Goal: Task Accomplishment & Management: Use online tool/utility

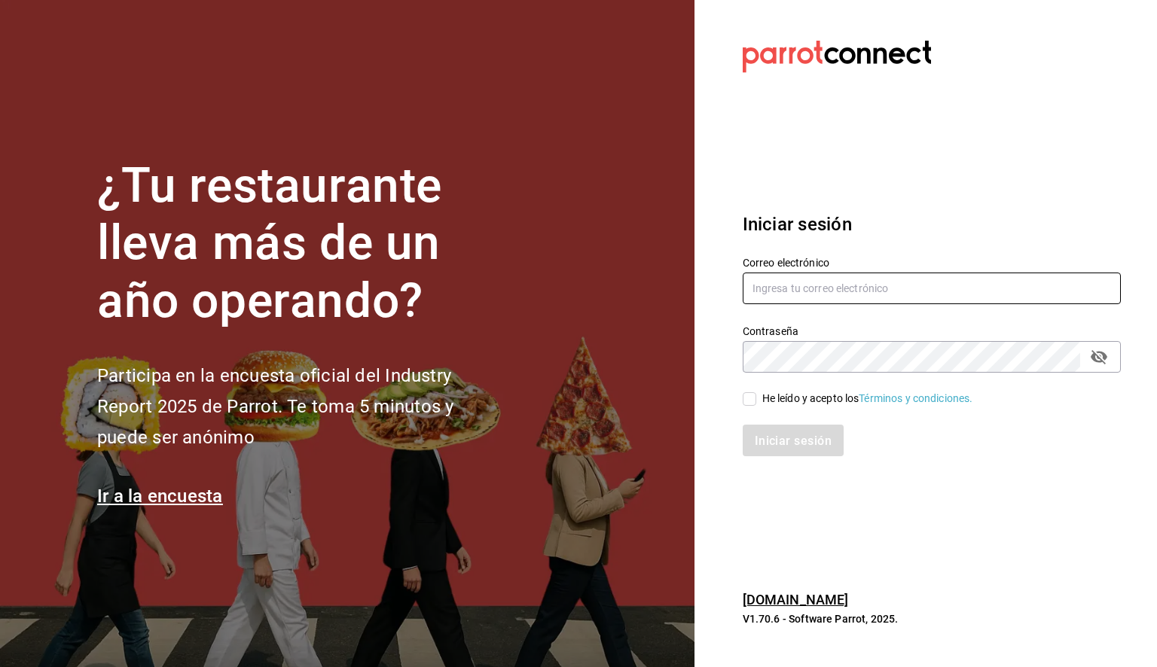
click at [774, 290] on input "text" at bounding box center [932, 289] width 378 height 32
paste input "[PERSON_NAME][EMAIL_ADDRESS][PERSON_NAME][DOMAIN_NAME]"
type input "daniela.aguilera@grupocosteno.com"
click at [750, 405] on input "He leído y acepto los Términos y condiciones." at bounding box center [750, 399] width 14 height 14
checkbox input "true"
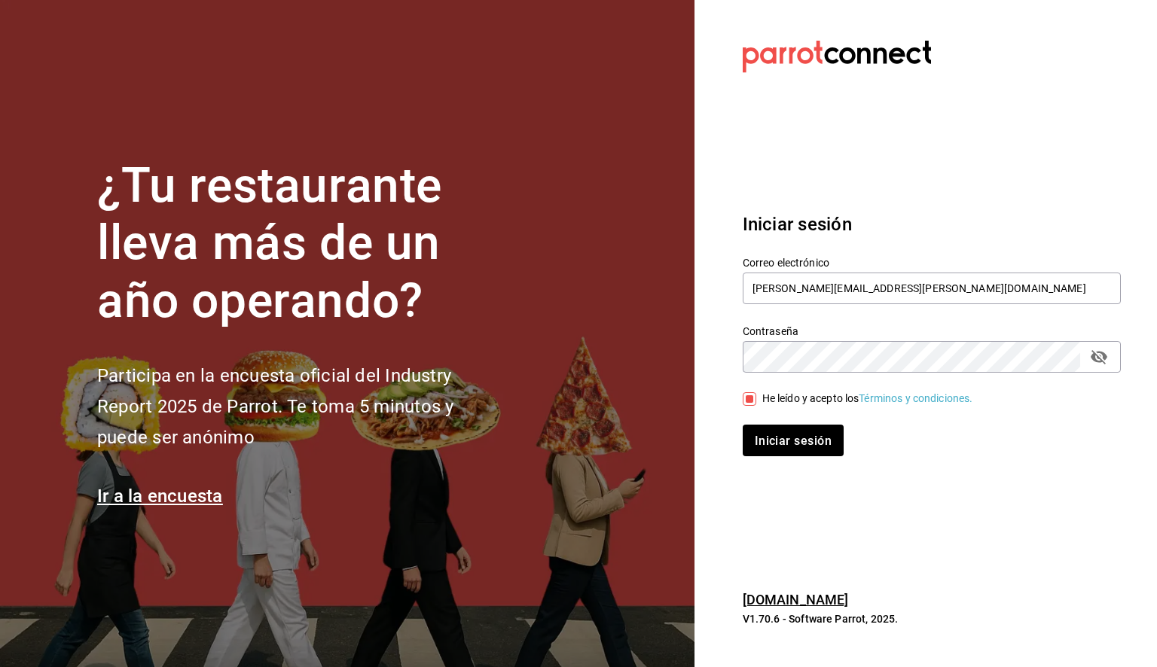
click at [813, 459] on div "Iniciar sesión Correo electrónico daniela.aguilera@grupocosteno.com Contraseña …" at bounding box center [932, 334] width 378 height 282
click at [813, 435] on font "Iniciar sesión" at bounding box center [793, 441] width 77 height 14
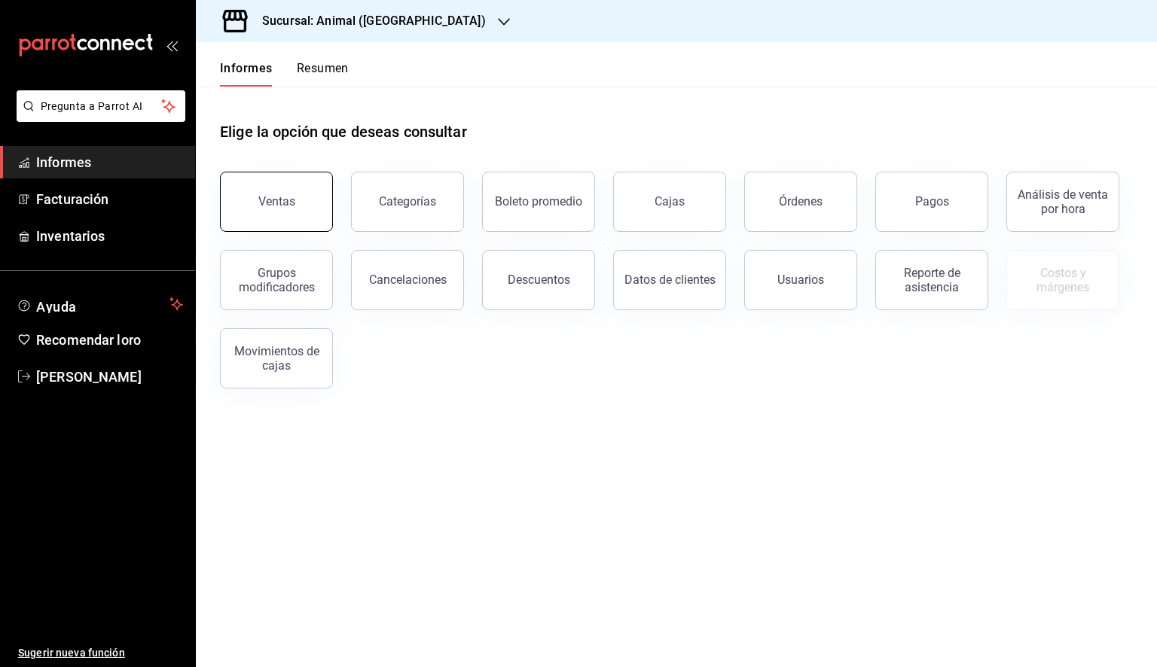
click at [293, 212] on button "Ventas" at bounding box center [276, 202] width 113 height 60
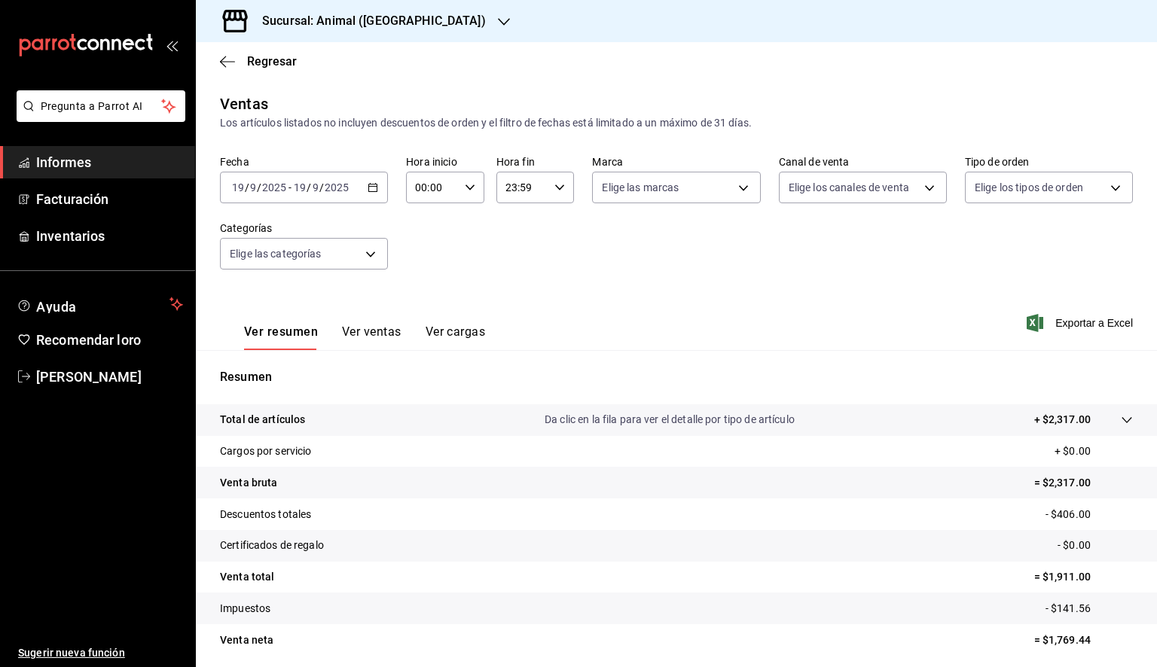
click at [377, 198] on div "[DATE] [DATE] - [DATE] [DATE]" at bounding box center [304, 188] width 168 height 32
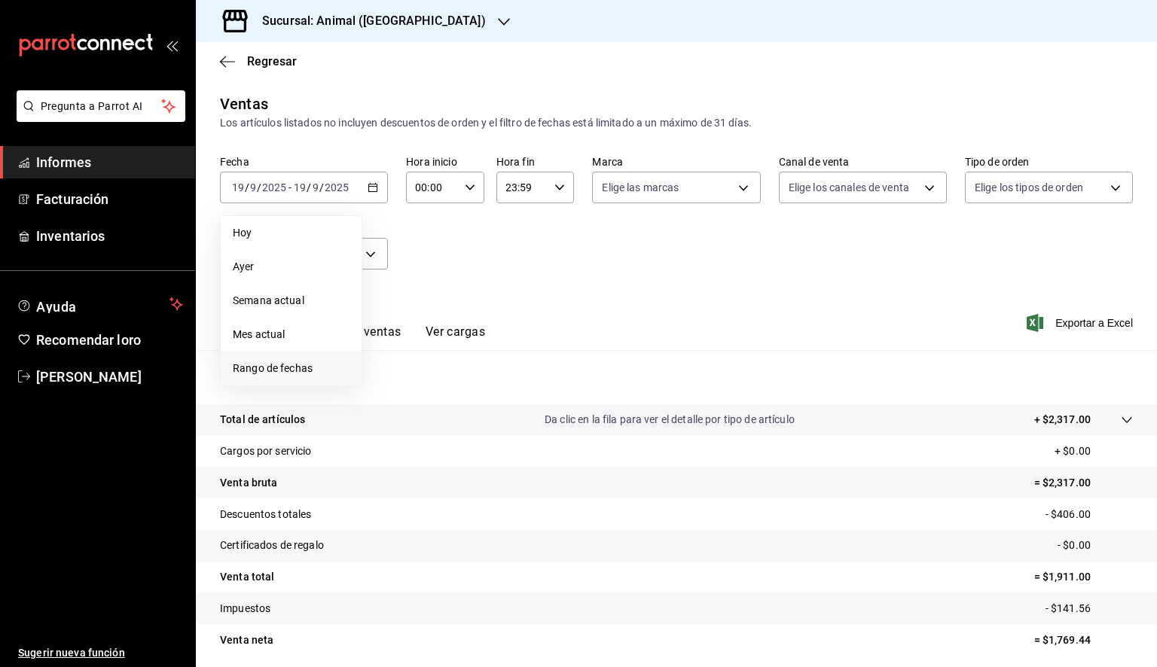
click at [294, 369] on font "Rango de fechas" at bounding box center [273, 368] width 80 height 12
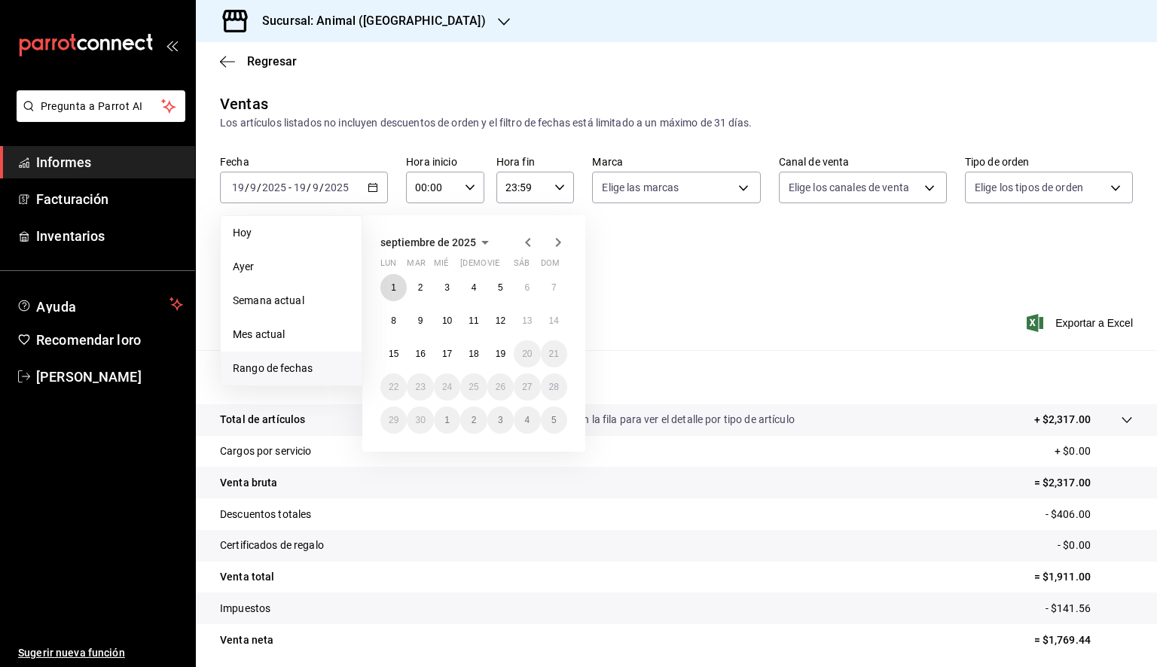
click at [390, 285] on button "1" at bounding box center [393, 287] width 26 height 27
click at [502, 352] on font "19" at bounding box center [501, 354] width 10 height 11
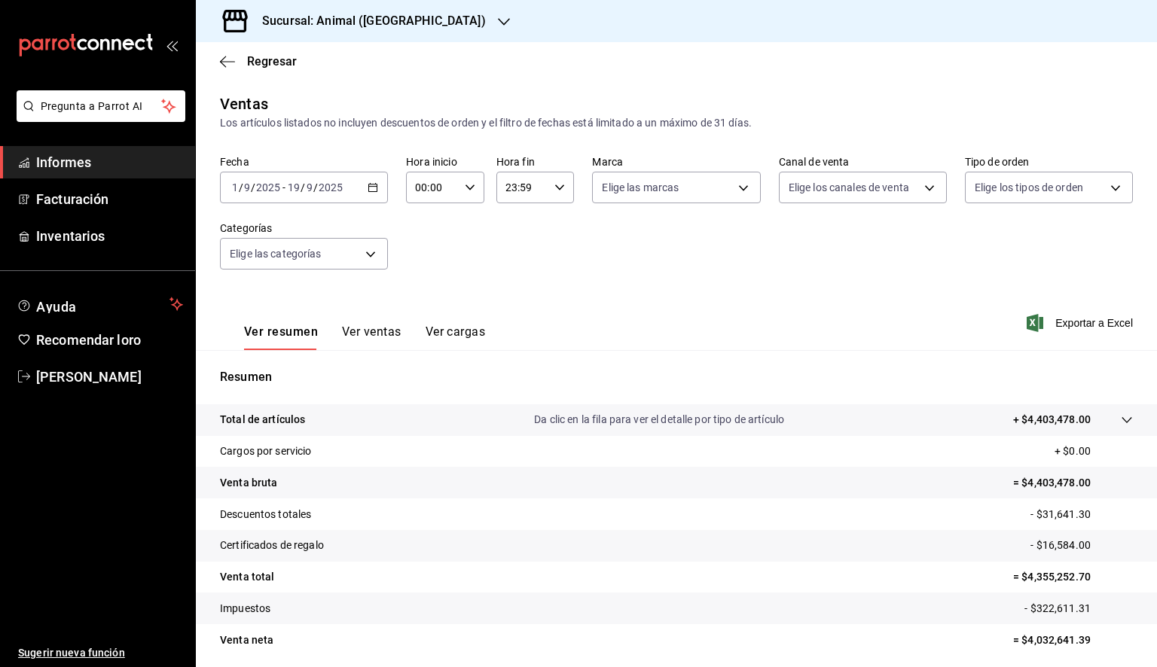
click at [459, 203] on div "00:00 Hora inicio" at bounding box center [445, 188] width 78 height 32
click at [468, 197] on div at bounding box center [578, 333] width 1157 height 667
click at [459, 199] on div "00:00 Hora inicio" at bounding box center [445, 188] width 78 height 32
click at [426, 262] on font "05" at bounding box center [423, 256] width 12 height 12
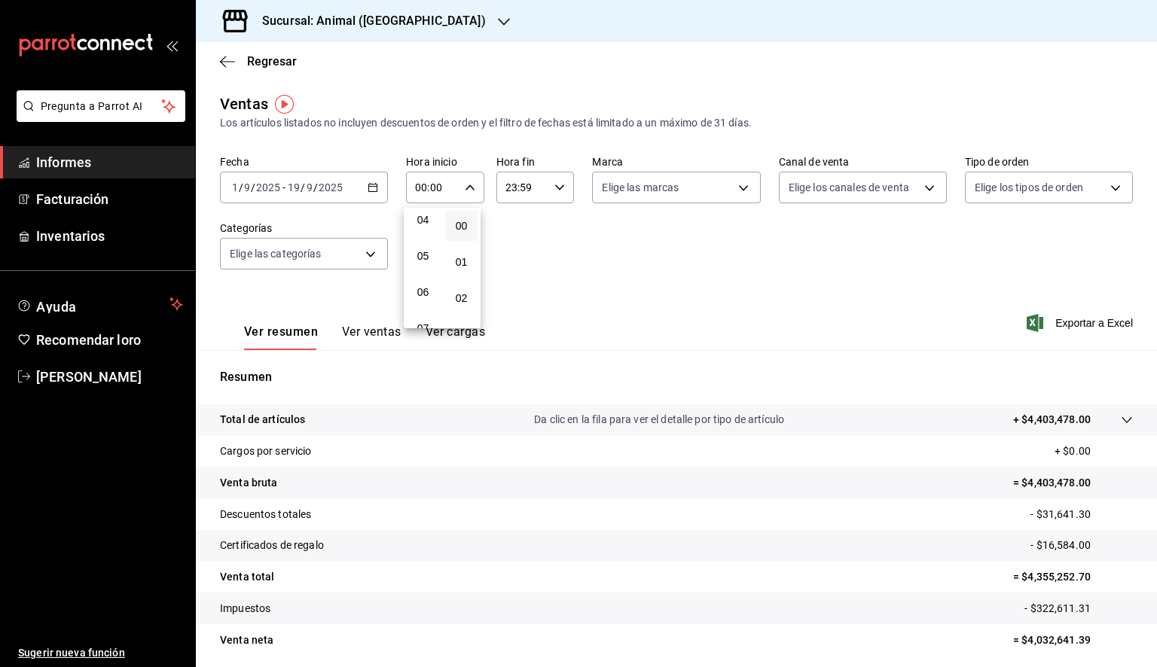
type input "05:00"
click at [547, 191] on div at bounding box center [578, 333] width 1157 height 667
click at [545, 194] on div "23:59 Hora fin" at bounding box center [535, 188] width 78 height 32
click at [516, 267] on button "05" at bounding box center [512, 256] width 32 height 30
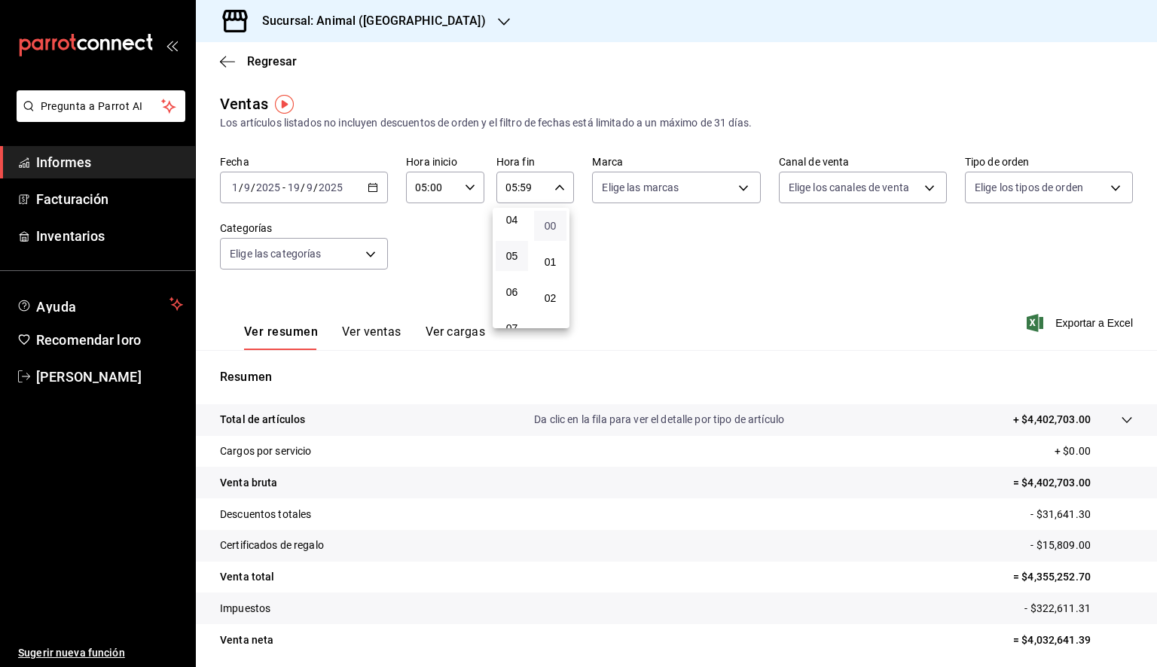
click at [546, 227] on font "00" at bounding box center [550, 226] width 12 height 12
type input "05:00"
click at [672, 198] on div at bounding box center [578, 333] width 1157 height 667
click at [672, 197] on body "Pregunta a Parrot AI Informes Facturación Inventarios Ayuda Recomendar loro [PE…" at bounding box center [578, 333] width 1157 height 667
click at [653, 242] on font "Ver todas" at bounding box center [652, 245] width 46 height 12
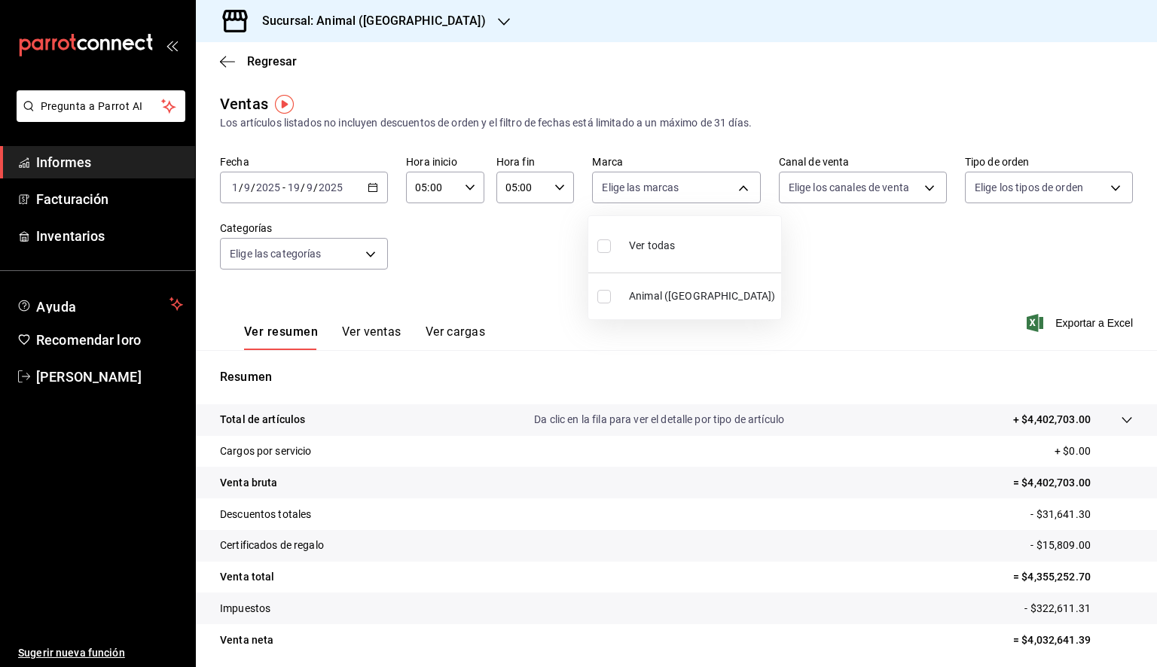
type input "98bba0fd-3ba1-42e0-bfa8-4188b5c89202"
checkbox input "true"
click at [891, 258] on div at bounding box center [578, 333] width 1157 height 667
click at [1060, 326] on font "Exportar a Excel" at bounding box center [1094, 323] width 78 height 12
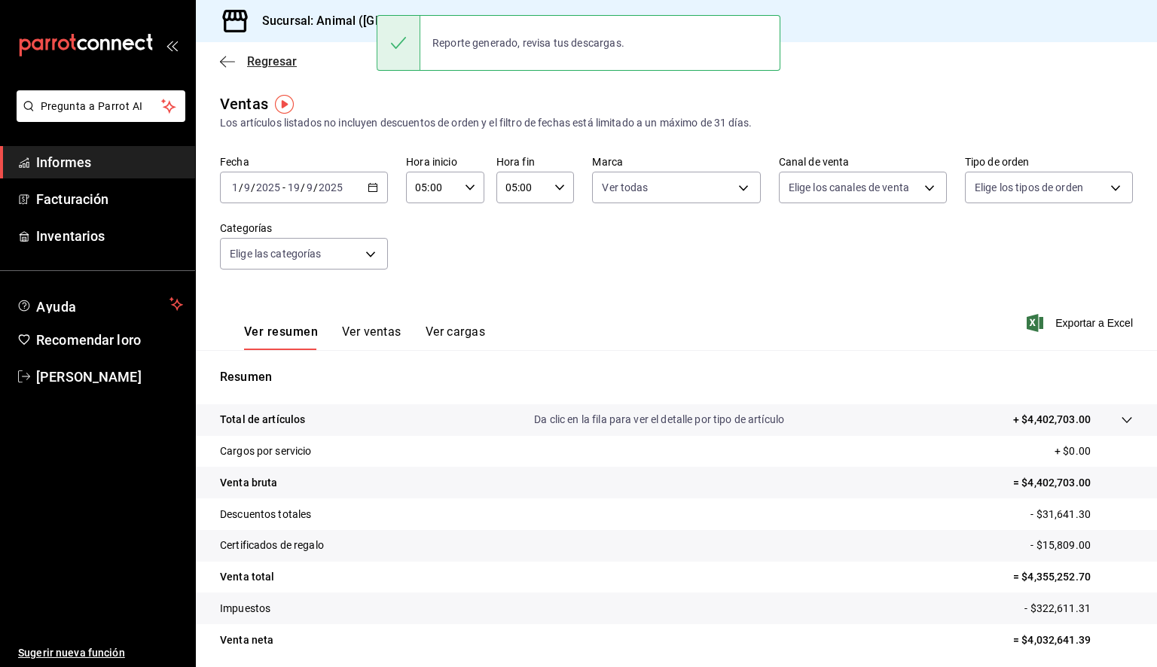
click at [230, 62] on icon "button" at bounding box center [227, 61] width 15 height 1
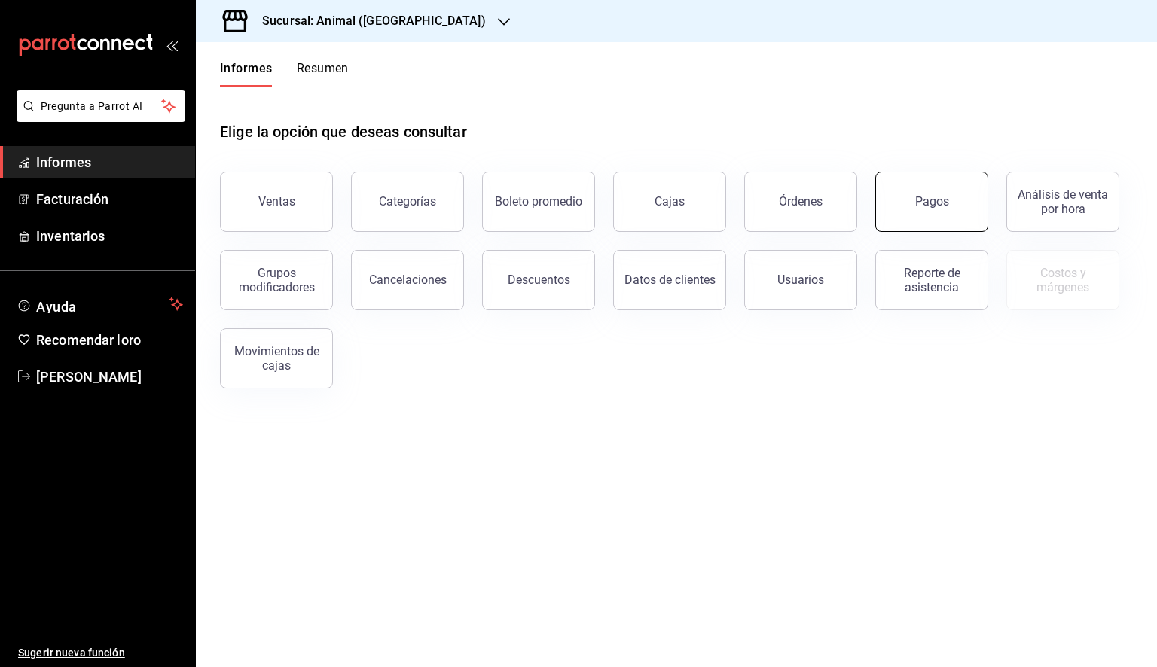
click at [937, 200] on font "Pagos" at bounding box center [932, 201] width 34 height 14
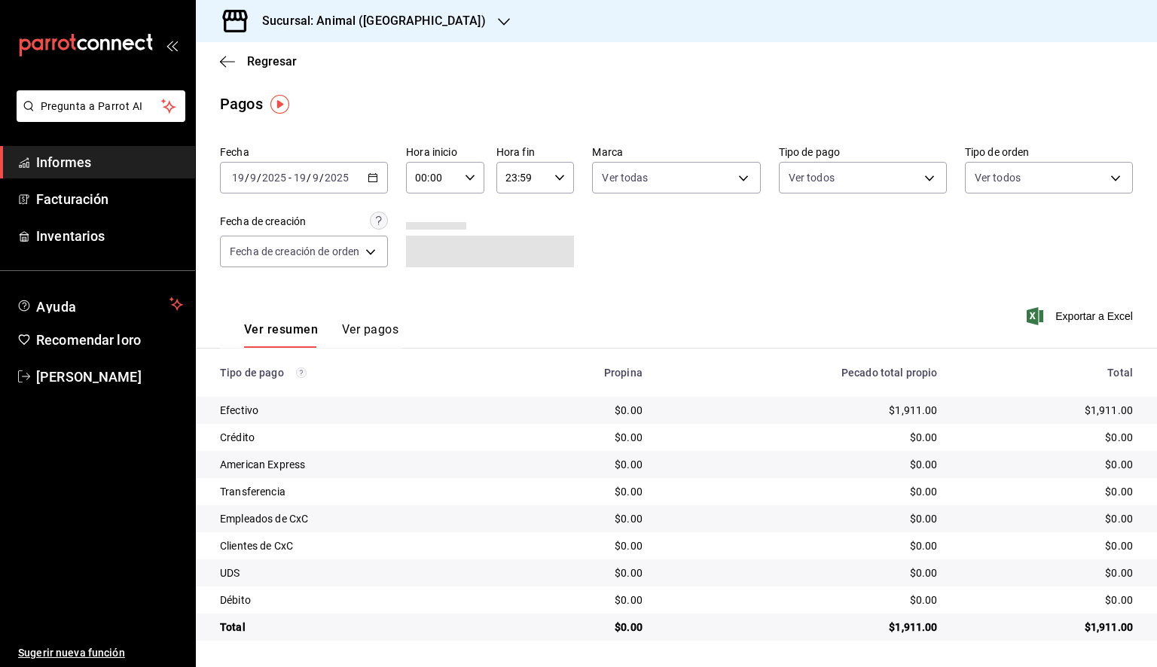
click at [382, 177] on div "[DATE] [DATE] - [DATE] [DATE]" at bounding box center [304, 178] width 168 height 32
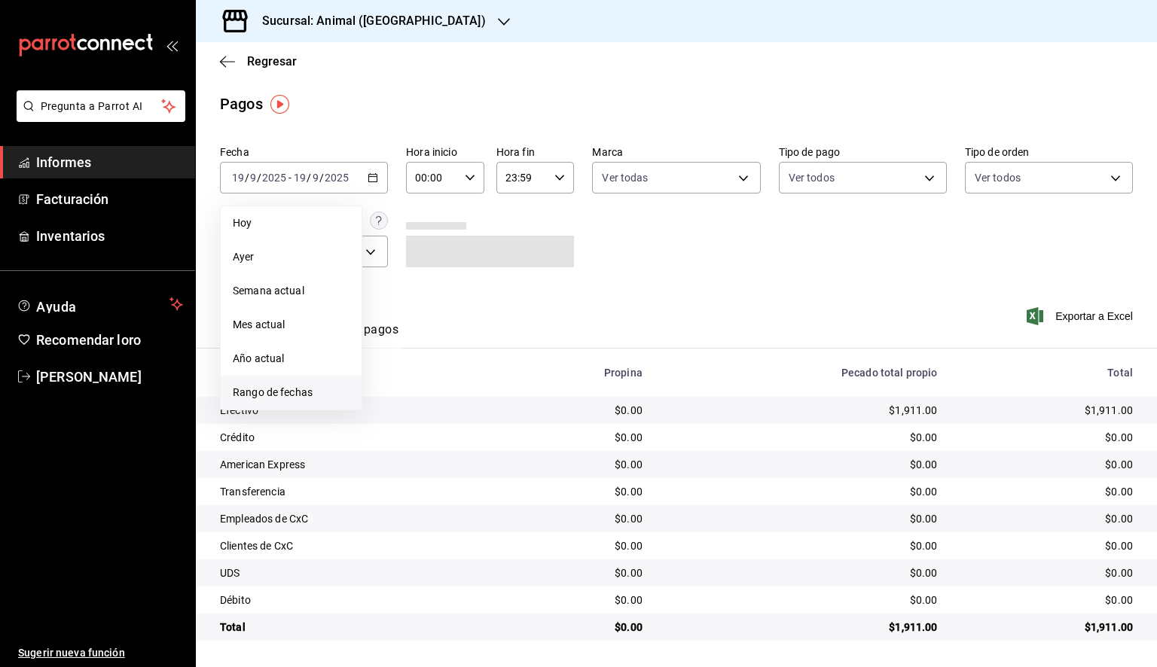
click at [298, 398] on font "Rango de fechas" at bounding box center [273, 392] width 80 height 12
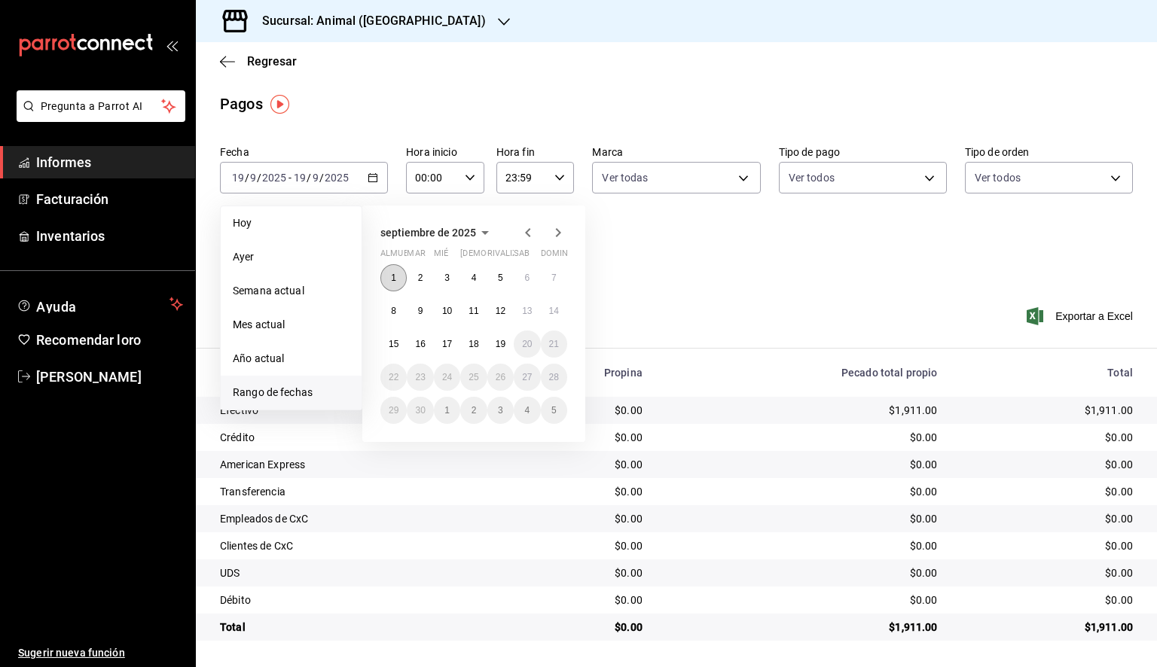
click at [388, 275] on button "1" at bounding box center [393, 277] width 26 height 27
click at [499, 345] on font "19" at bounding box center [501, 344] width 10 height 11
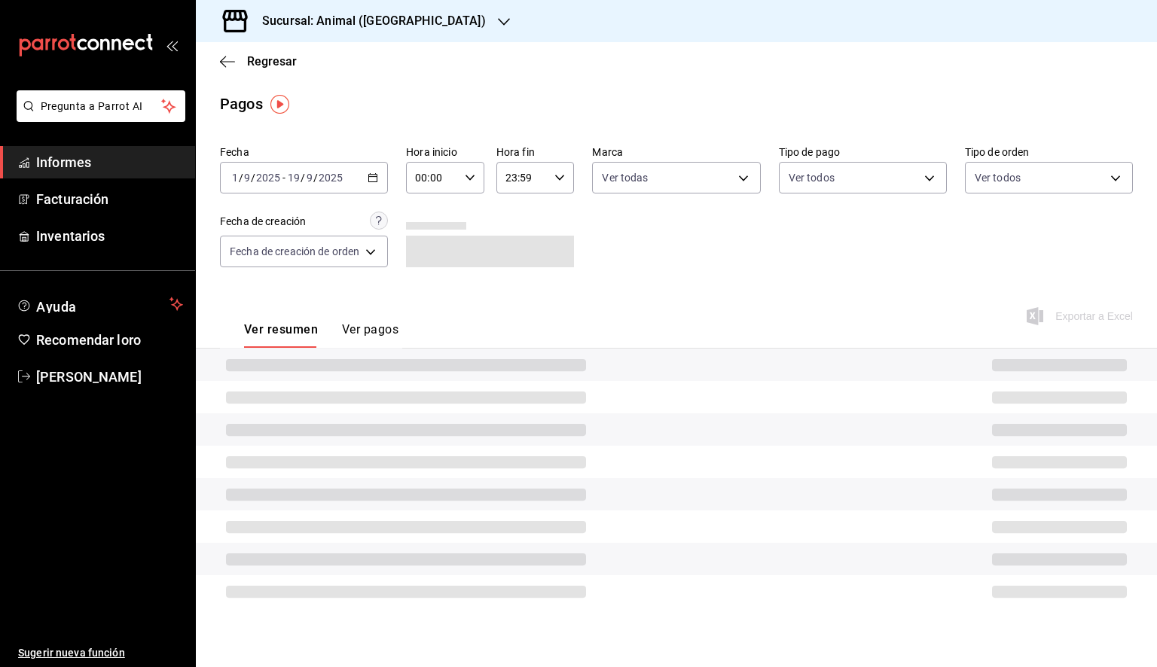
click at [474, 174] on icon "button" at bounding box center [470, 177] width 11 height 11
click at [434, 253] on button "05" at bounding box center [426, 246] width 33 height 30
type input "05:00"
click at [550, 182] on div at bounding box center [578, 333] width 1157 height 667
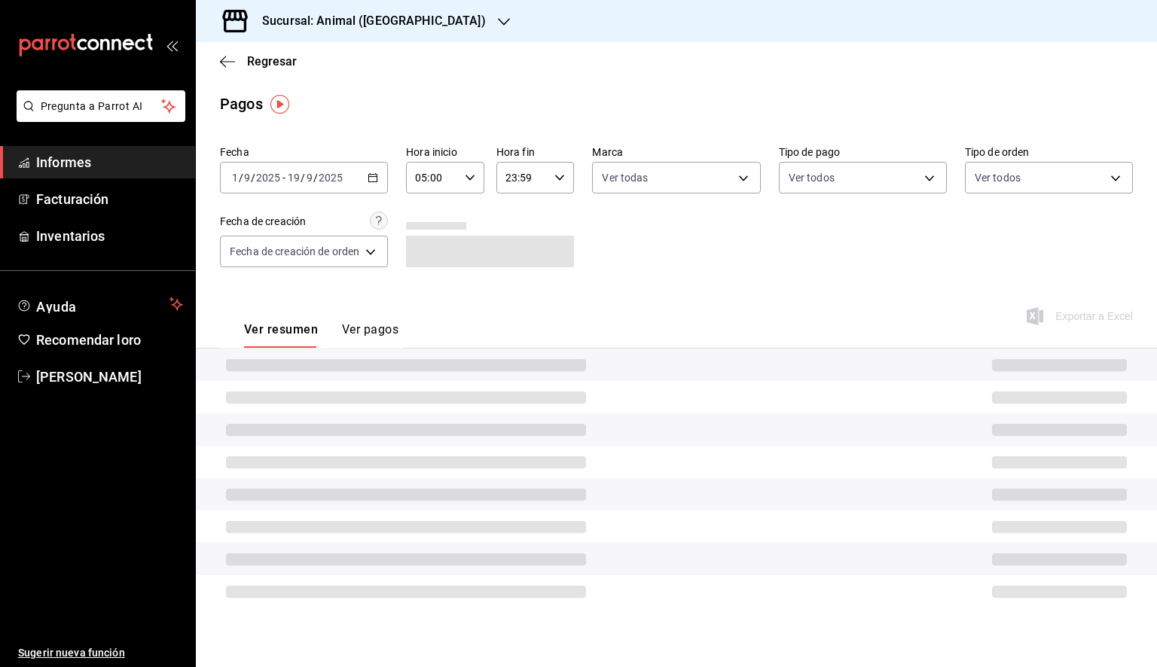
click at [550, 182] on div "23:59 Hora fin" at bounding box center [535, 178] width 78 height 32
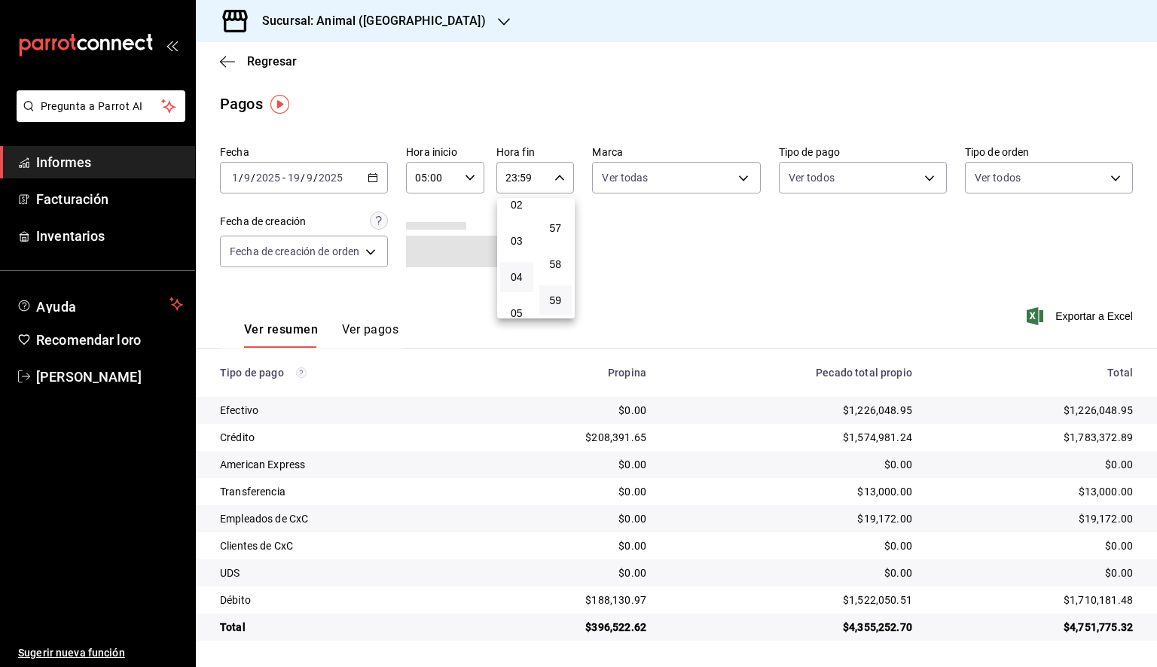
scroll to position [159, 0]
click at [518, 244] on font "05" at bounding box center [517, 238] width 12 height 12
click at [560, 210] on font "00" at bounding box center [555, 216] width 12 height 12
type input "05:00"
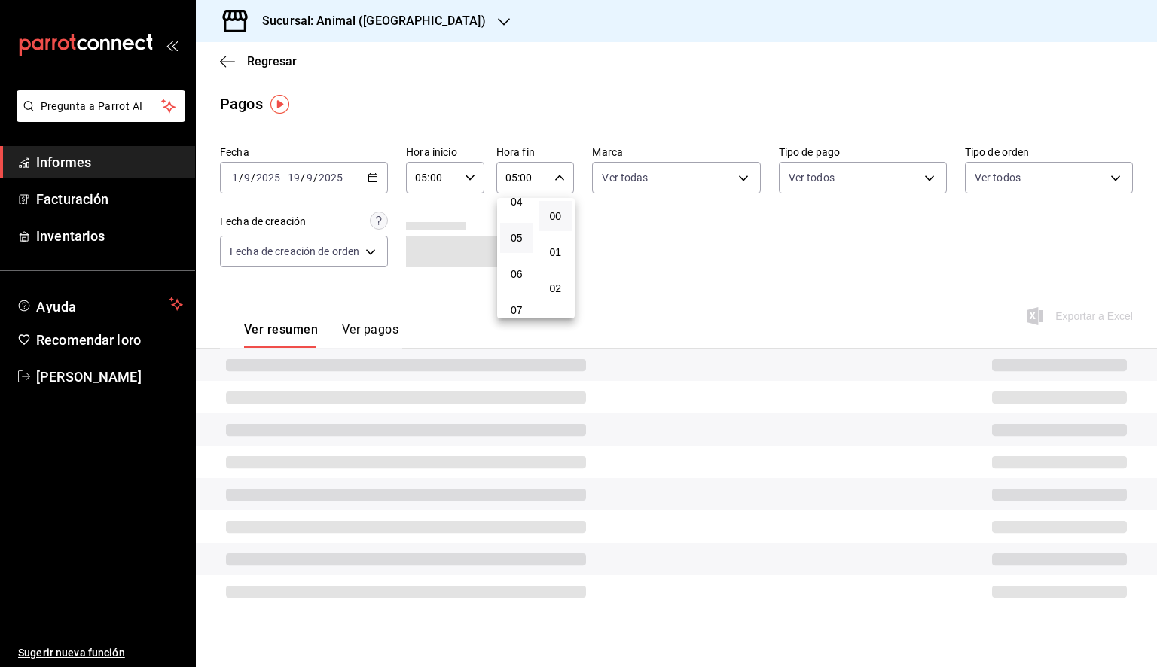
click at [696, 182] on div at bounding box center [578, 333] width 1157 height 667
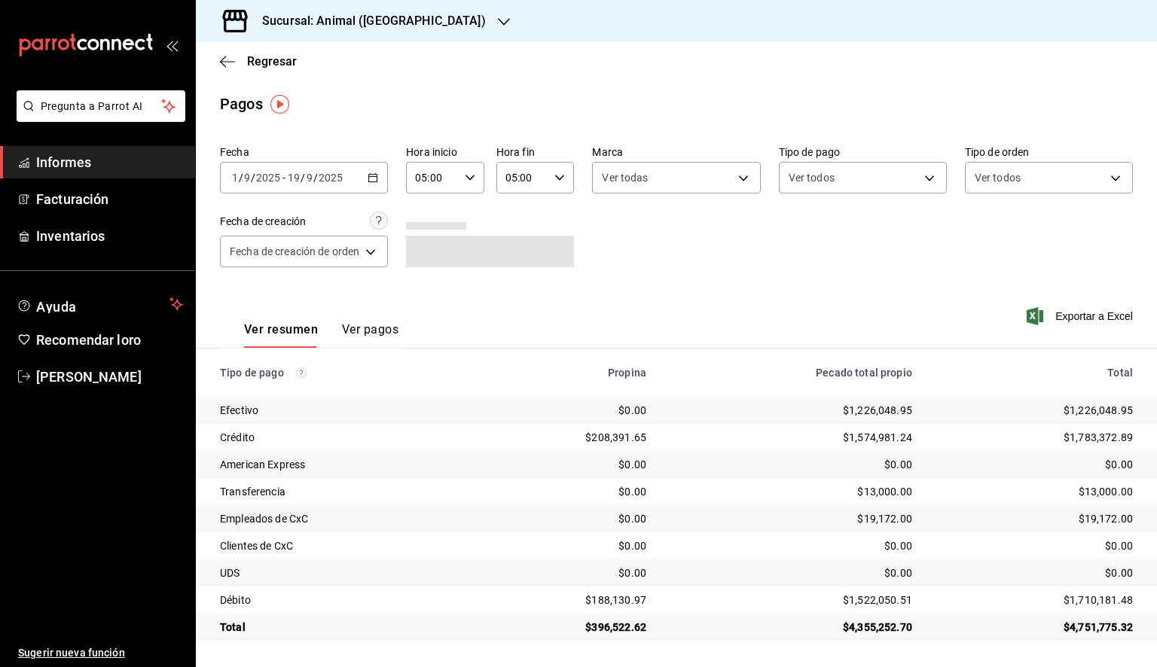
click at [696, 182] on body "Pregunta a Parrot AI Informes Facturación Inventarios Ayuda Recomendar loro [PE…" at bounding box center [578, 333] width 1157 height 667
click at [687, 228] on li "Ver todas" at bounding box center [689, 234] width 193 height 44
type input "98bba0fd-3ba1-42e0-bfa8-4188b5c89202"
checkbox input "true"
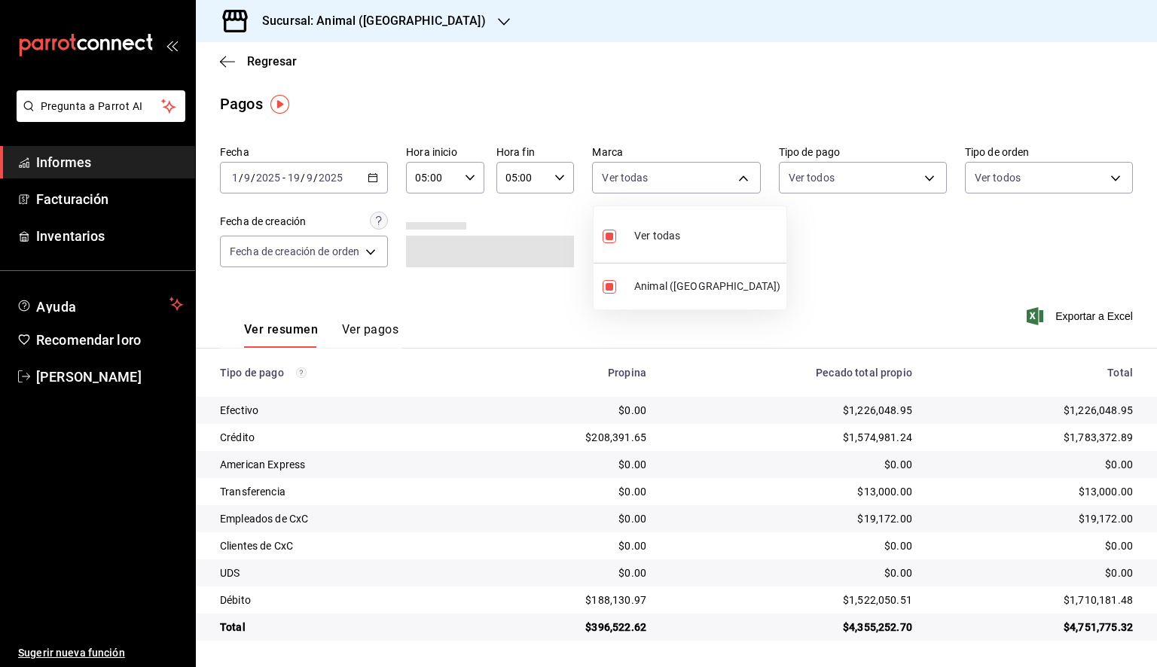
click at [947, 246] on div at bounding box center [578, 333] width 1157 height 667
click at [1097, 320] on font "Exportar a Excel" at bounding box center [1094, 316] width 78 height 12
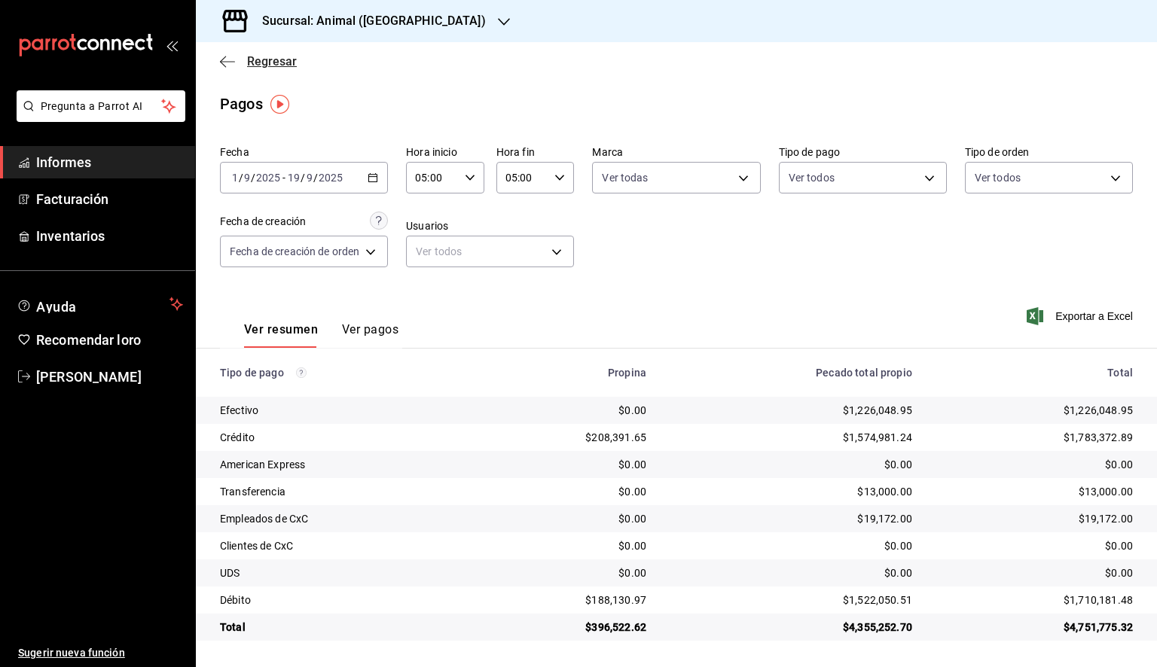
click at [221, 58] on icon "button" at bounding box center [227, 62] width 15 height 14
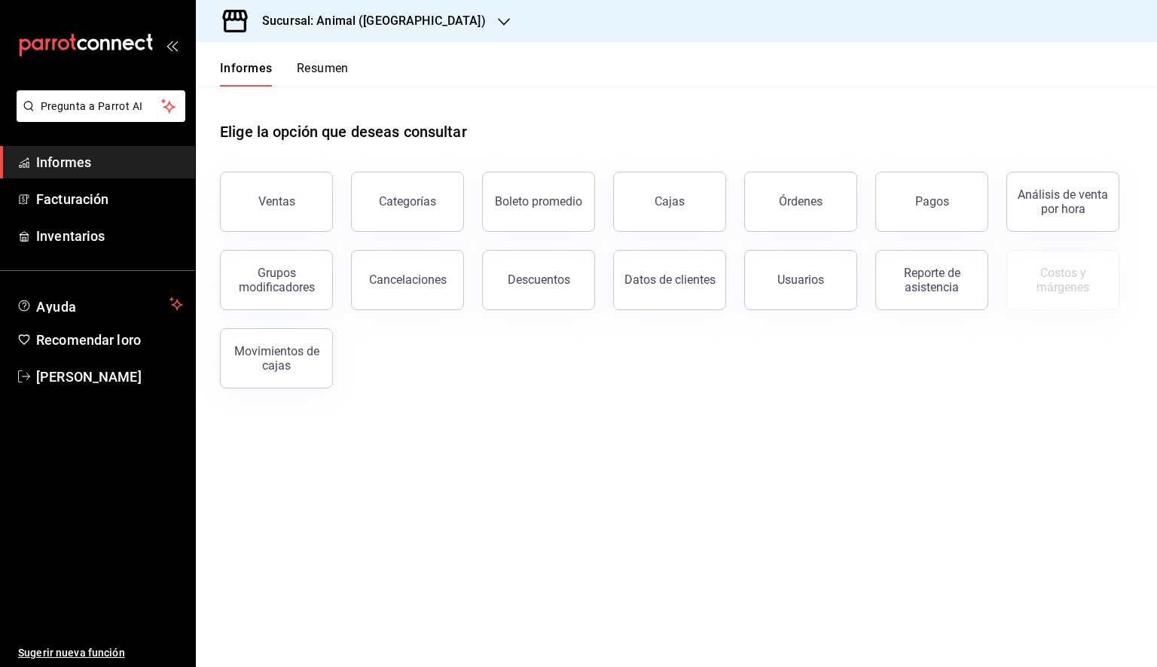
click at [401, 17] on font "Sucursal: Animal ([GEOGRAPHIC_DATA])" at bounding box center [374, 21] width 224 height 14
click at [247, 97] on font "Mochomos (Tijuana)" at bounding box center [257, 99] width 99 height 12
click at [283, 209] on button "Ventas" at bounding box center [276, 202] width 113 height 60
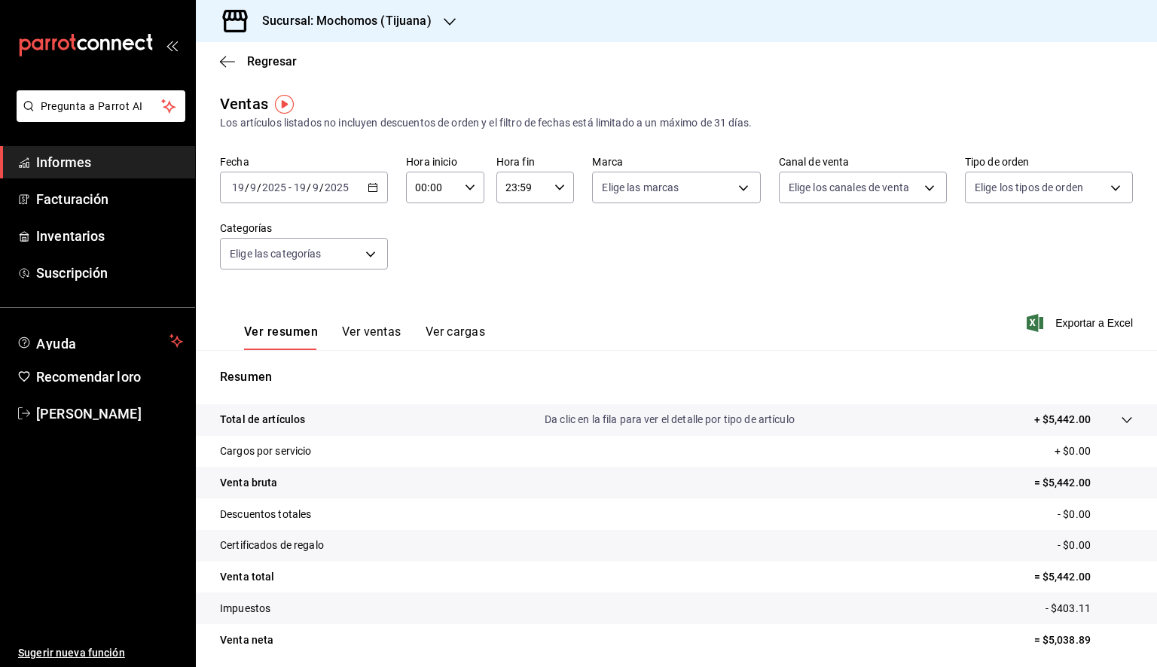
click at [473, 193] on div "00:00 Hora inicio" at bounding box center [445, 188] width 78 height 32
click at [383, 194] on div at bounding box center [578, 333] width 1157 height 667
click at [371, 194] on div "[DATE] [DATE] - [DATE] [DATE]" at bounding box center [304, 188] width 168 height 32
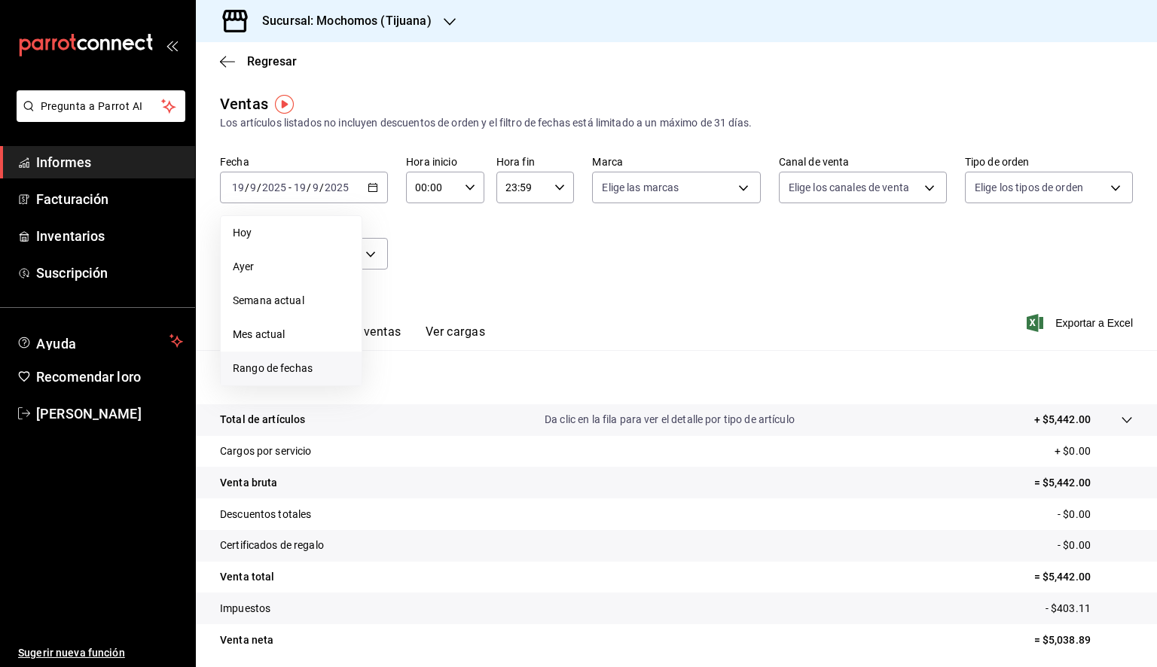
click at [274, 370] on font "Rango de fechas" at bounding box center [273, 368] width 80 height 12
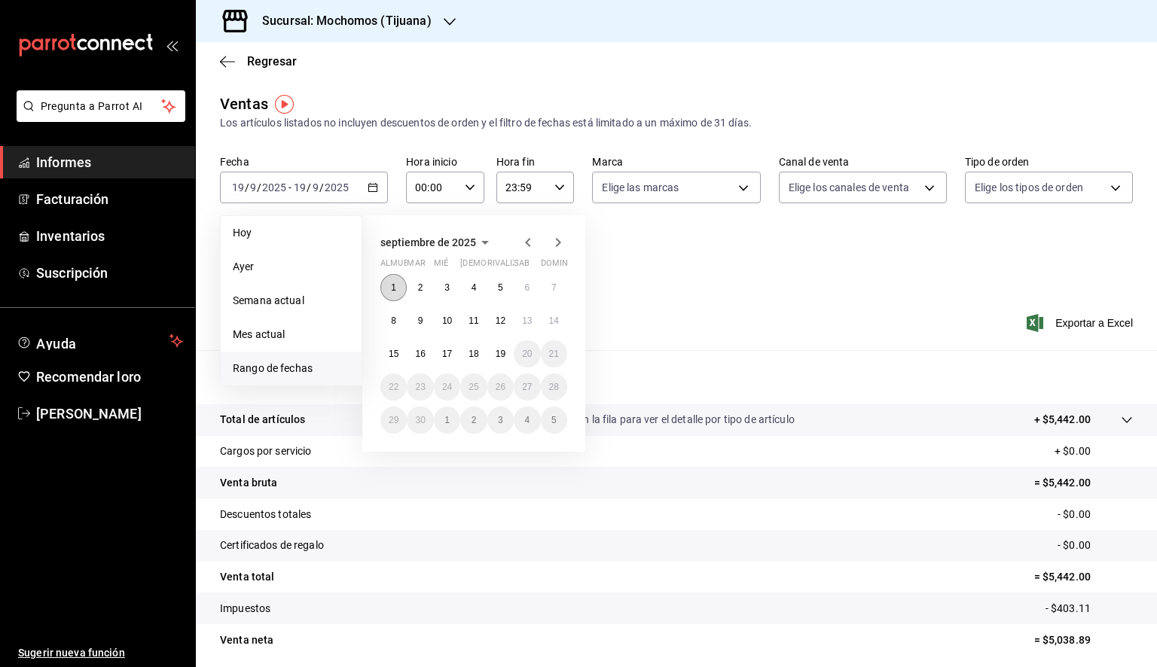
click at [385, 279] on button "1" at bounding box center [393, 287] width 26 height 27
click at [501, 353] on font "19" at bounding box center [501, 354] width 10 height 11
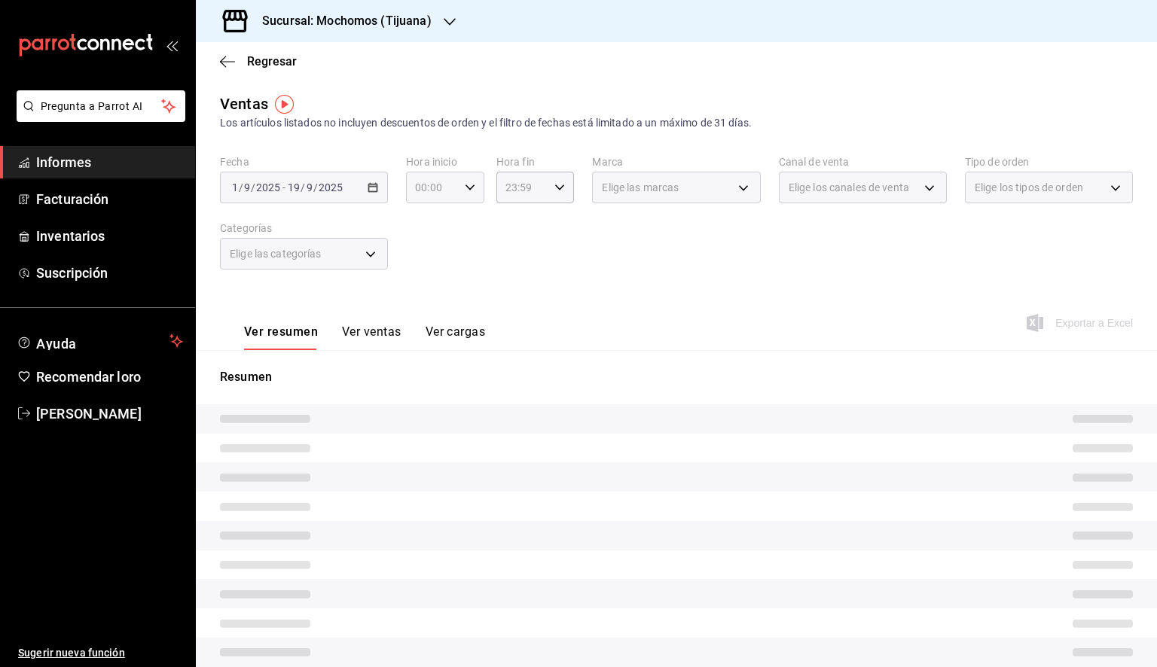
click at [473, 185] on div "00:00 Hora inicio" at bounding box center [445, 188] width 78 height 32
click at [427, 252] on button "05" at bounding box center [423, 256] width 32 height 30
type input "05:00"
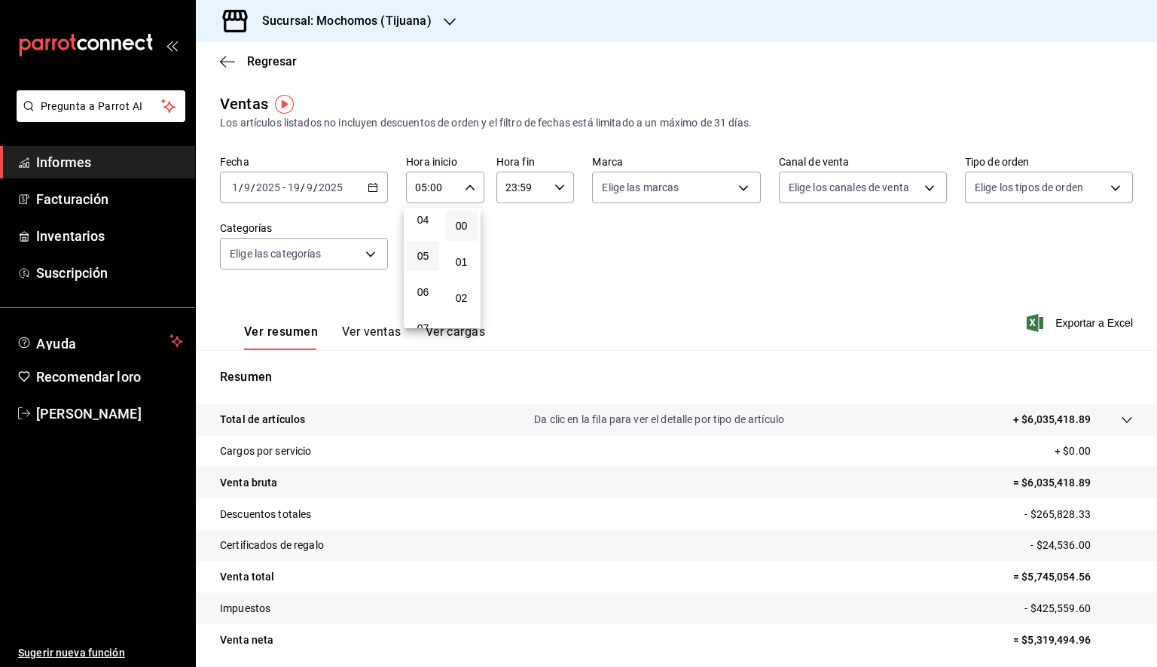
click at [533, 189] on div at bounding box center [578, 333] width 1157 height 667
click at [535, 194] on input "23:59" at bounding box center [522, 187] width 53 height 30
click at [511, 254] on font "05" at bounding box center [512, 248] width 12 height 12
click at [553, 233] on button "00" at bounding box center [550, 226] width 32 height 30
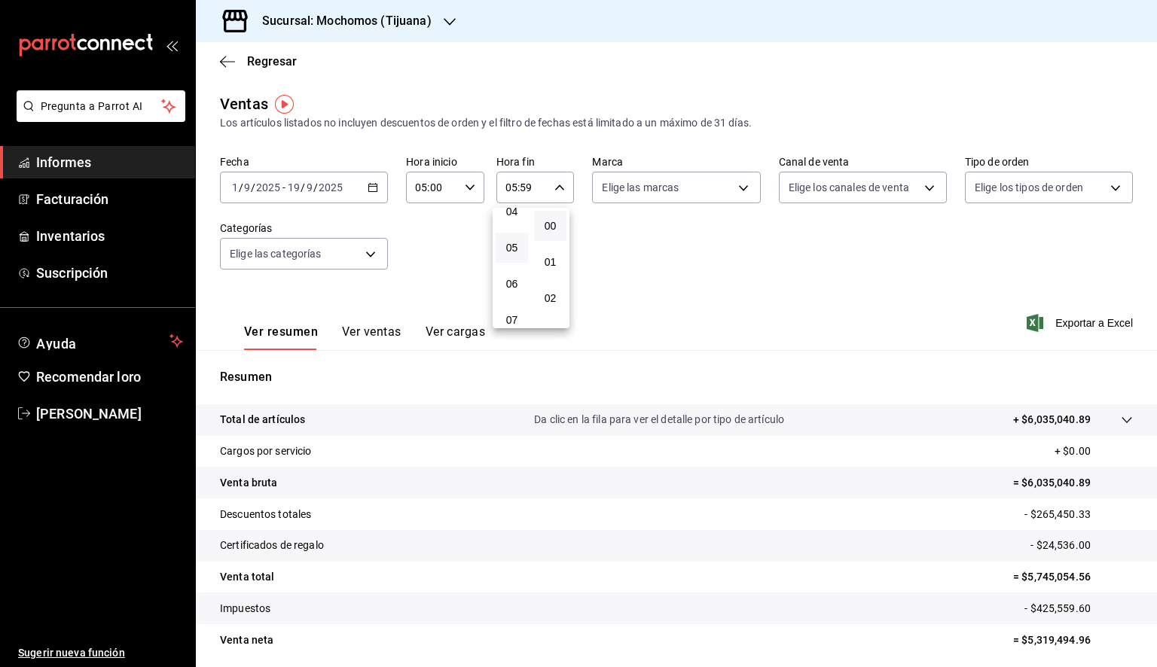
type input "05:00"
click at [689, 194] on div at bounding box center [578, 333] width 1157 height 667
click at [691, 194] on body "Pregunta a Parrot AI Informes Facturación Inventarios Suscripción Ayuda Recomen…" at bounding box center [578, 333] width 1157 height 667
click at [661, 253] on span "Ver todas" at bounding box center [652, 246] width 46 height 16
type input "c300ab0f-4e96-434a-ab79-9fec8b673c9f"
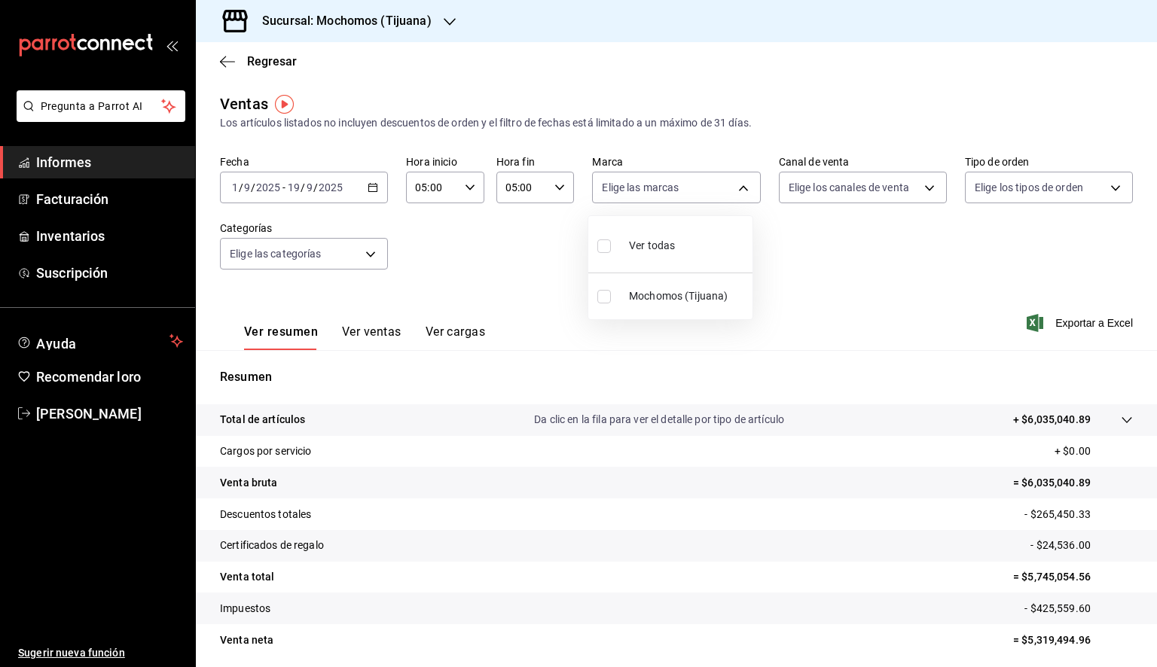
checkbox input "true"
click at [886, 252] on div at bounding box center [578, 333] width 1157 height 667
click at [1059, 328] on font "Exportar a Excel" at bounding box center [1094, 323] width 78 height 12
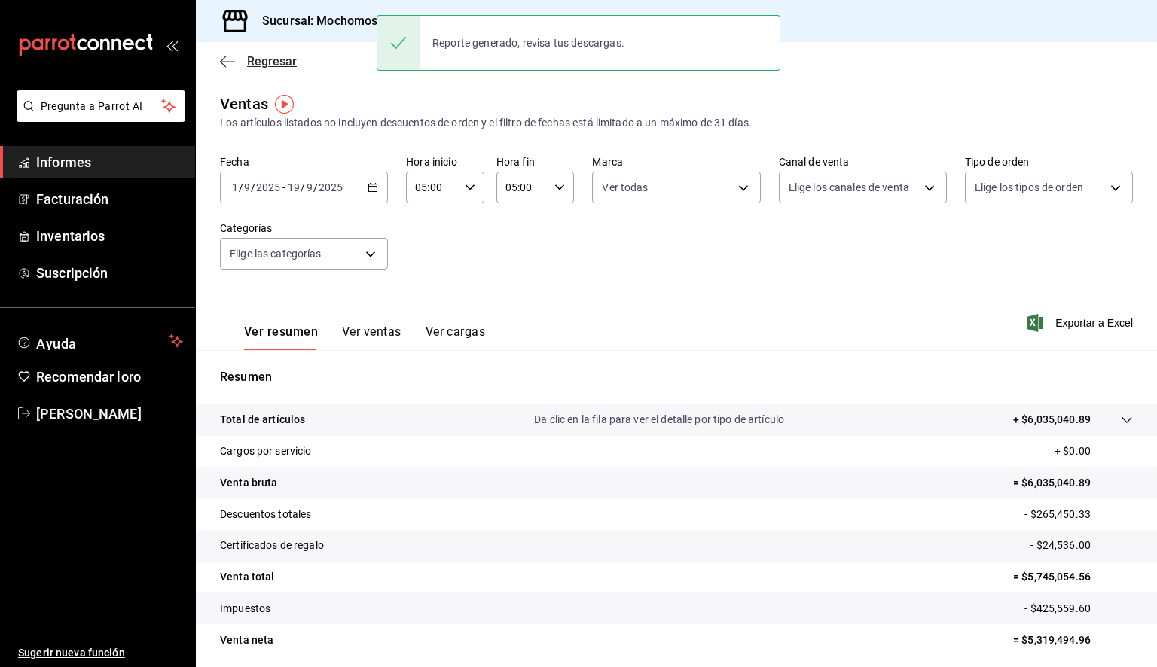
click at [227, 68] on span "Regresar" at bounding box center [258, 61] width 77 height 14
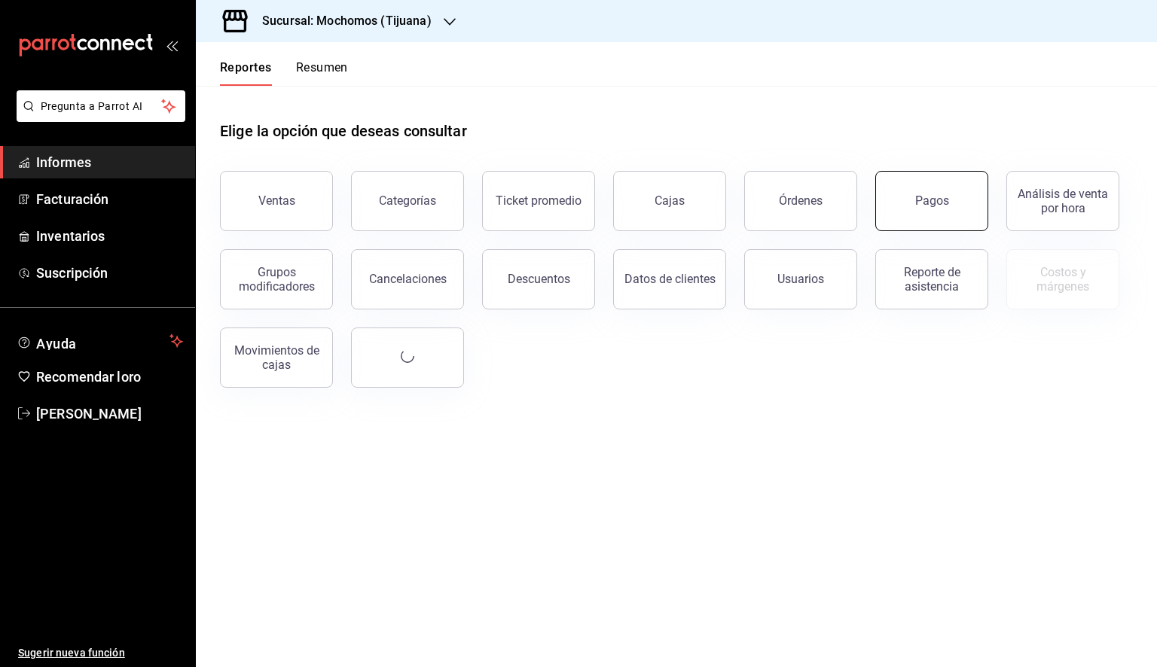
click at [927, 205] on div "Pagos" at bounding box center [932, 201] width 34 height 14
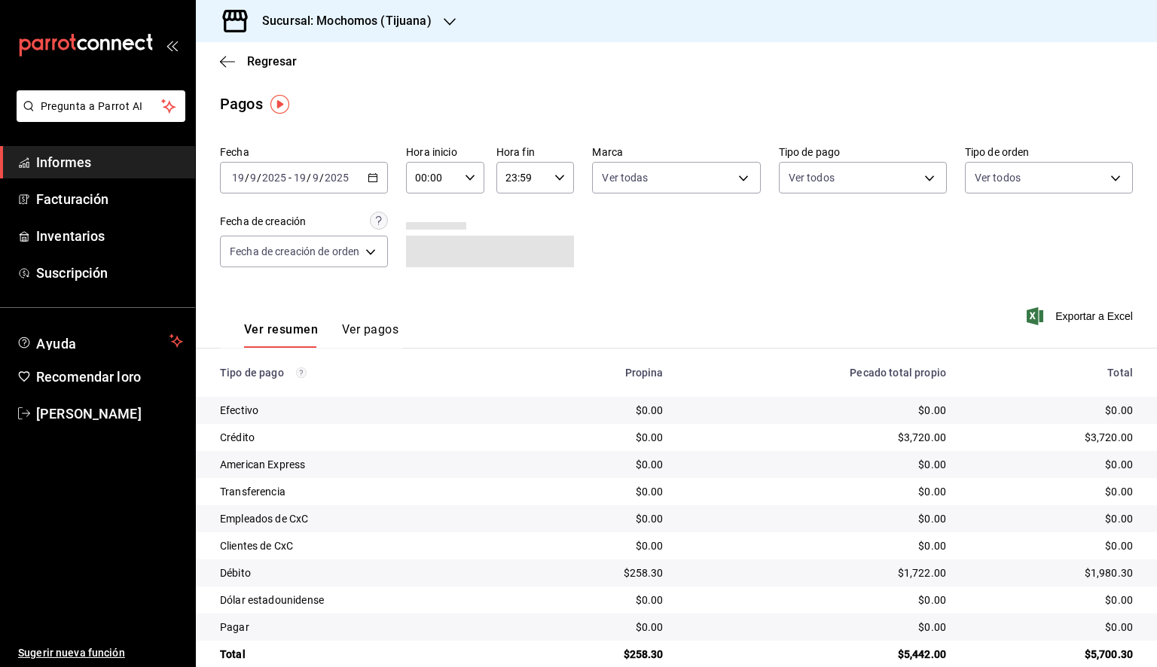
click at [375, 178] on icon "button" at bounding box center [373, 177] width 11 height 11
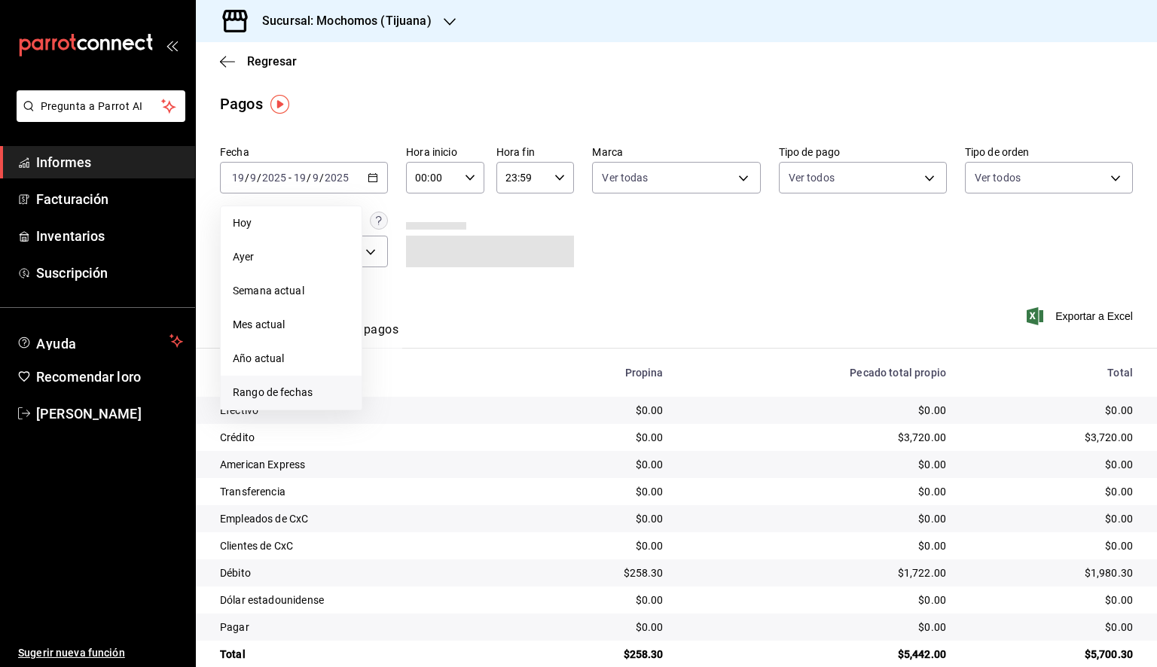
click at [292, 395] on span "Rango de fechas" at bounding box center [291, 393] width 117 height 16
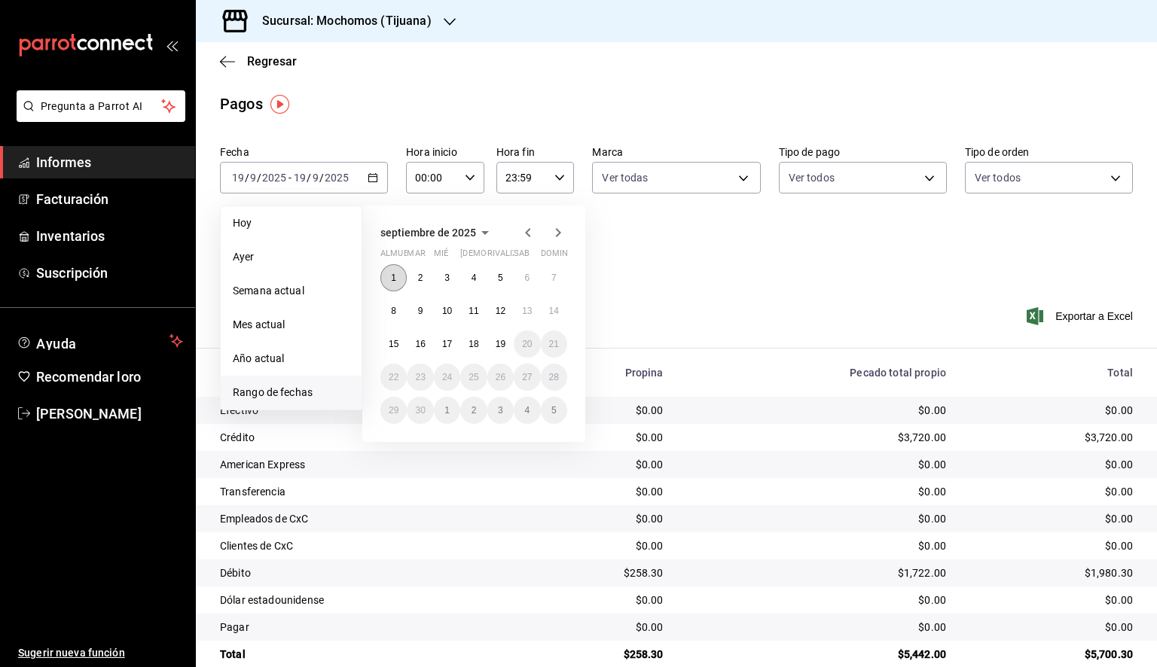
click at [395, 284] on button "1" at bounding box center [393, 277] width 26 height 27
click at [504, 343] on font "19" at bounding box center [501, 344] width 10 height 11
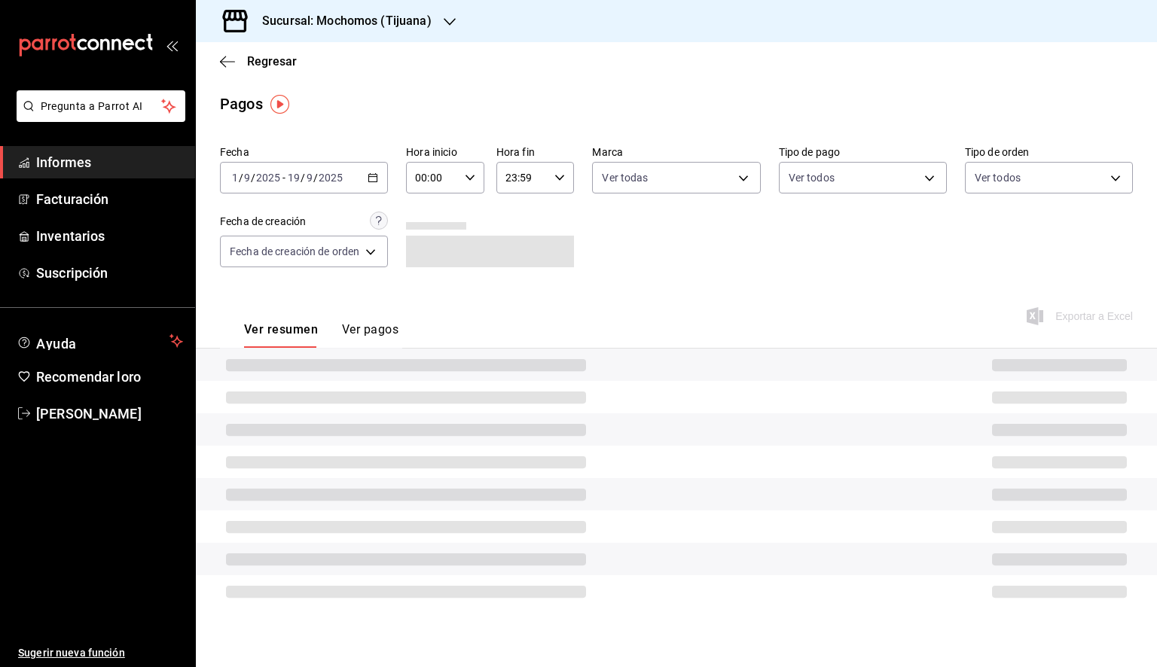
click at [474, 181] on icon "button" at bounding box center [470, 177] width 11 height 11
click at [432, 251] on span "05" at bounding box center [426, 246] width 15 height 12
type input "05:00"
click at [551, 178] on div at bounding box center [578, 333] width 1157 height 667
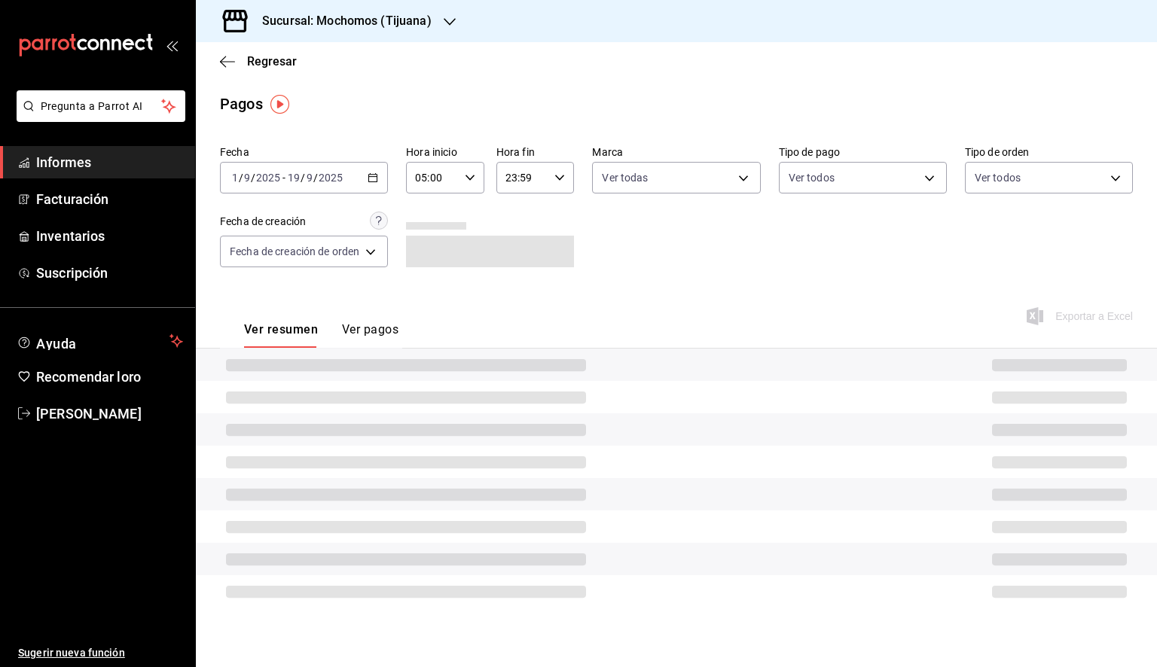
click at [558, 178] on \(Stroke\) "button" at bounding box center [559, 177] width 9 height 5
click at [518, 244] on span "05" at bounding box center [516, 238] width 15 height 12
click at [557, 213] on font "00" at bounding box center [555, 216] width 12 height 12
type input "05:00"
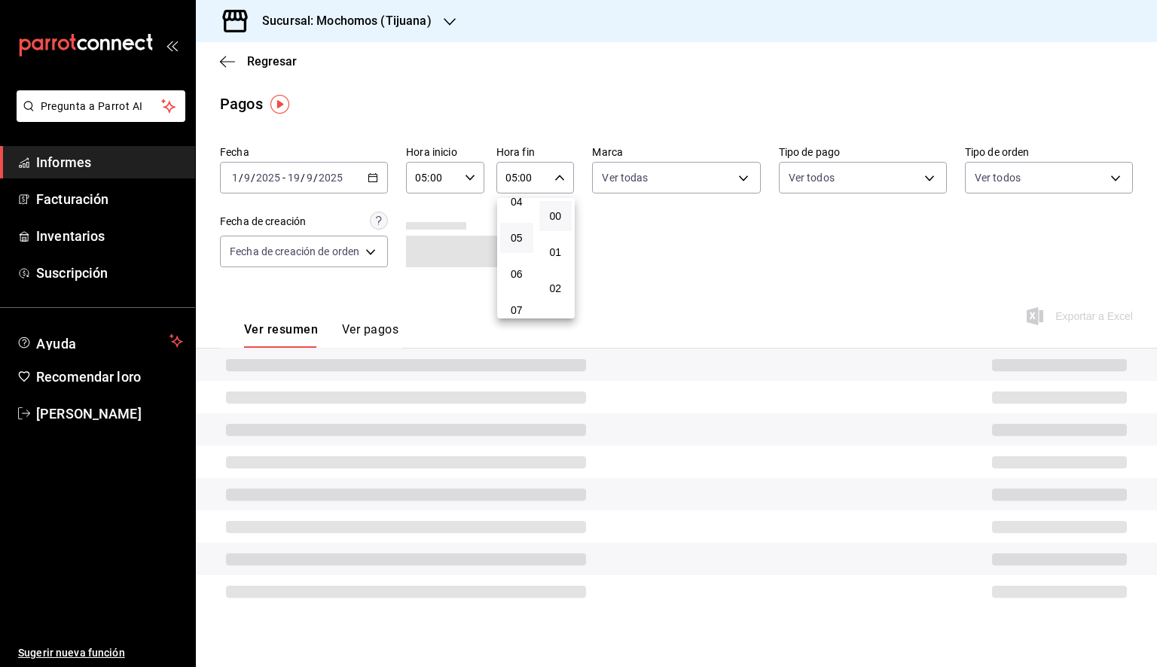
click at [723, 183] on div at bounding box center [578, 333] width 1157 height 667
click at [723, 183] on body "Pregunta a Parrot AI Informes Facturación Inventarios Suscripción Ayuda Recomen…" at bounding box center [578, 333] width 1157 height 667
click at [670, 233] on span "Ver todas" at bounding box center [657, 236] width 46 height 16
type input "c300ab0f-4e96-434a-ab79-9fec8b673c9f"
checkbox input "true"
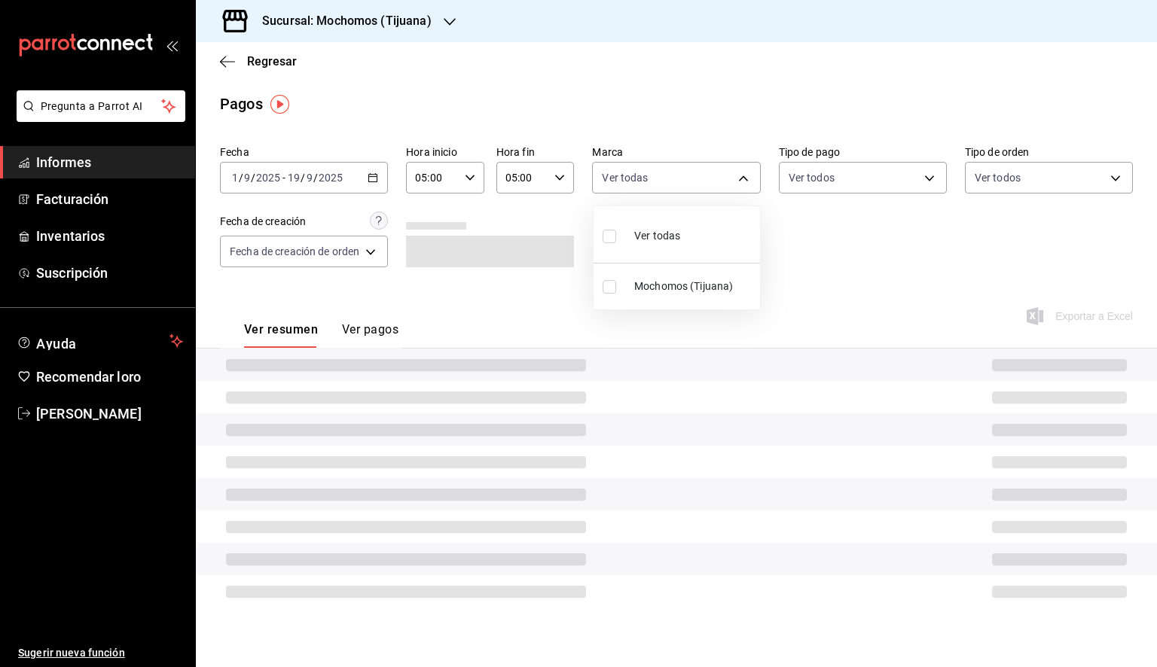
checkbox input "true"
click at [896, 242] on div at bounding box center [578, 333] width 1157 height 667
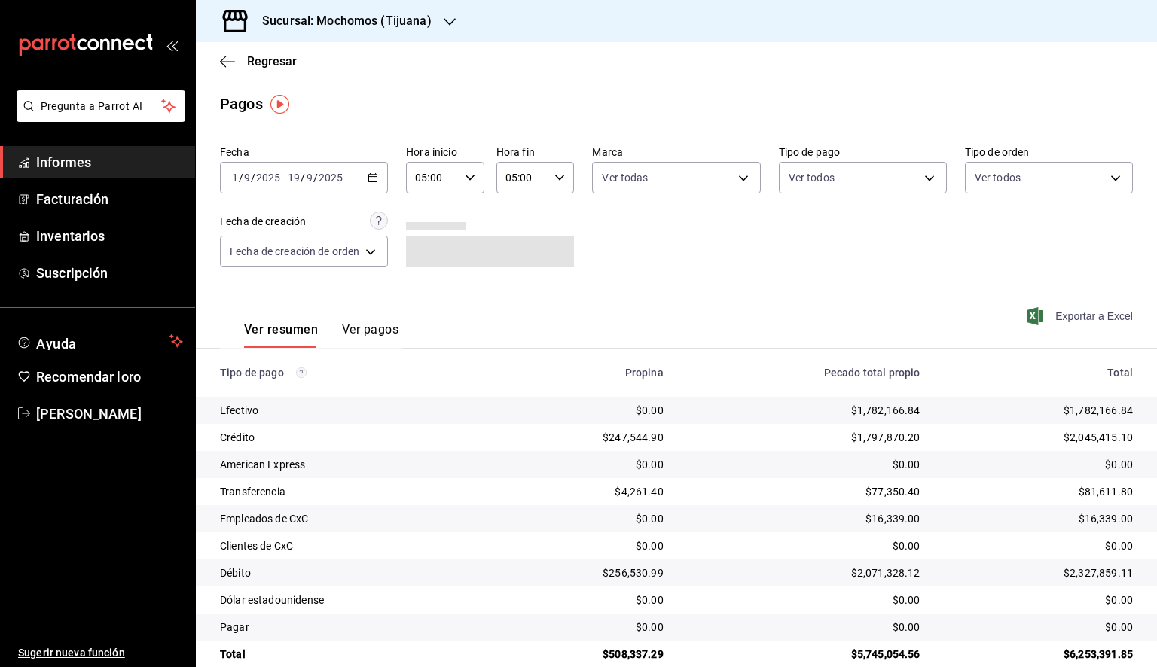
click at [1092, 313] on font "Exportar a Excel" at bounding box center [1094, 316] width 78 height 12
click at [435, 24] on div "Sucursal: Mochomos (Tijuana)" at bounding box center [335, 21] width 254 height 42
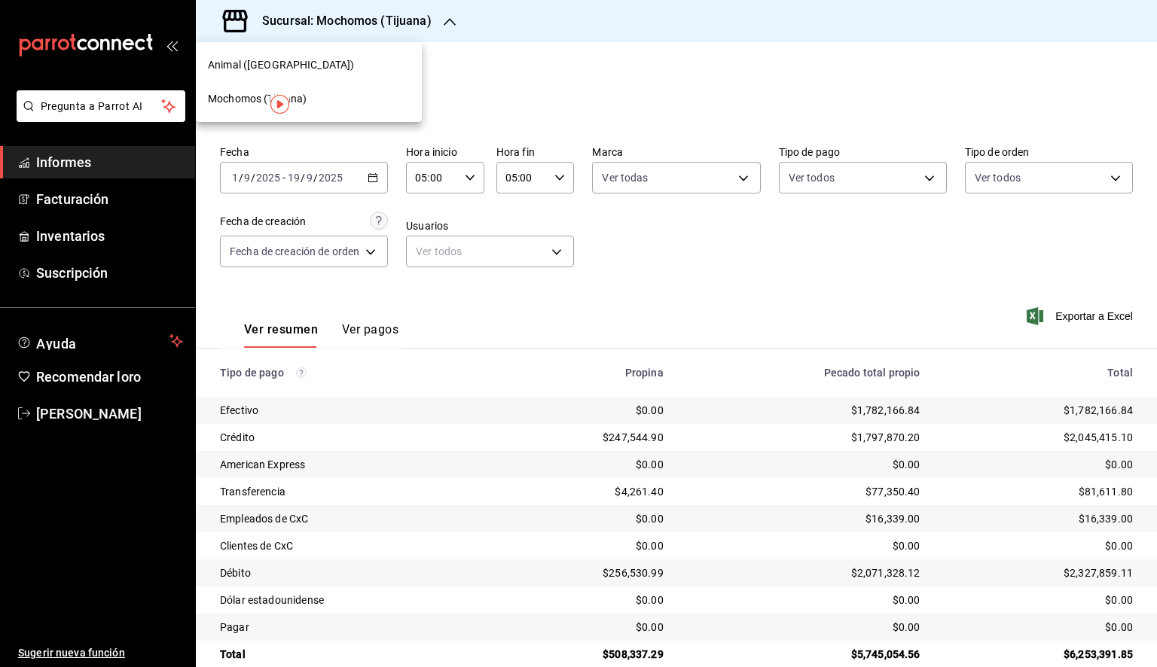
click at [307, 63] on div "Animal ([GEOGRAPHIC_DATA])" at bounding box center [309, 65] width 202 height 16
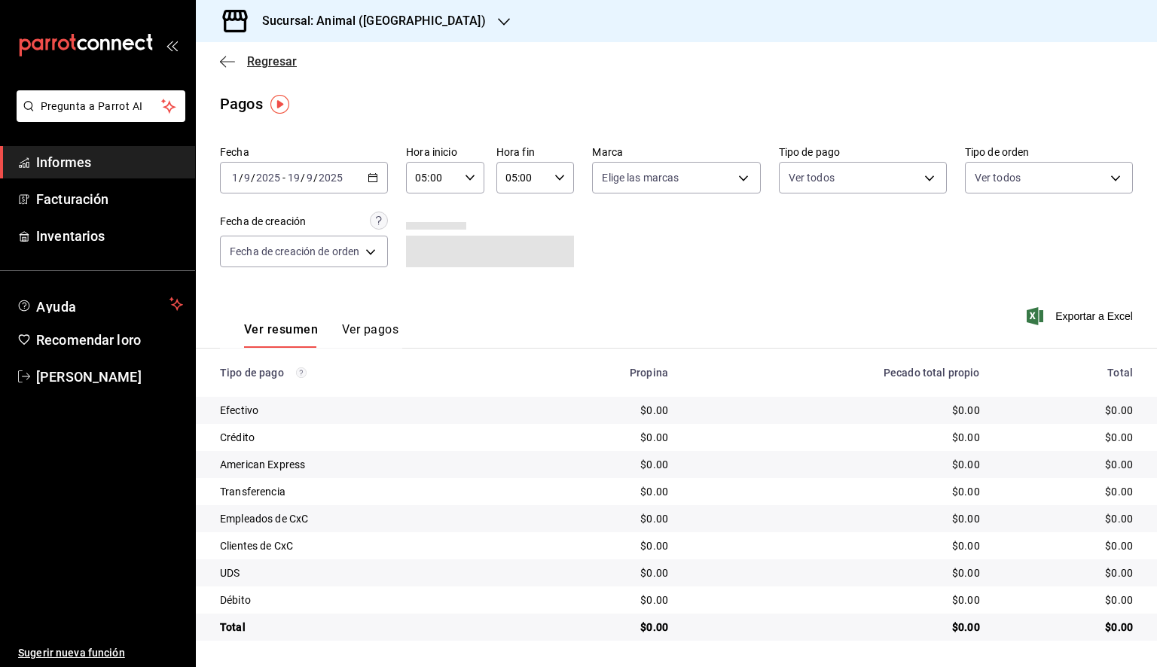
click at [226, 66] on icon "button" at bounding box center [227, 62] width 15 height 14
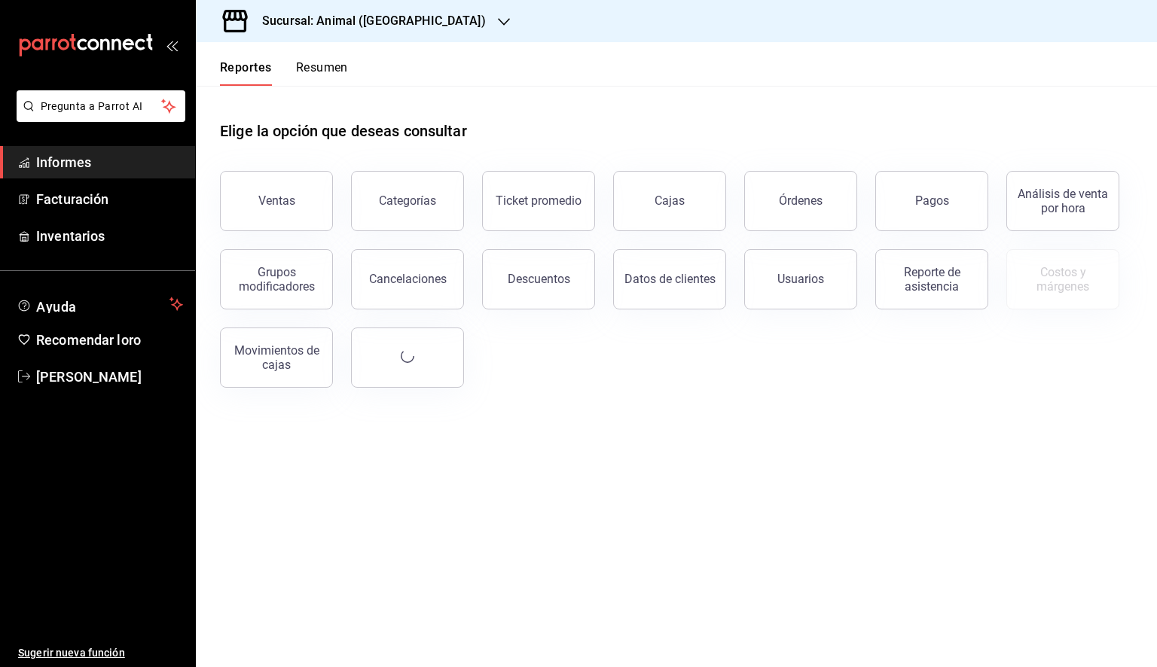
click at [834, 212] on button "Órdenes" at bounding box center [800, 201] width 113 height 60
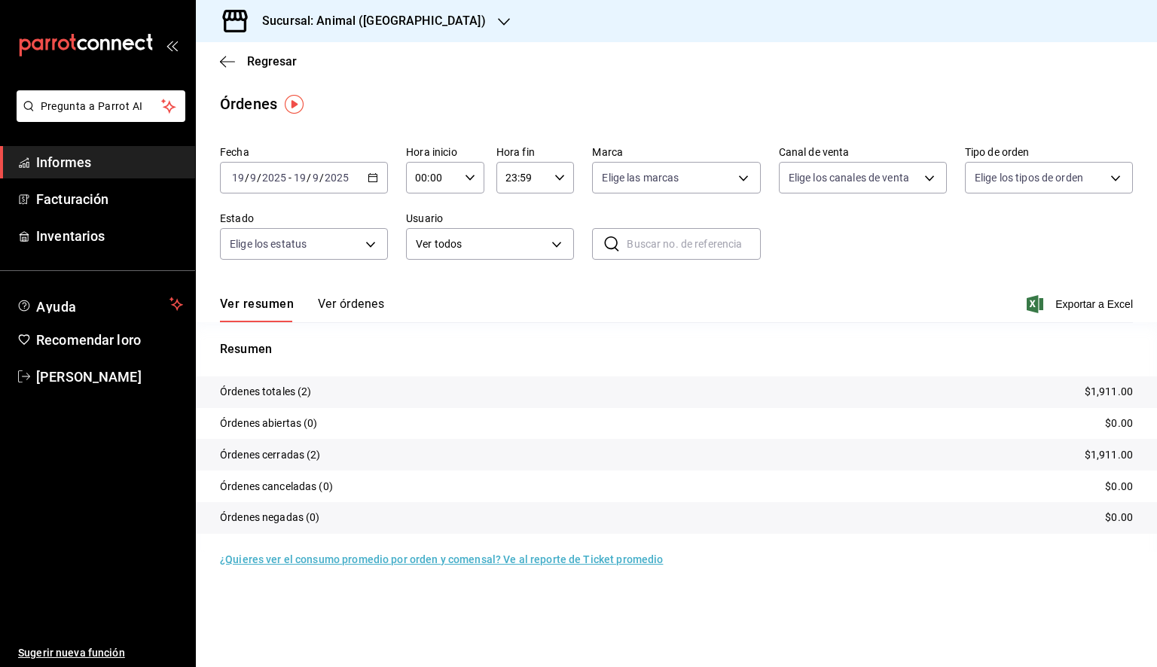
click at [380, 173] on div "[DATE] [DATE] - [DATE] [DATE]" at bounding box center [304, 178] width 168 height 32
click at [293, 387] on font "Rango de fechas" at bounding box center [273, 392] width 80 height 12
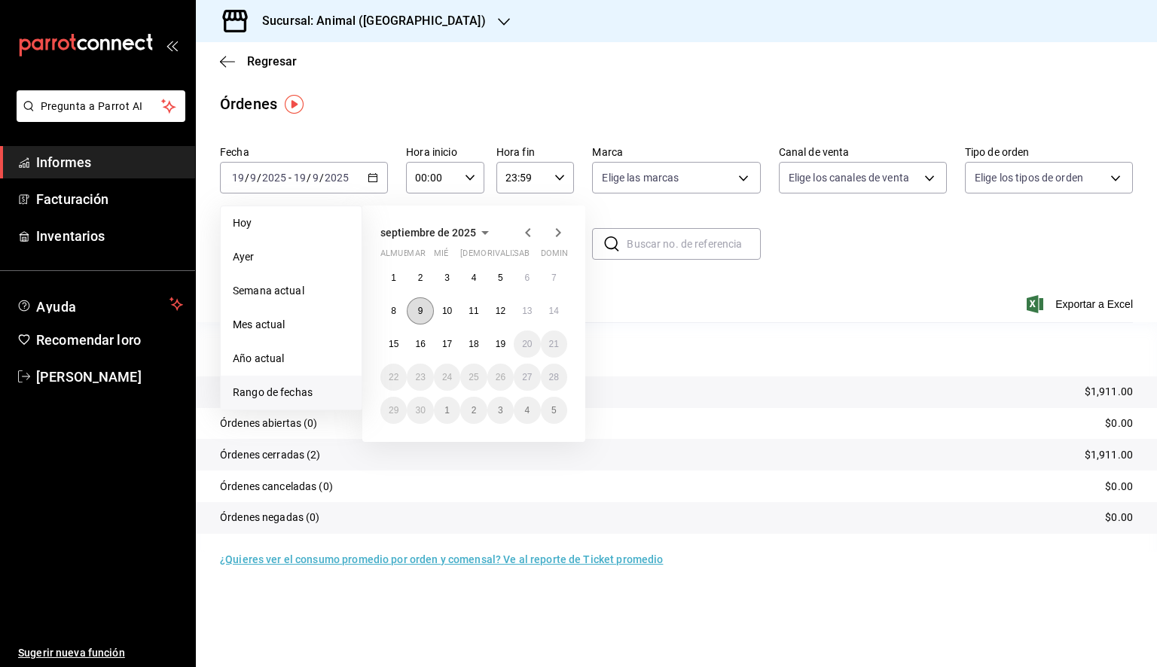
click at [419, 310] on font "9" at bounding box center [420, 311] width 5 height 11
click at [502, 342] on font "19" at bounding box center [501, 344] width 10 height 11
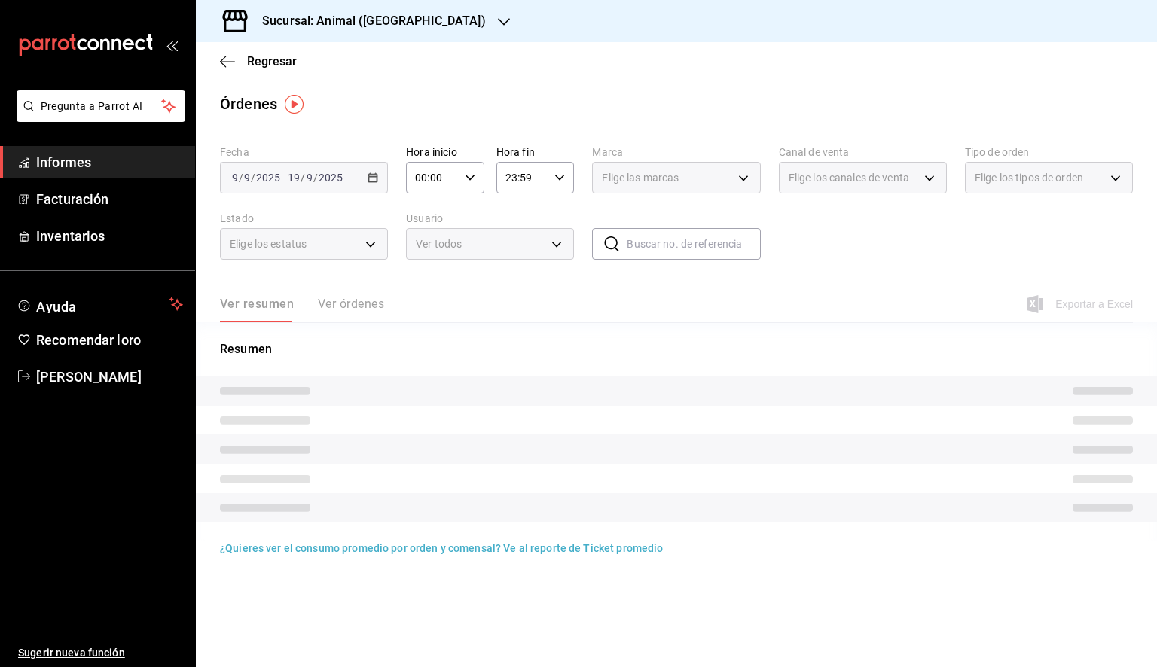
click at [462, 181] on div "00:00 Hora inicio" at bounding box center [445, 178] width 78 height 32
click at [431, 249] on span "05" at bounding box center [425, 246] width 15 height 12
type input "05:00"
click at [539, 185] on div at bounding box center [578, 333] width 1157 height 667
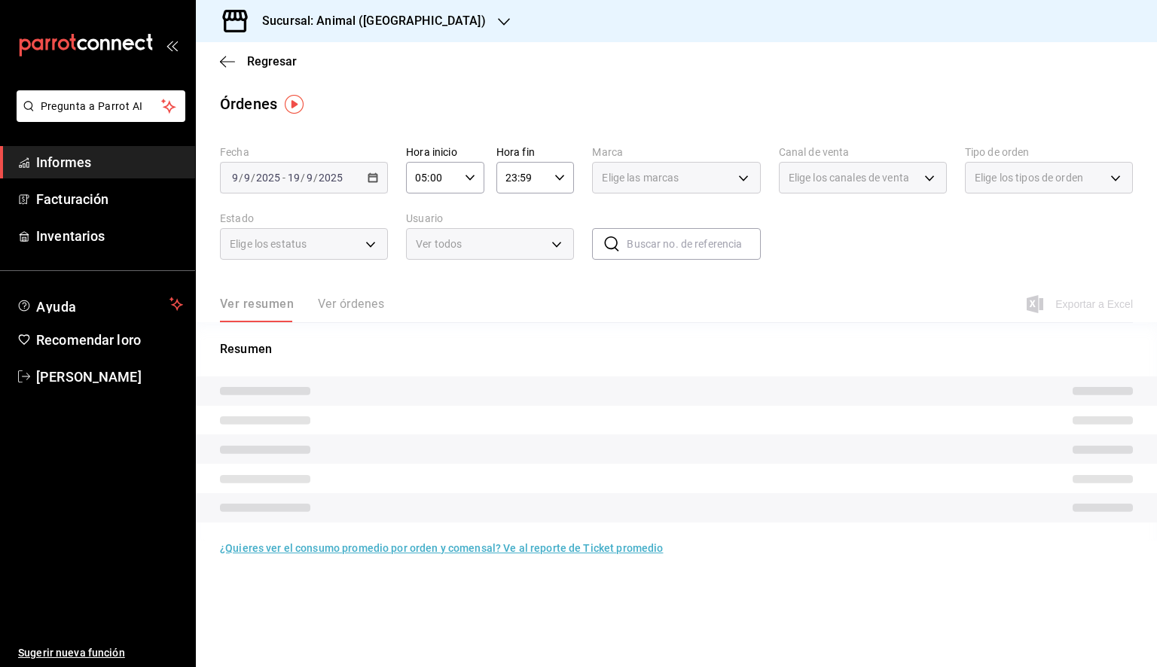
click at [548, 181] on div "23:59 Hora fin" at bounding box center [535, 178] width 78 height 32
click at [521, 252] on span "05" at bounding box center [515, 246] width 15 height 12
click at [557, 217] on font "00" at bounding box center [555, 216] width 12 height 12
type input "05:00"
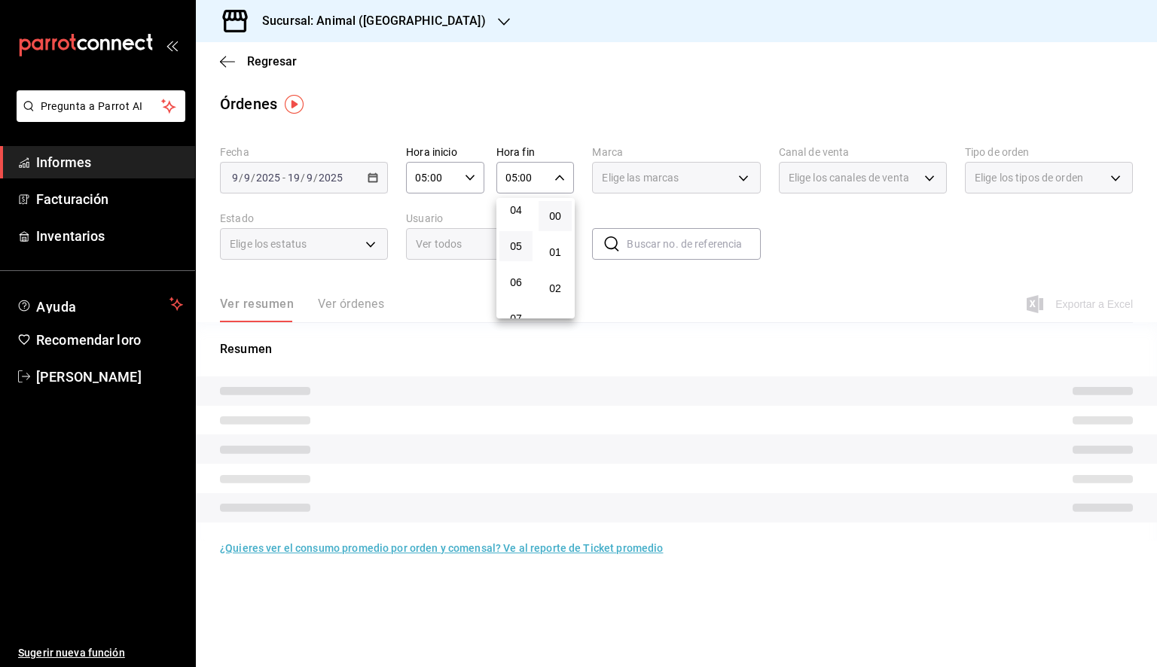
click at [697, 185] on div at bounding box center [578, 333] width 1157 height 667
click at [697, 185] on div "Elige las marcas" at bounding box center [676, 178] width 168 height 32
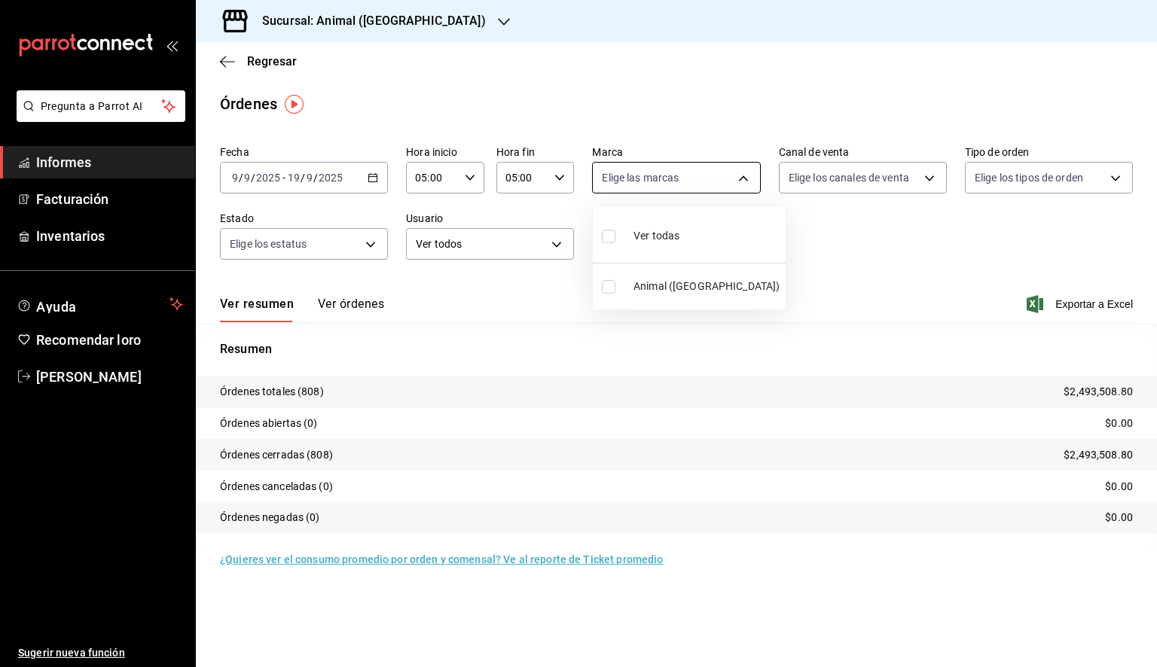
click at [666, 178] on body "Pregunta a Parrot AI Informes Facturación Inventarios Ayuda Recomendar loro [PE…" at bounding box center [578, 333] width 1157 height 667
click at [651, 242] on span "Ver todas" at bounding box center [656, 236] width 46 height 16
type input "98bba0fd-3ba1-42e0-bfa8-4188b5c89202"
checkbox input "true"
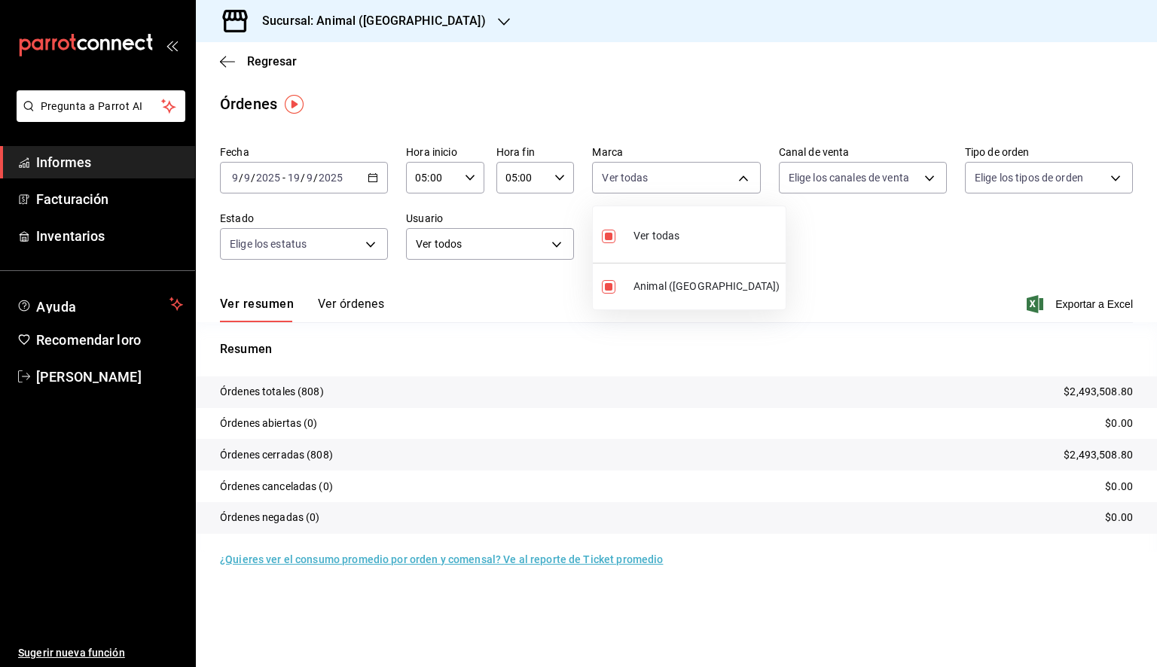
click at [993, 283] on div at bounding box center [578, 333] width 1157 height 667
click at [1084, 306] on font "Exportar a Excel" at bounding box center [1094, 304] width 78 height 12
click at [813, 552] on div "Fecha [DATE] [DATE] - [DATE] [DATE] Hora inicio 05:00 Hora inicio Hora fin 05:0…" at bounding box center [676, 353] width 961 height 429
click at [226, 60] on icon "button" at bounding box center [227, 62] width 15 height 14
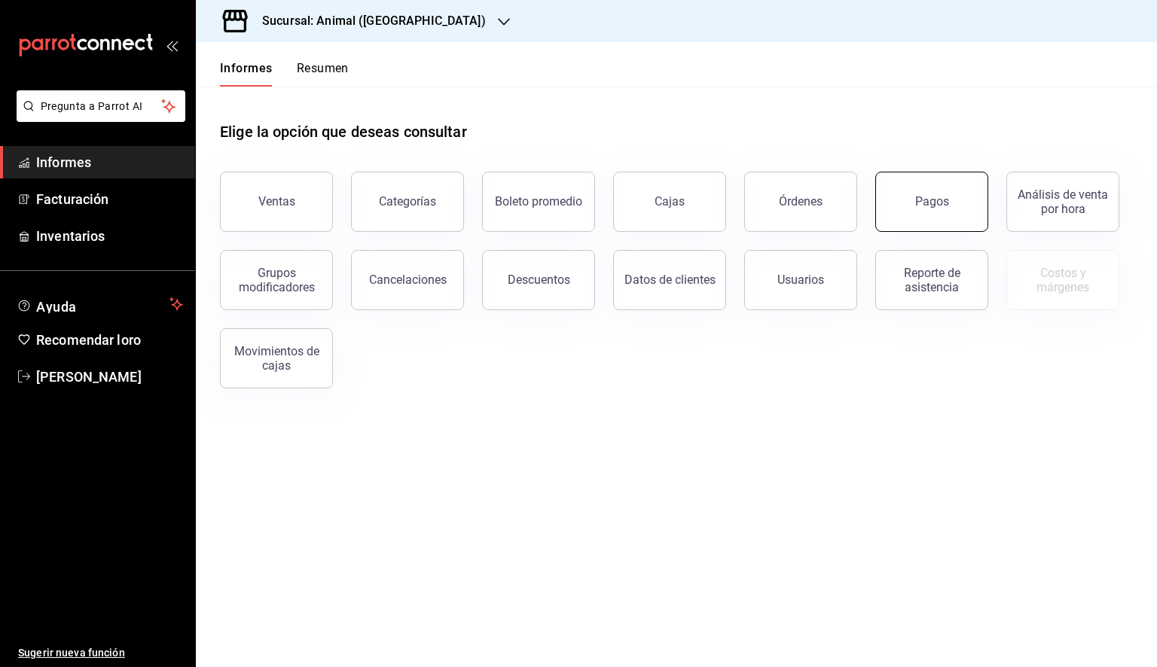
click at [919, 212] on button "Pagos" at bounding box center [931, 202] width 113 height 60
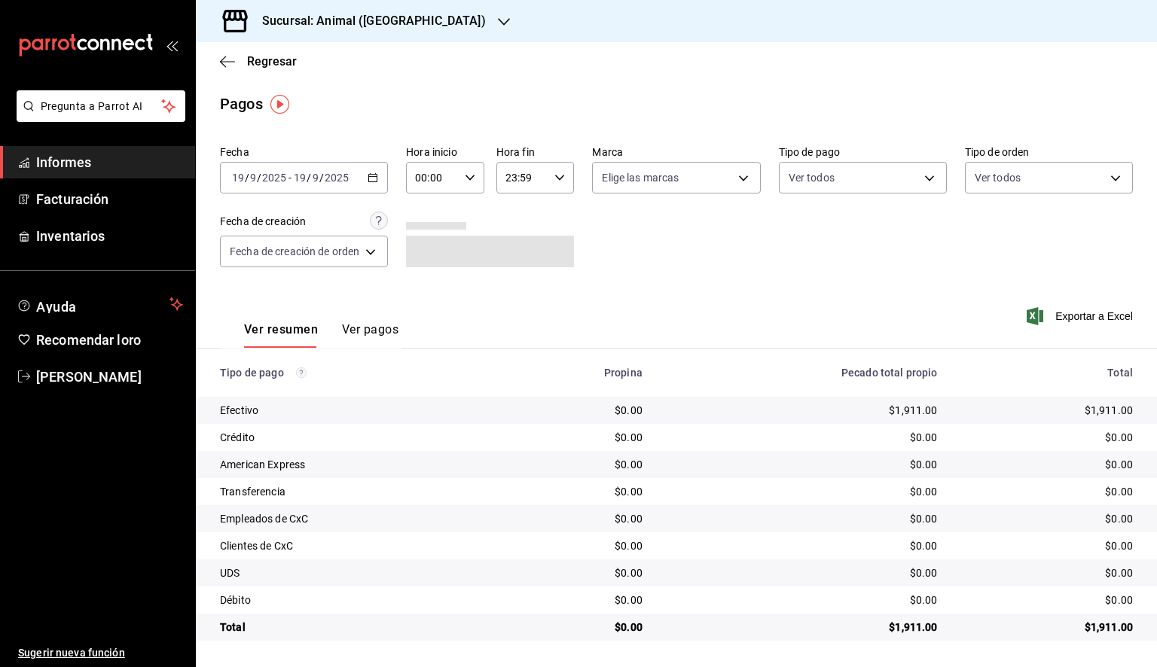
click at [376, 175] on icon "button" at bounding box center [373, 177] width 11 height 11
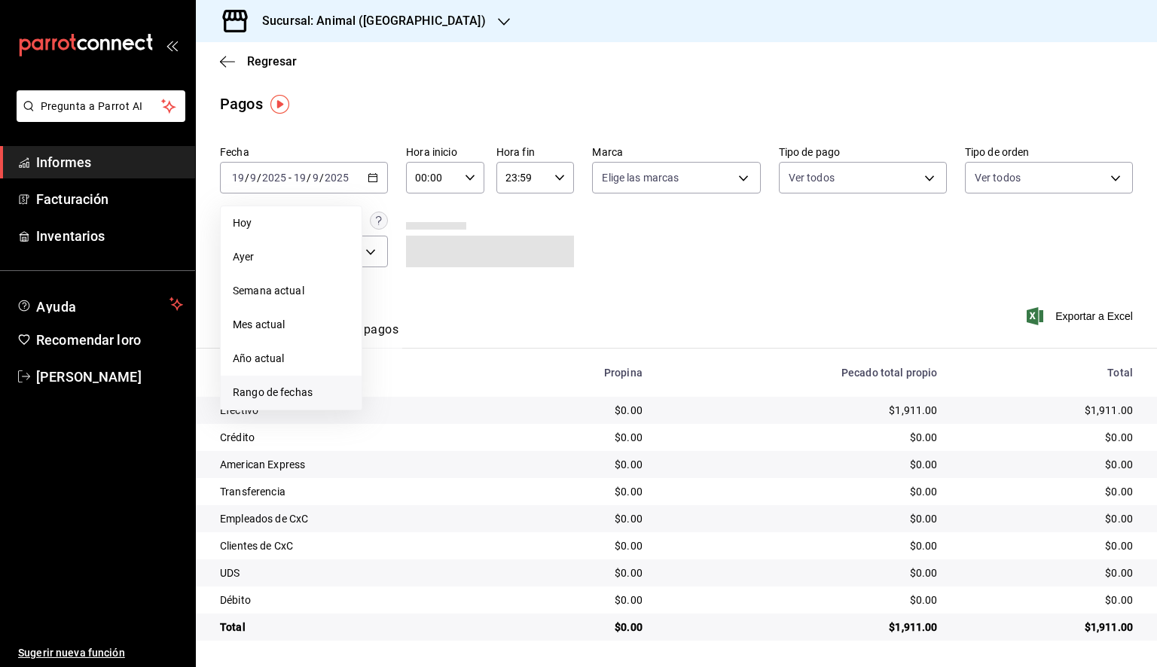
click at [287, 392] on font "Rango de fechas" at bounding box center [273, 392] width 80 height 12
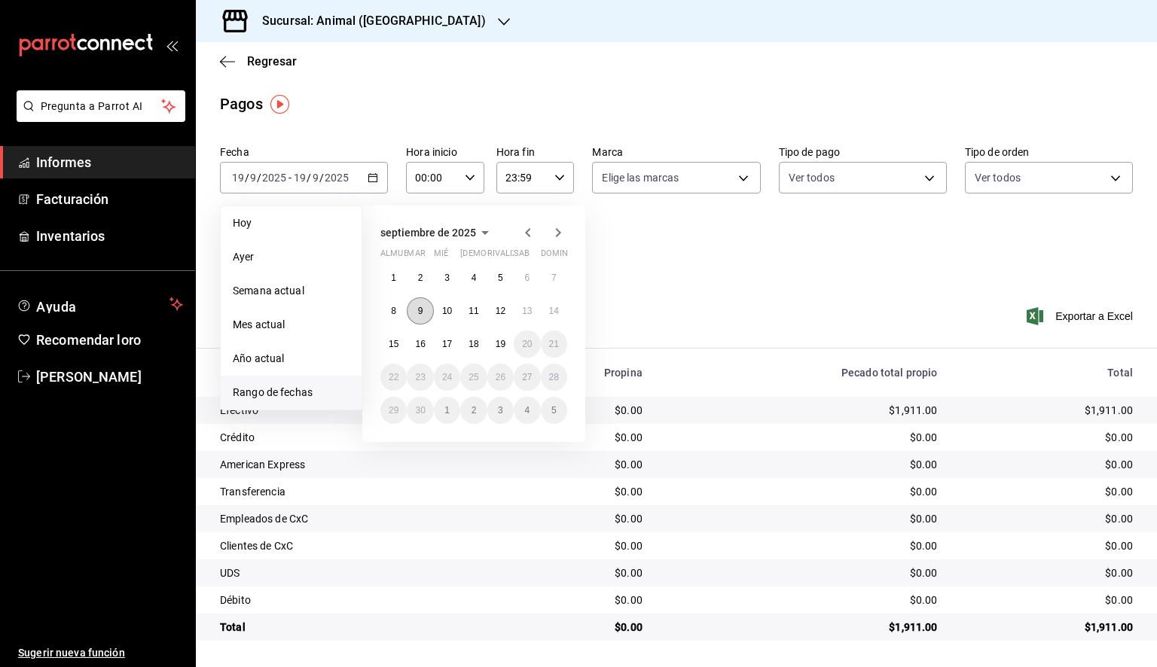
click at [426, 316] on button "9" at bounding box center [420, 310] width 26 height 27
click at [493, 347] on button "19" at bounding box center [500, 344] width 26 height 27
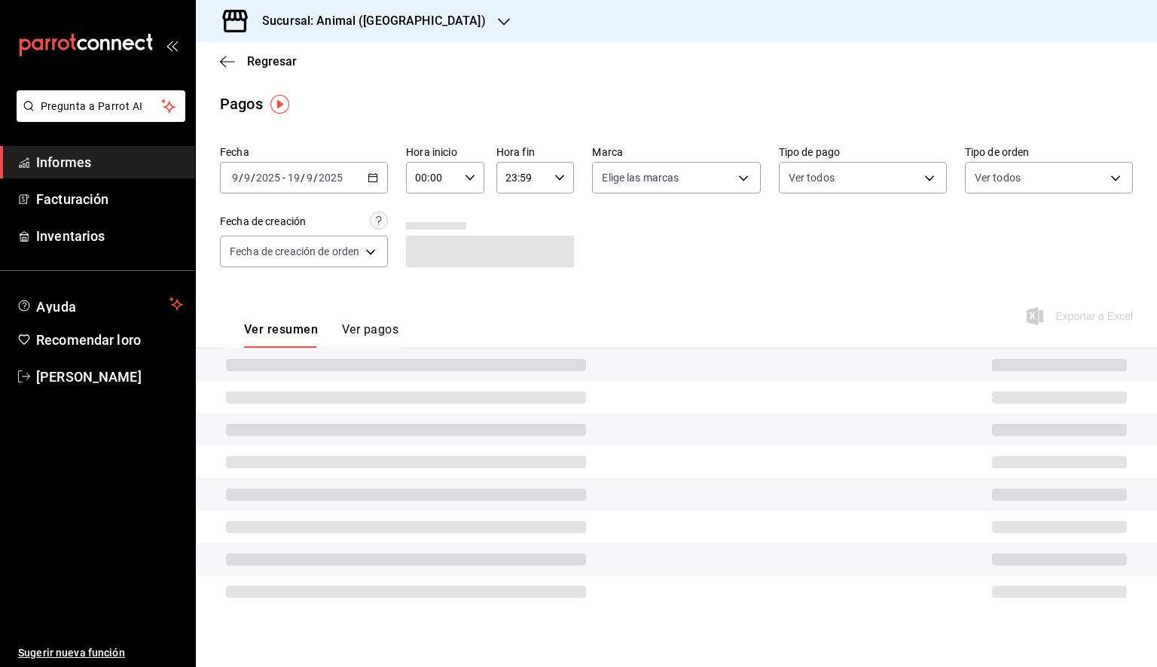
click at [473, 182] on icon "button" at bounding box center [470, 177] width 11 height 11
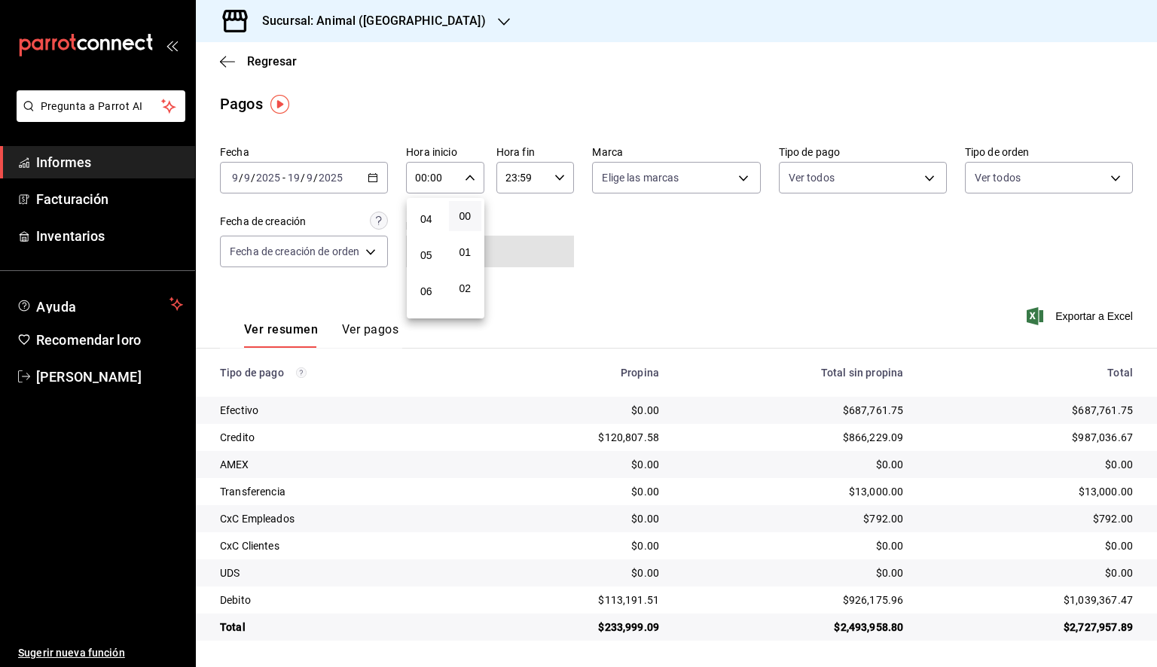
scroll to position [151, 0]
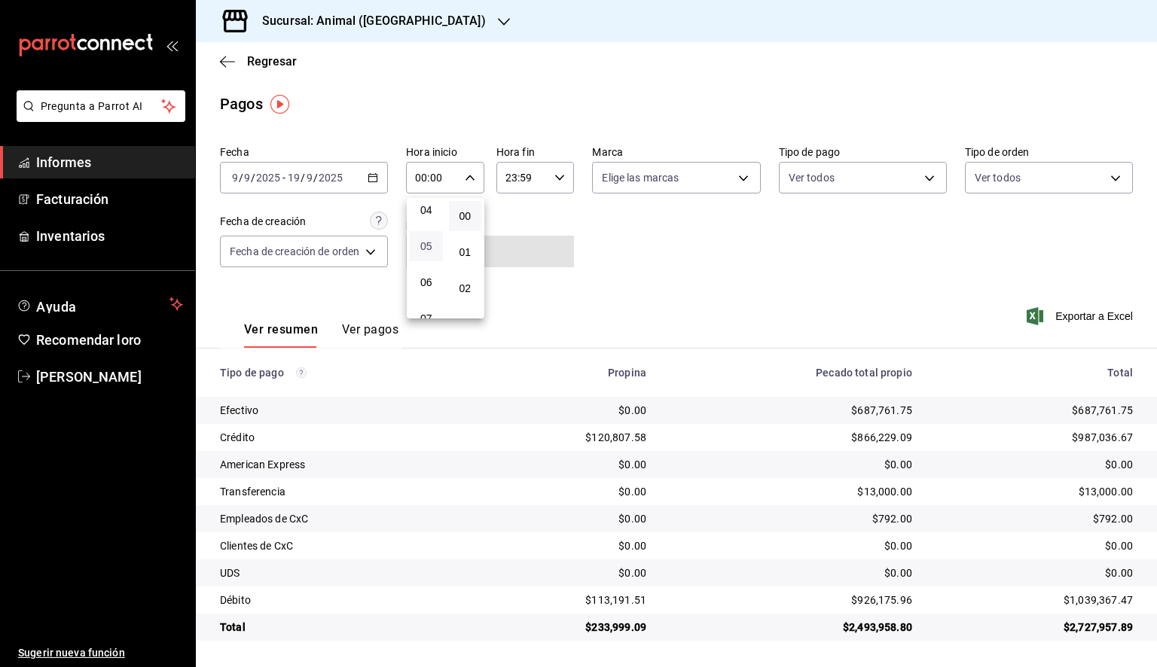
click at [432, 252] on span "05" at bounding box center [426, 246] width 15 height 12
type input "05:00"
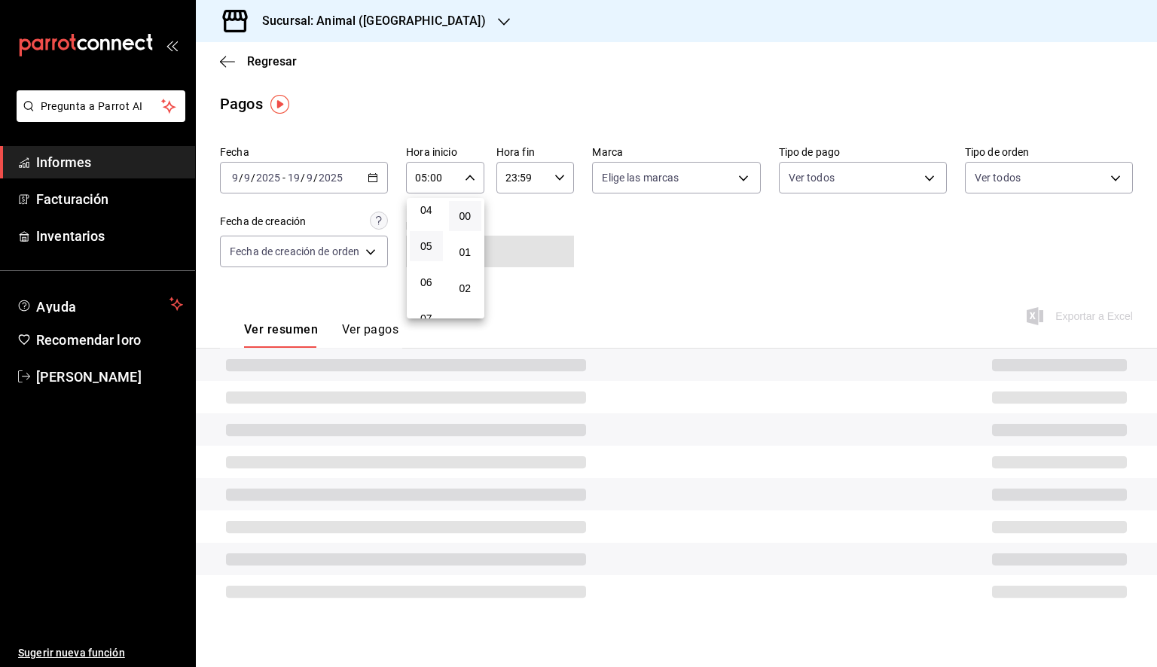
click at [535, 178] on div at bounding box center [578, 333] width 1157 height 667
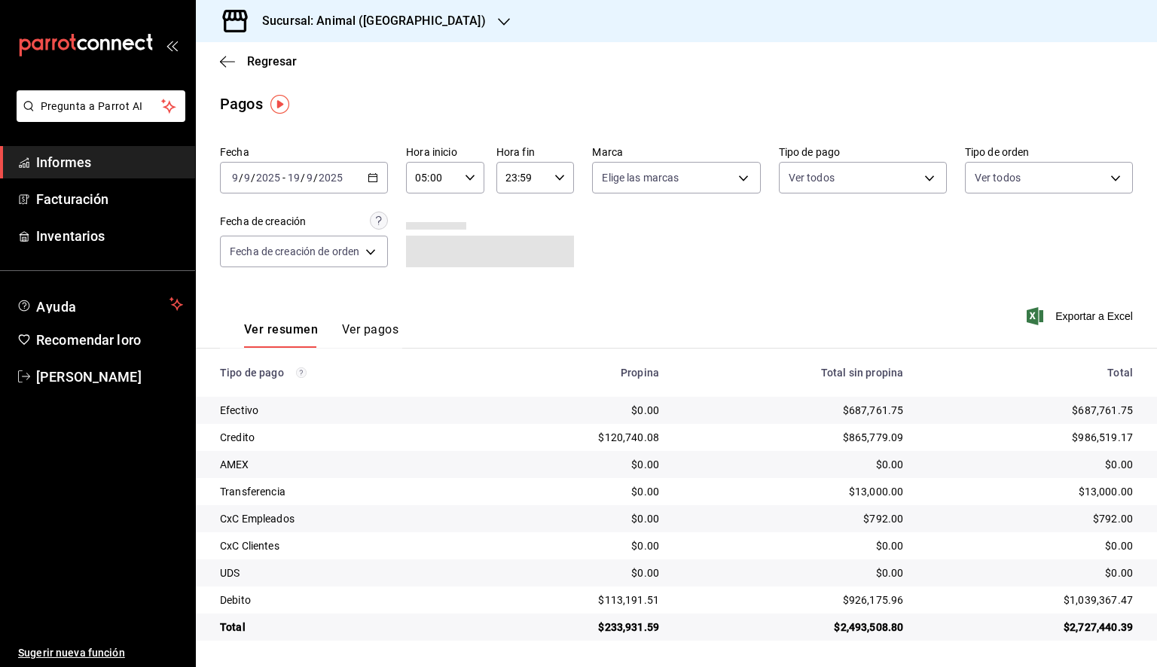
click at [542, 181] on input "23:59" at bounding box center [522, 178] width 53 height 30
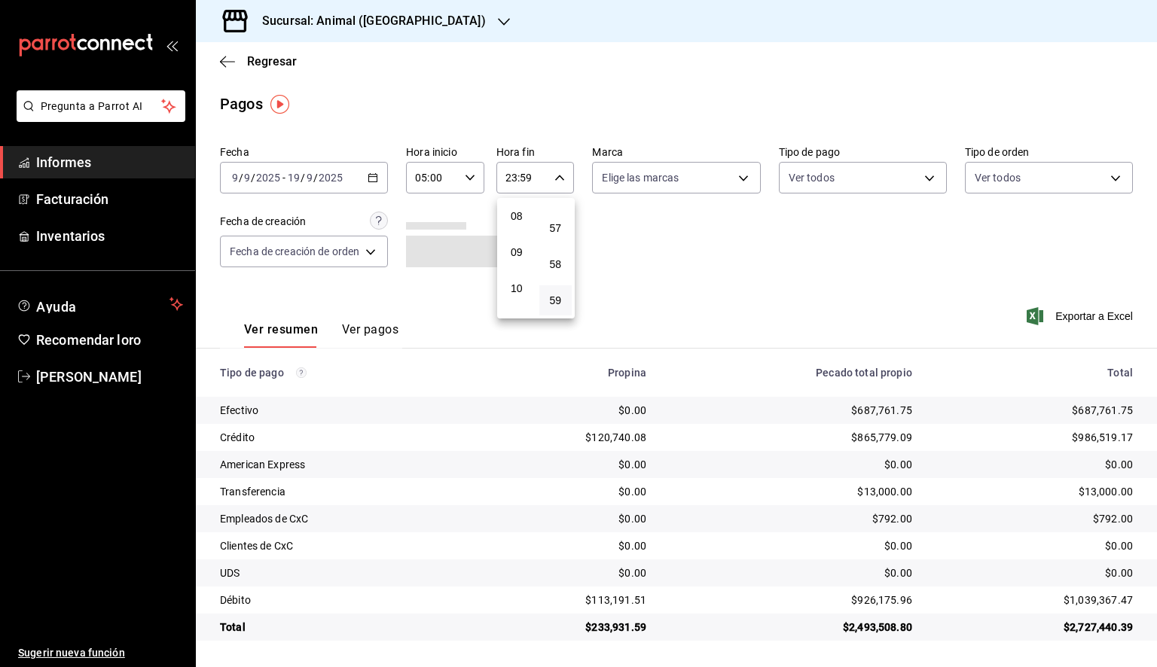
scroll to position [159, 0]
click at [524, 244] on button "05" at bounding box center [516, 238] width 33 height 30
click at [555, 203] on button "00" at bounding box center [555, 216] width 33 height 30
type input "05:00"
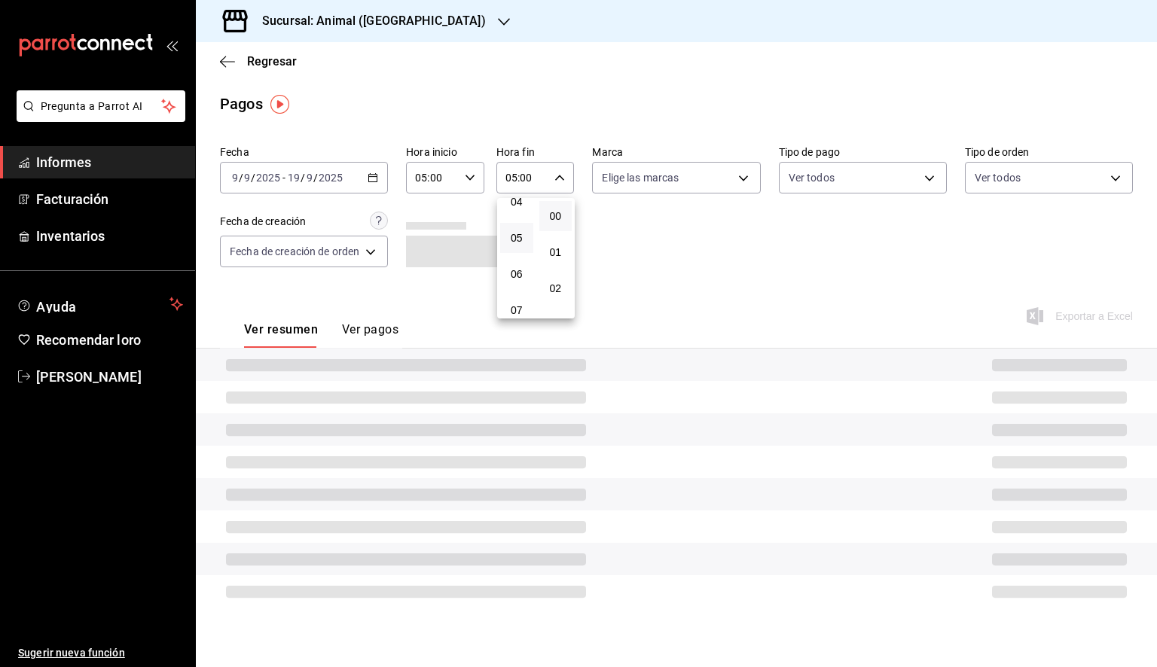
click at [709, 191] on div at bounding box center [578, 333] width 1157 height 667
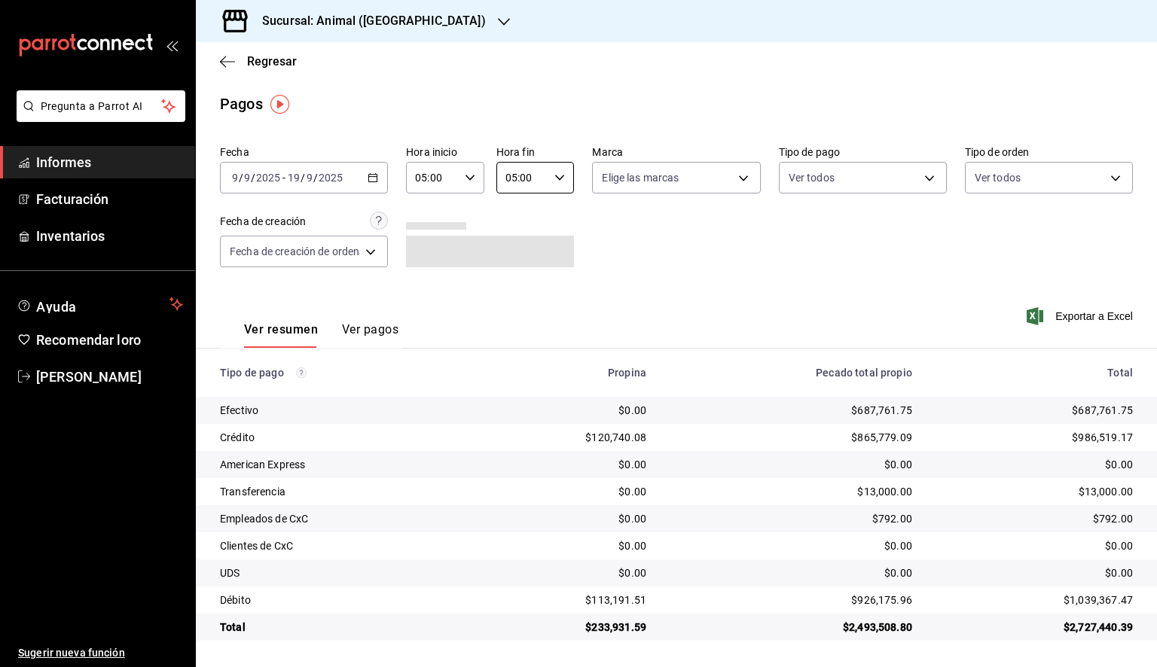
click at [706, 182] on body "Pregunta a Parrot AI Informes Facturación Inventarios Ayuda Recomendar loro [PE…" at bounding box center [578, 333] width 1157 height 667
click at [670, 228] on span "Ver todas" at bounding box center [657, 236] width 46 height 16
type input "98bba0fd-3ba1-42e0-bfa8-4188b5c89202"
checkbox input "true"
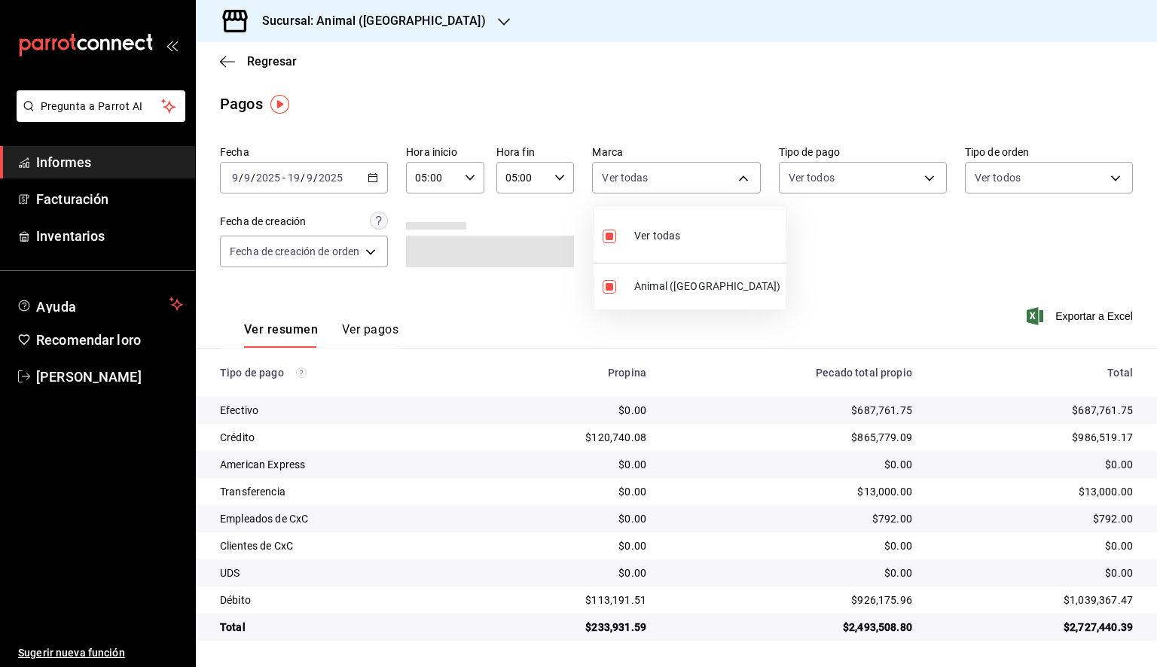
click at [887, 290] on div at bounding box center [578, 333] width 1157 height 667
click at [1069, 319] on font "Exportar a Excel" at bounding box center [1094, 316] width 78 height 12
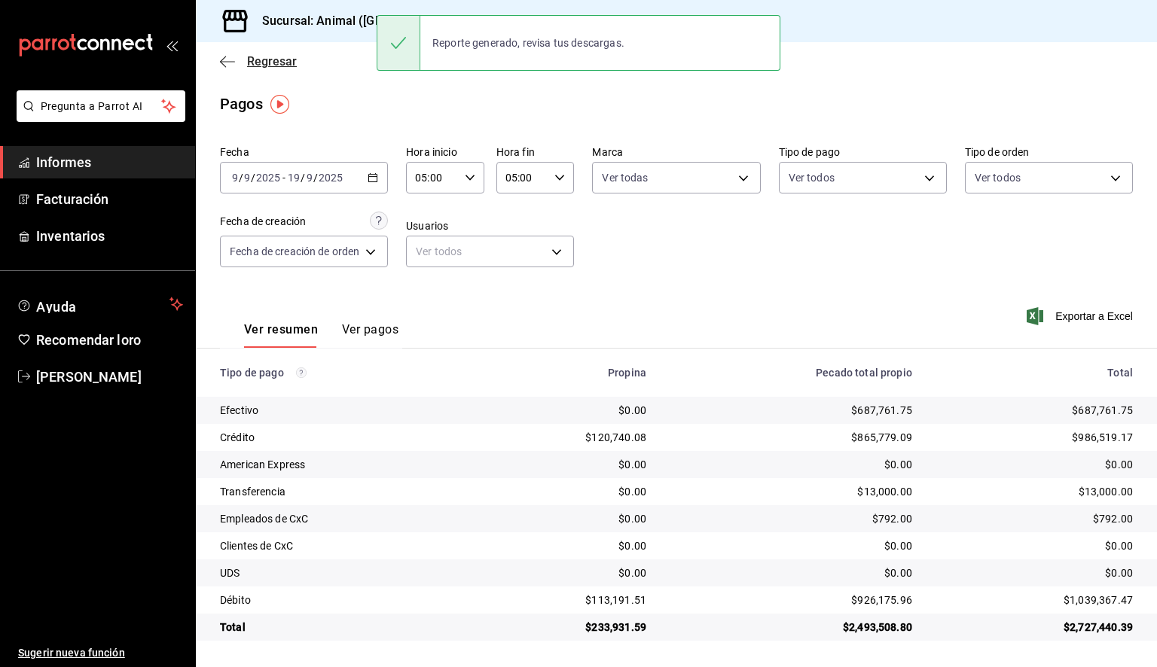
click at [229, 65] on icon "button" at bounding box center [227, 62] width 15 height 14
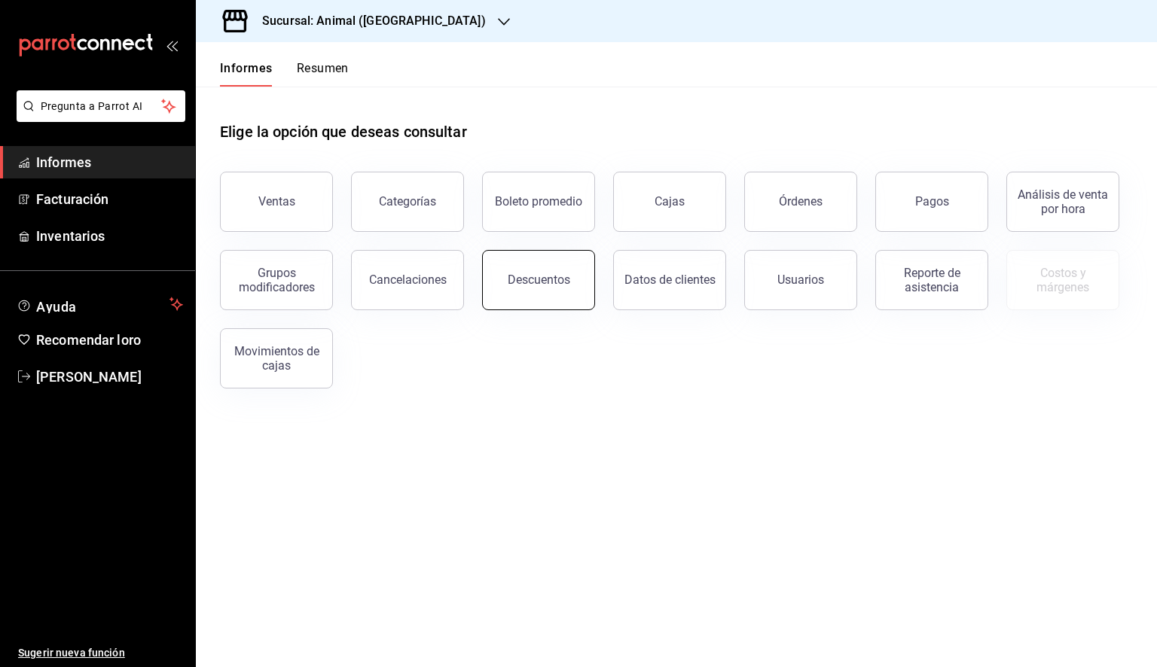
click at [517, 289] on button "Descuentos" at bounding box center [538, 280] width 113 height 60
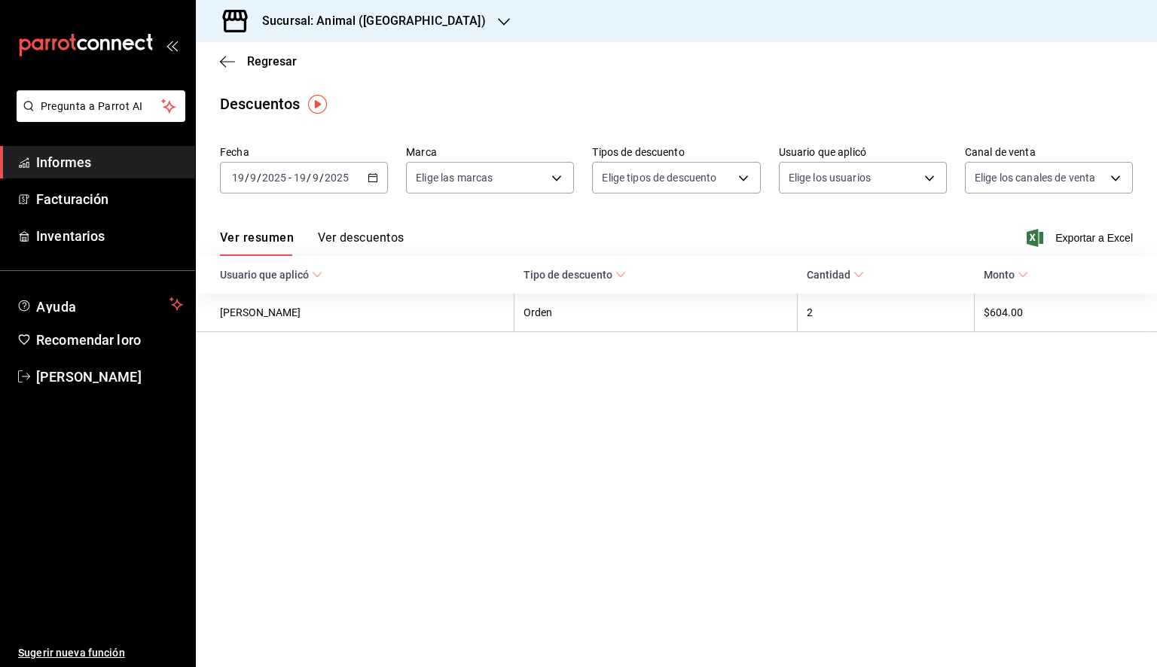
click at [377, 178] on icon "button" at bounding box center [373, 177] width 11 height 11
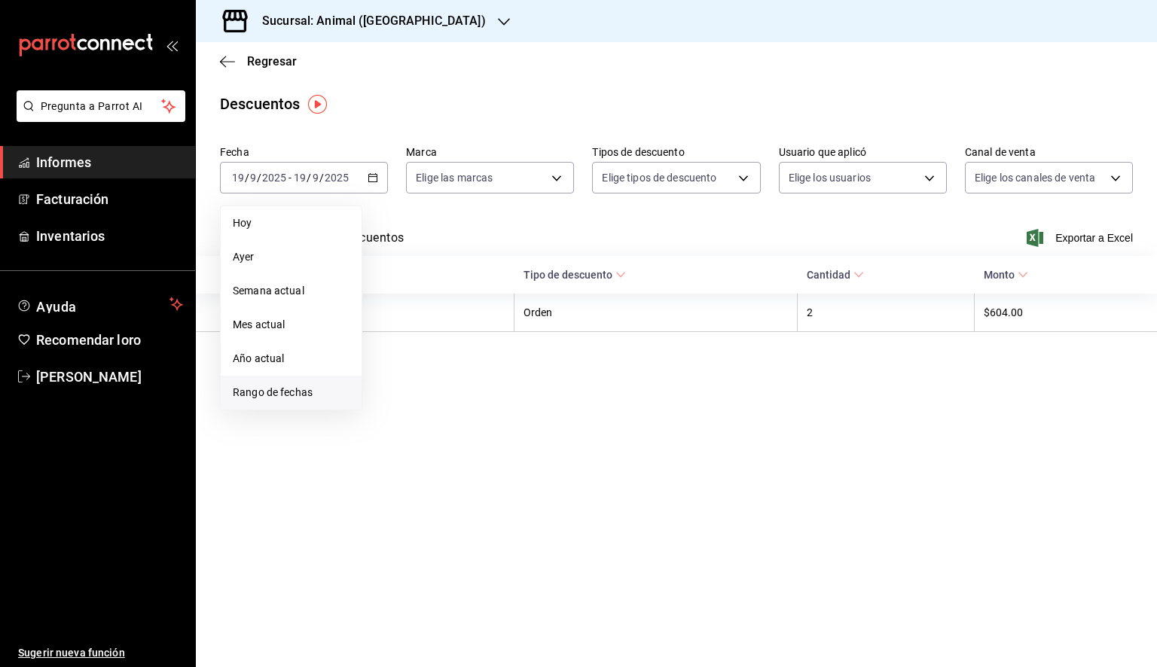
click at [298, 385] on span "Rango de fechas" at bounding box center [291, 393] width 117 height 16
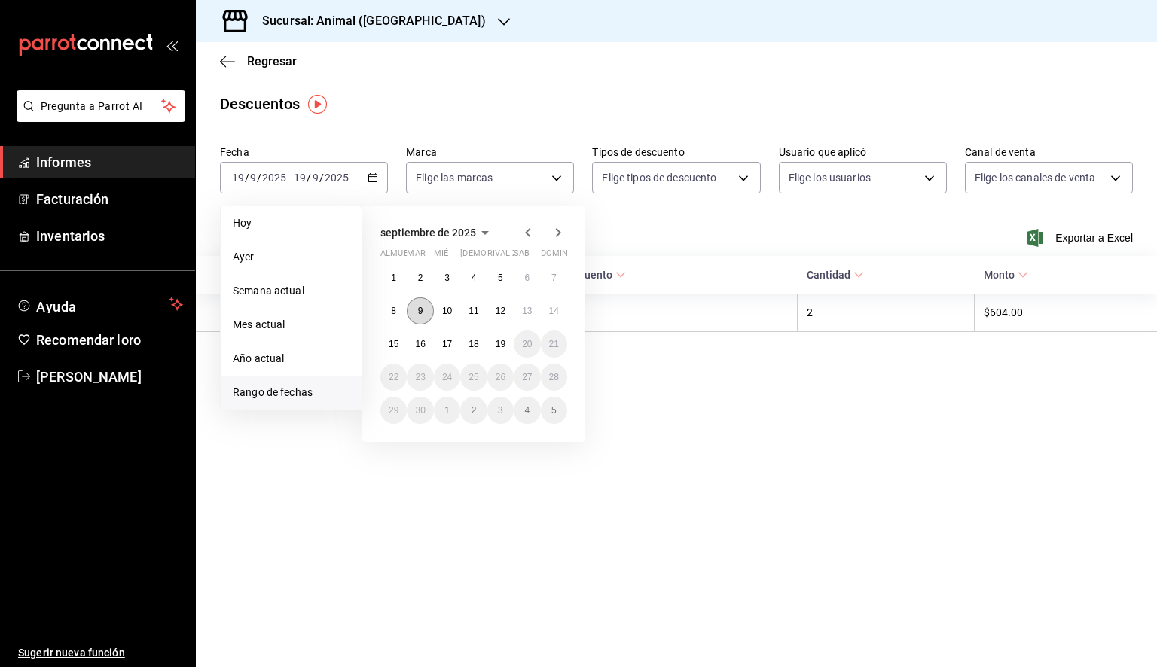
click at [425, 316] on button "9" at bounding box center [420, 310] width 26 height 27
click at [497, 343] on font "19" at bounding box center [501, 344] width 10 height 11
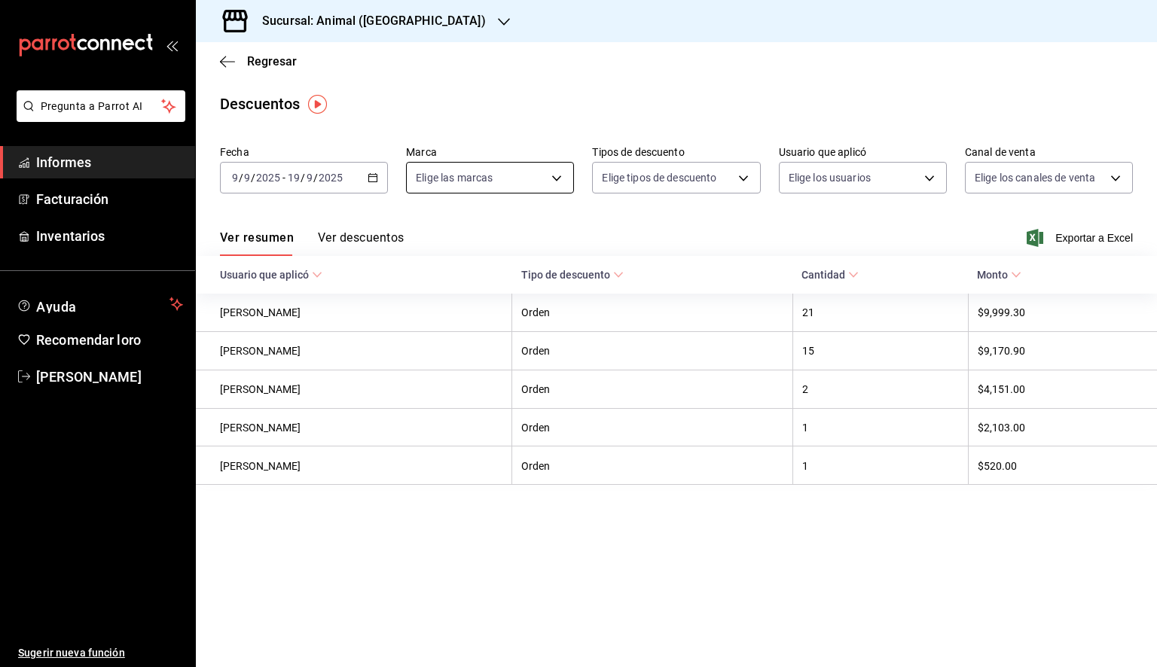
click at [536, 191] on body "Pregunta a Parrot AI Informes Facturación Inventarios Ayuda Recomendar loro [PE…" at bounding box center [578, 333] width 1157 height 667
click at [509, 228] on li "Ver todas" at bounding box center [503, 234] width 193 height 44
type input "98bba0fd-3ba1-42e0-bfa8-4188b5c89202"
checkbox input "true"
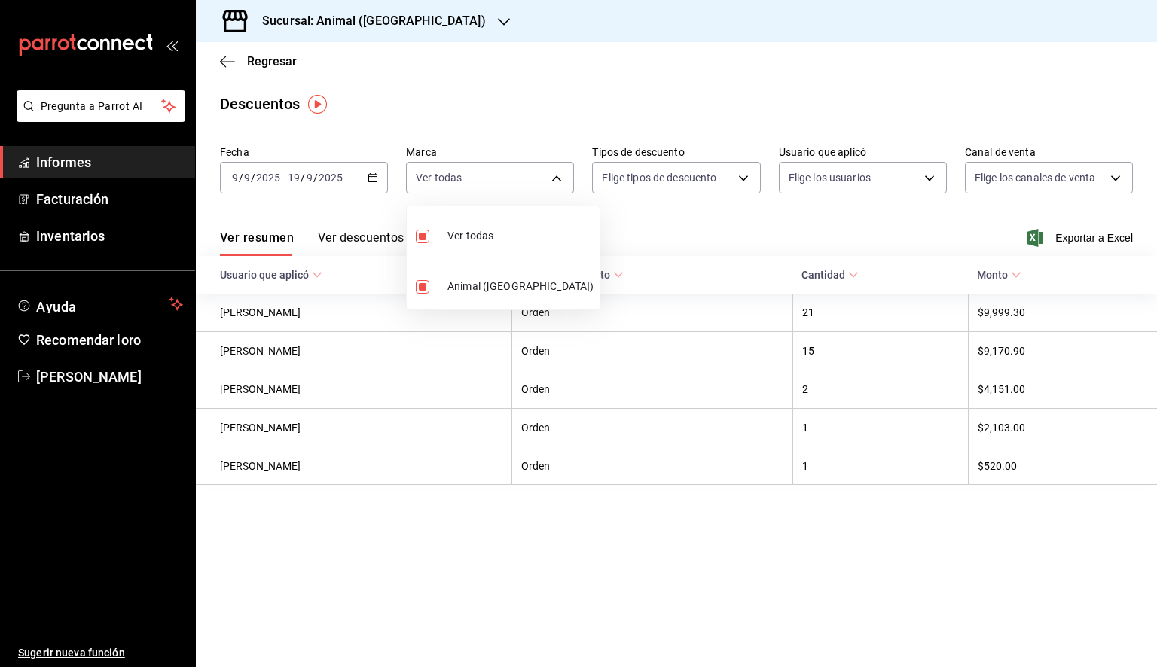
click at [889, 227] on div at bounding box center [578, 333] width 1157 height 667
click at [1101, 239] on font "Exportar a Excel" at bounding box center [1094, 238] width 78 height 12
click at [572, 616] on main "Regresar Descuentos Fecha [DATE] [DATE] - [DATE] [DATE] Marca Ver todas 98bba0f…" at bounding box center [676, 354] width 961 height 625
click at [229, 65] on icon "button" at bounding box center [227, 62] width 15 height 14
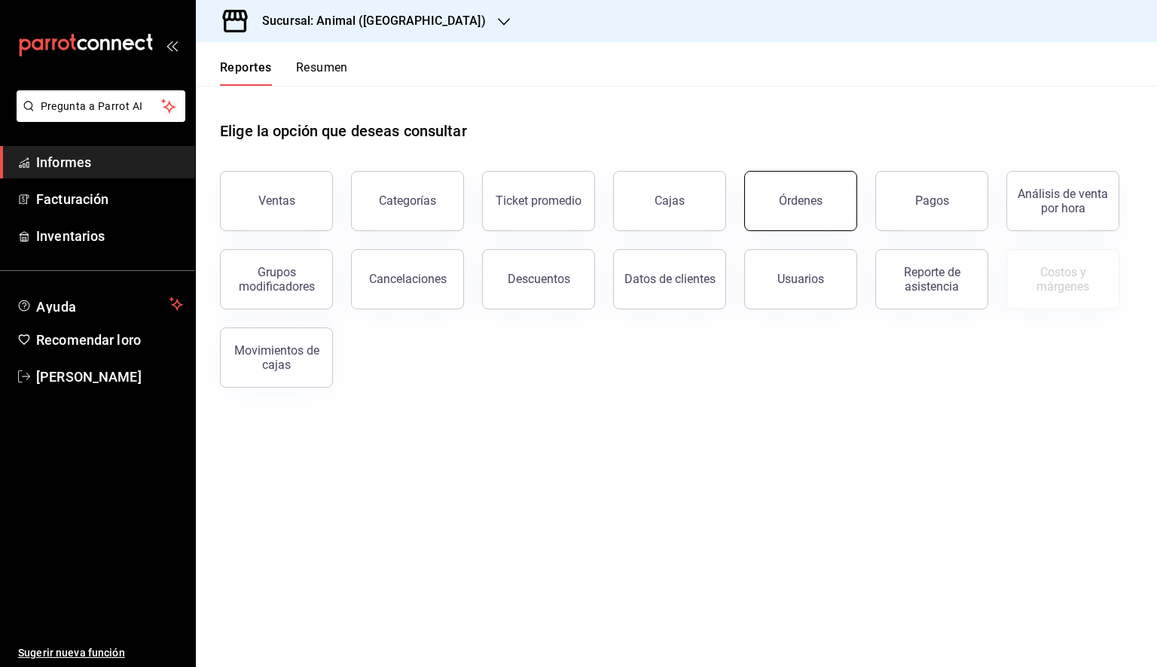
click at [816, 200] on div "Órdenes" at bounding box center [801, 201] width 44 height 14
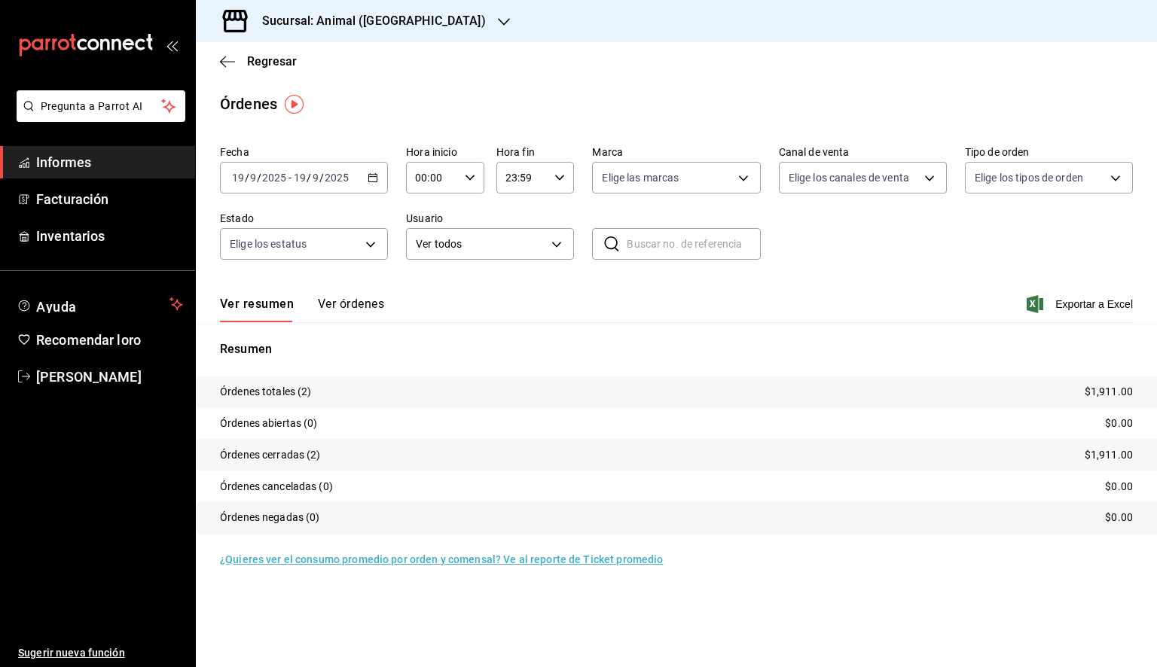
click at [372, 170] on div "[DATE] [DATE] - [DATE] [DATE]" at bounding box center [304, 178] width 168 height 32
click at [278, 395] on font "Rango de fechas" at bounding box center [273, 392] width 80 height 12
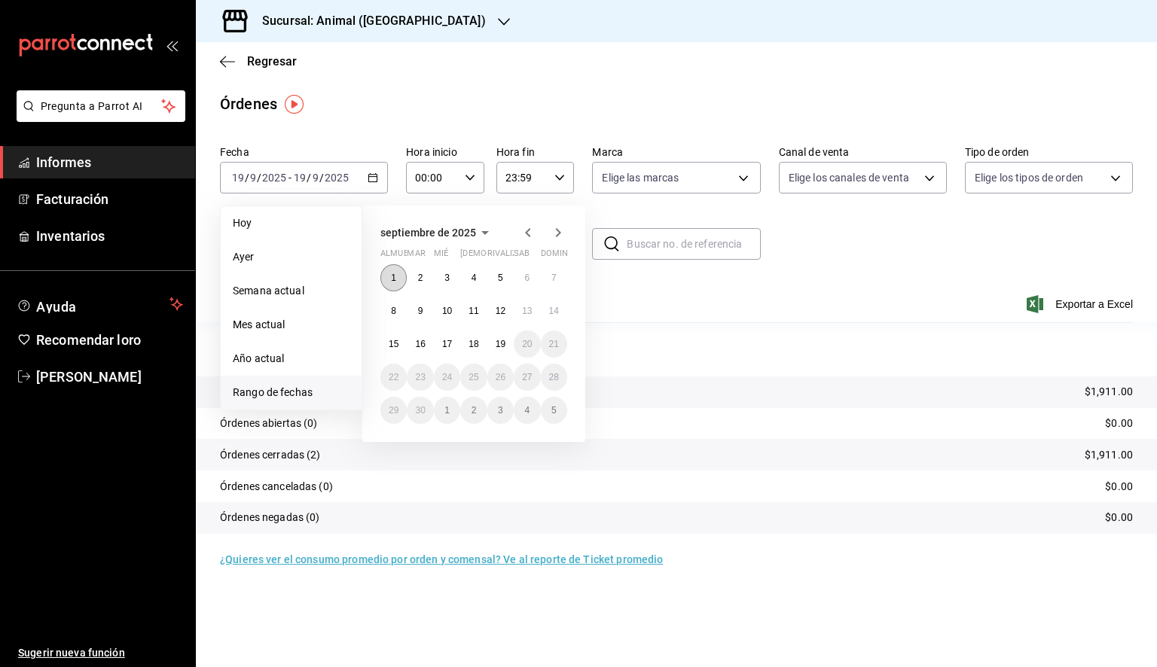
click at [388, 272] on button "1" at bounding box center [393, 277] width 26 height 27
click at [504, 345] on font "19" at bounding box center [501, 344] width 10 height 11
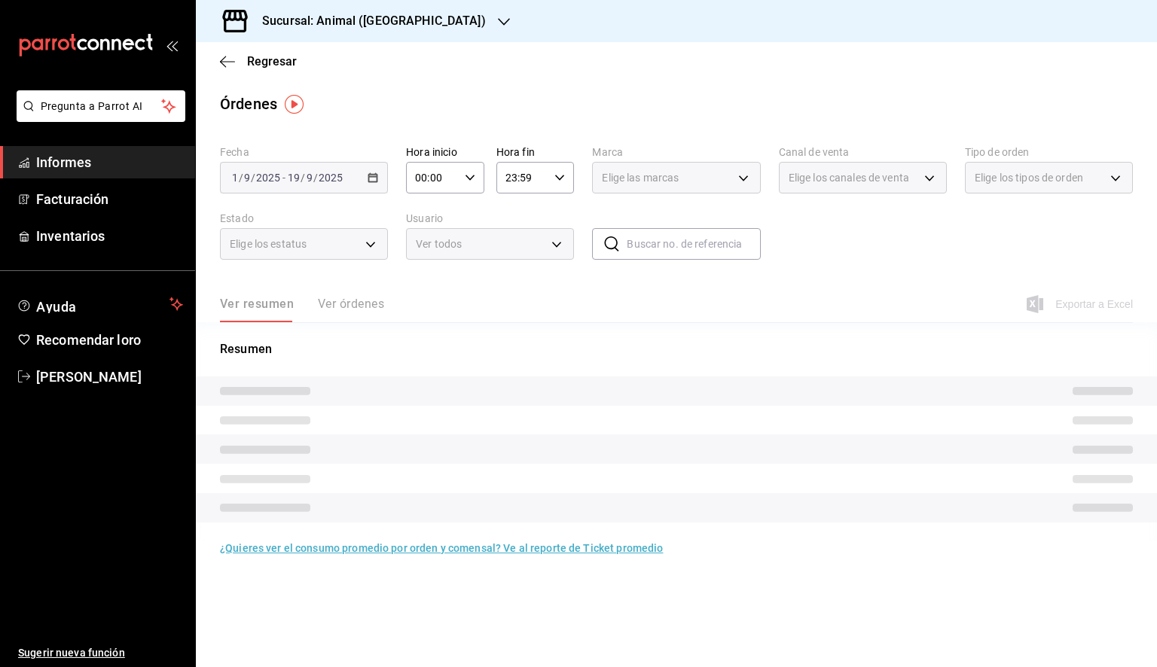
click at [472, 182] on icon "button" at bounding box center [470, 177] width 11 height 11
click at [425, 249] on font "05" at bounding box center [425, 246] width 12 height 12
type input "05:00"
click at [545, 182] on div at bounding box center [578, 333] width 1157 height 667
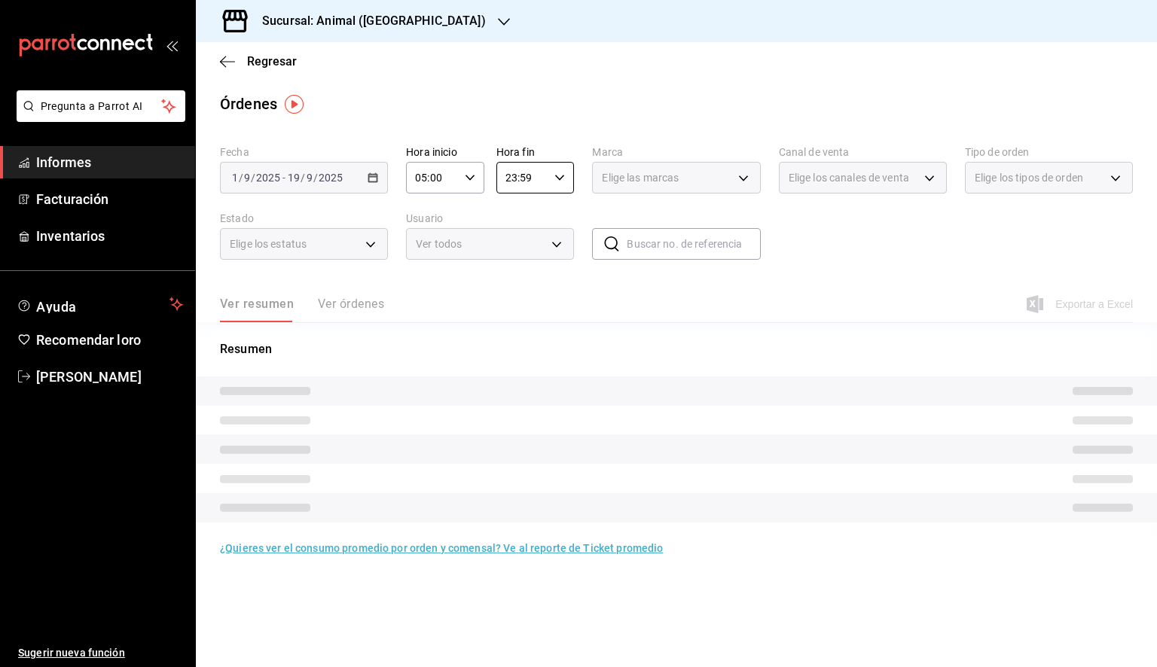
click at [544, 185] on input "23:59" at bounding box center [522, 178] width 53 height 30
click at [527, 246] on button "05" at bounding box center [515, 238] width 33 height 30
click at [555, 210] on font "00" at bounding box center [555, 216] width 12 height 12
type input "05:00"
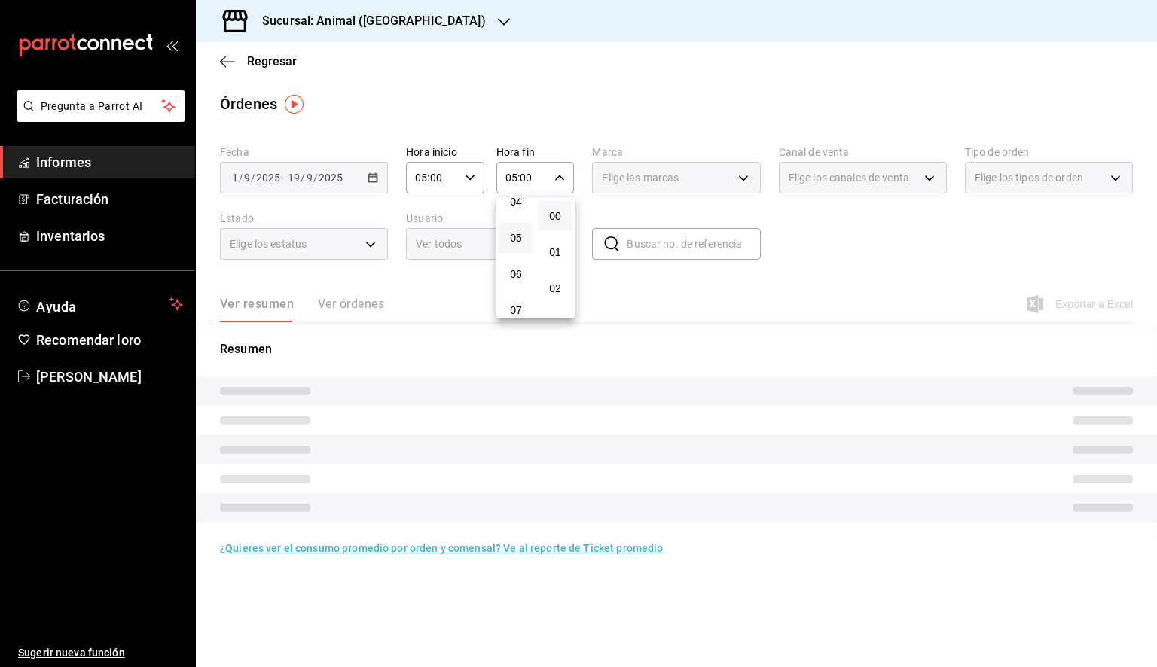
click at [687, 178] on div at bounding box center [578, 333] width 1157 height 667
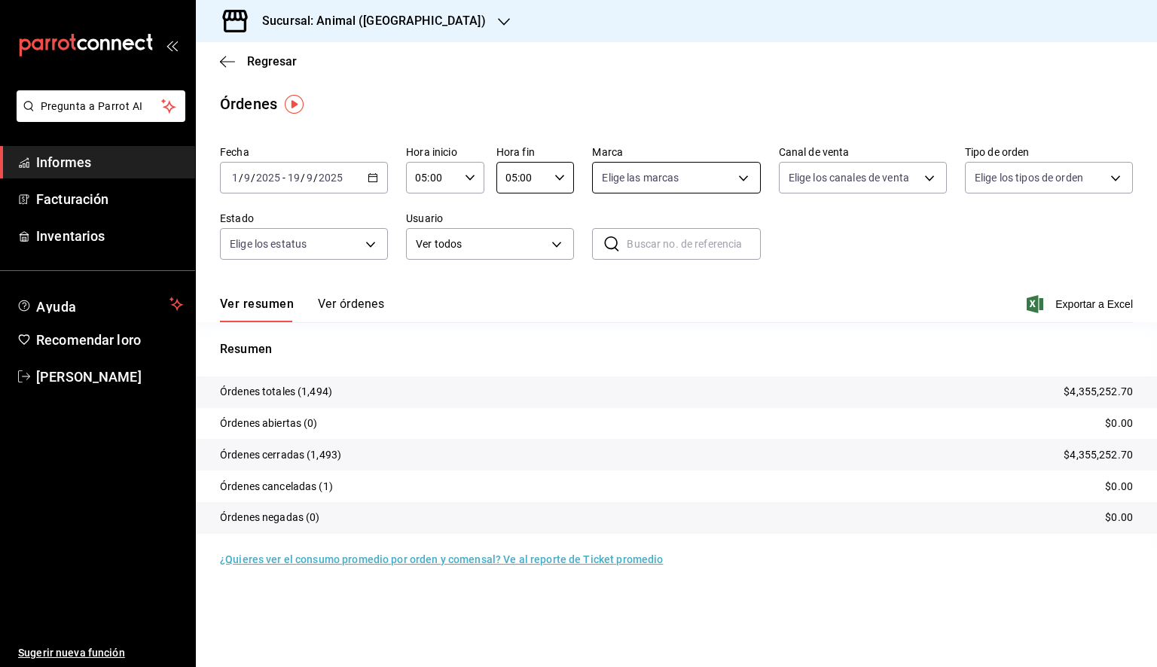
click at [692, 179] on body "Pregunta a Parrot AI Informes Facturación Inventarios Ayuda Recomendar loro [PE…" at bounding box center [578, 333] width 1157 height 667
click at [702, 245] on li "Ver todas" at bounding box center [689, 234] width 193 height 44
type input "98bba0fd-3ba1-42e0-bfa8-4188b5c89202"
checkbox input "true"
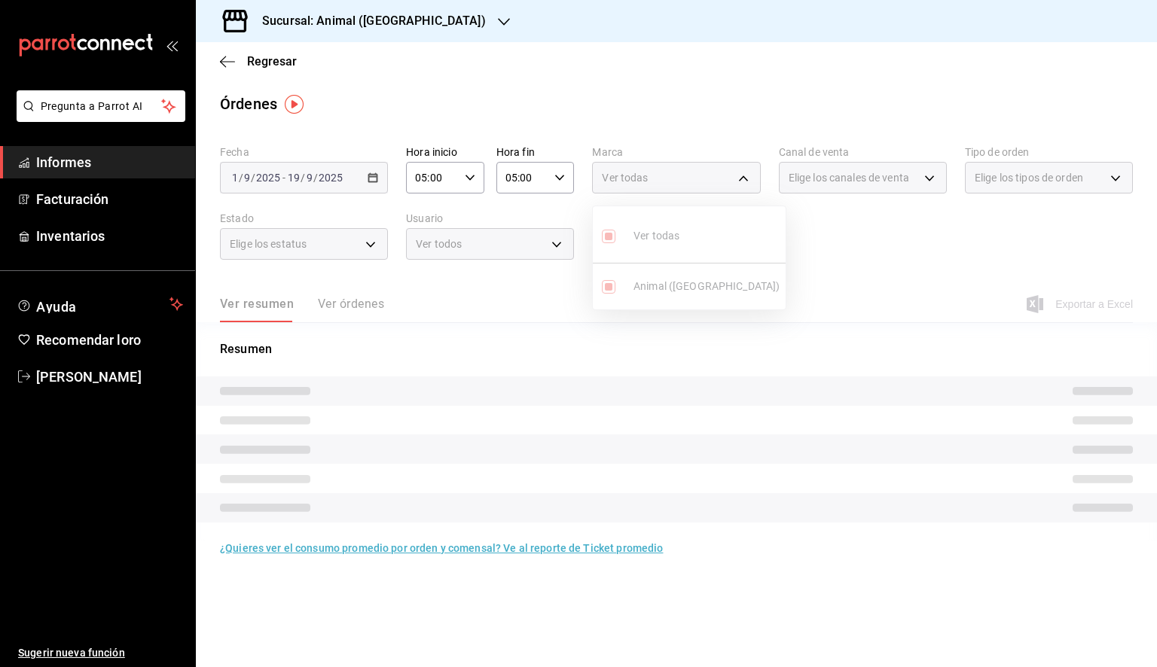
click at [1078, 304] on div at bounding box center [578, 333] width 1157 height 667
click at [704, 193] on div "Ver todas" at bounding box center [676, 178] width 168 height 32
click at [707, 176] on div "Ver todas" at bounding box center [676, 178] width 168 height 32
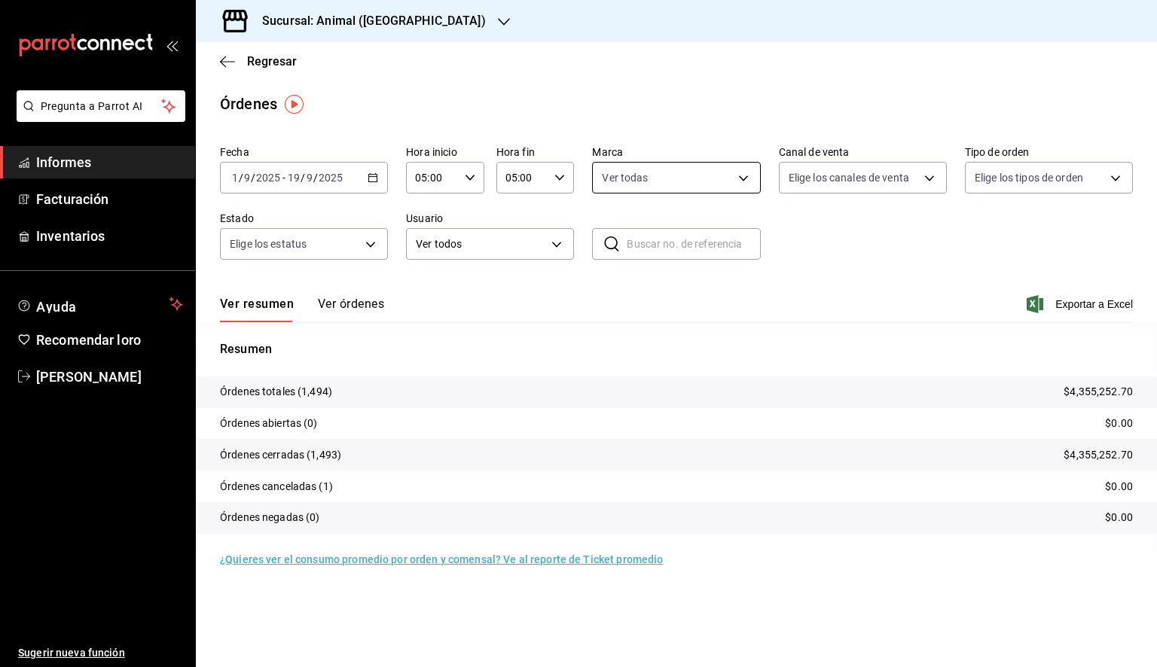
click at [683, 182] on body "Pregunta a Parrot AI Informes Facturación Inventarios Ayuda Recomendar loro [PE…" at bounding box center [578, 333] width 1157 height 667
click at [683, 182] on div at bounding box center [578, 333] width 1157 height 667
click at [1070, 306] on font "Exportar a Excel" at bounding box center [1094, 304] width 78 height 12
click at [234, 63] on icon "button" at bounding box center [227, 62] width 15 height 14
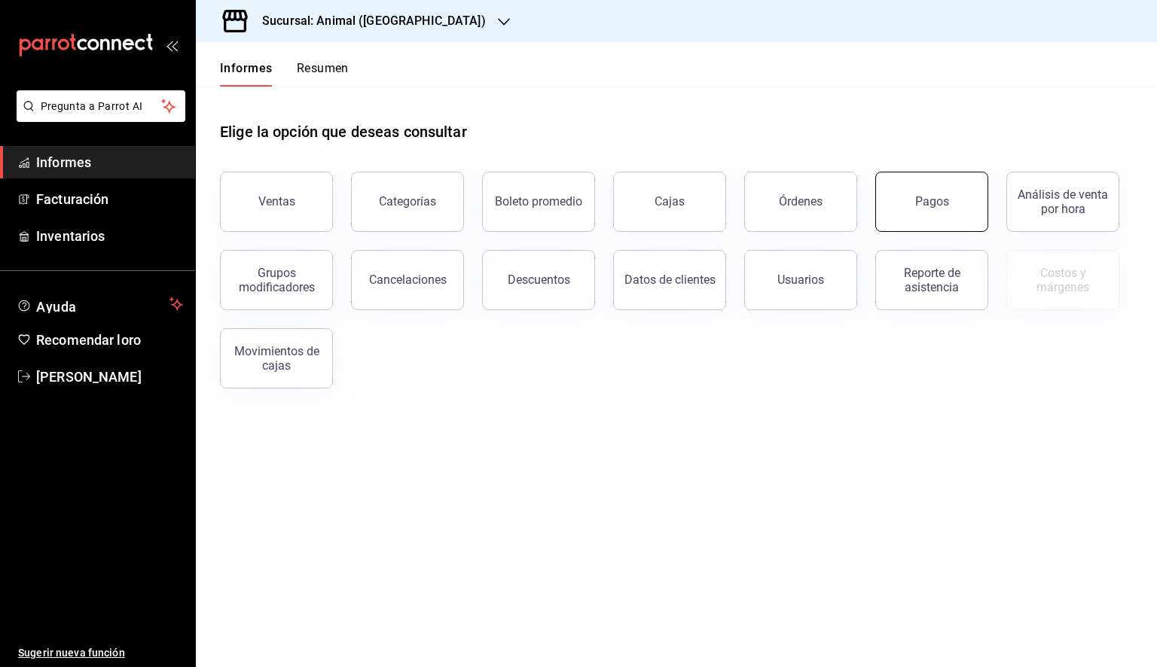
click at [958, 208] on button "Pagos" at bounding box center [931, 202] width 113 height 60
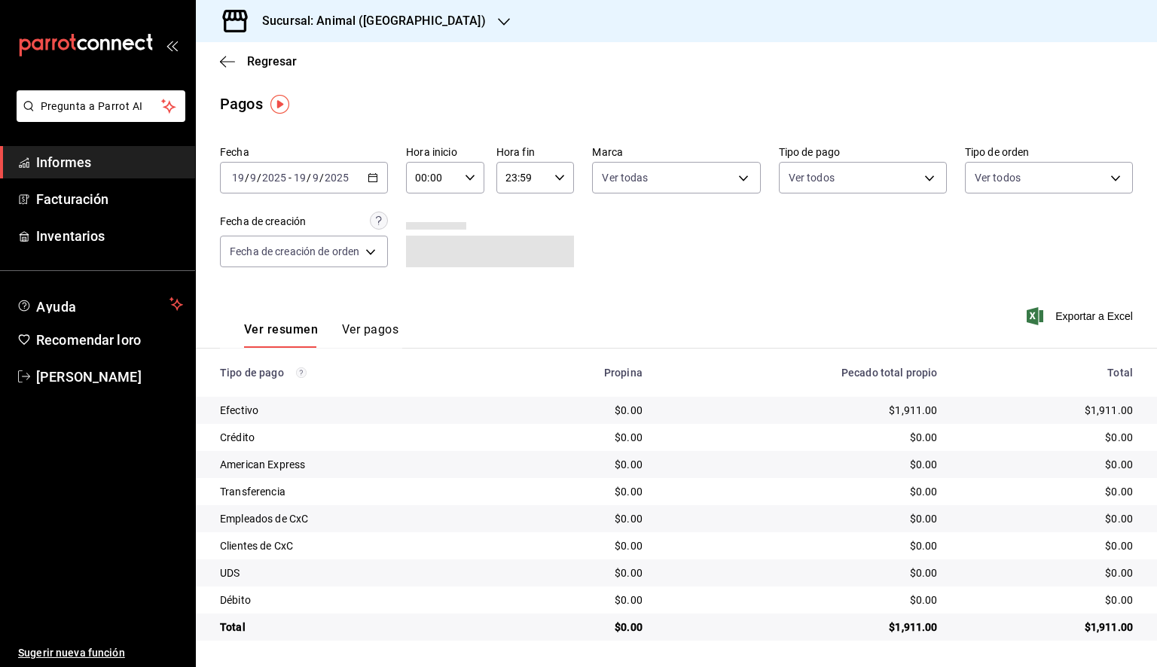
click at [380, 181] on div "[DATE] [DATE] - [DATE] [DATE]" at bounding box center [304, 178] width 168 height 32
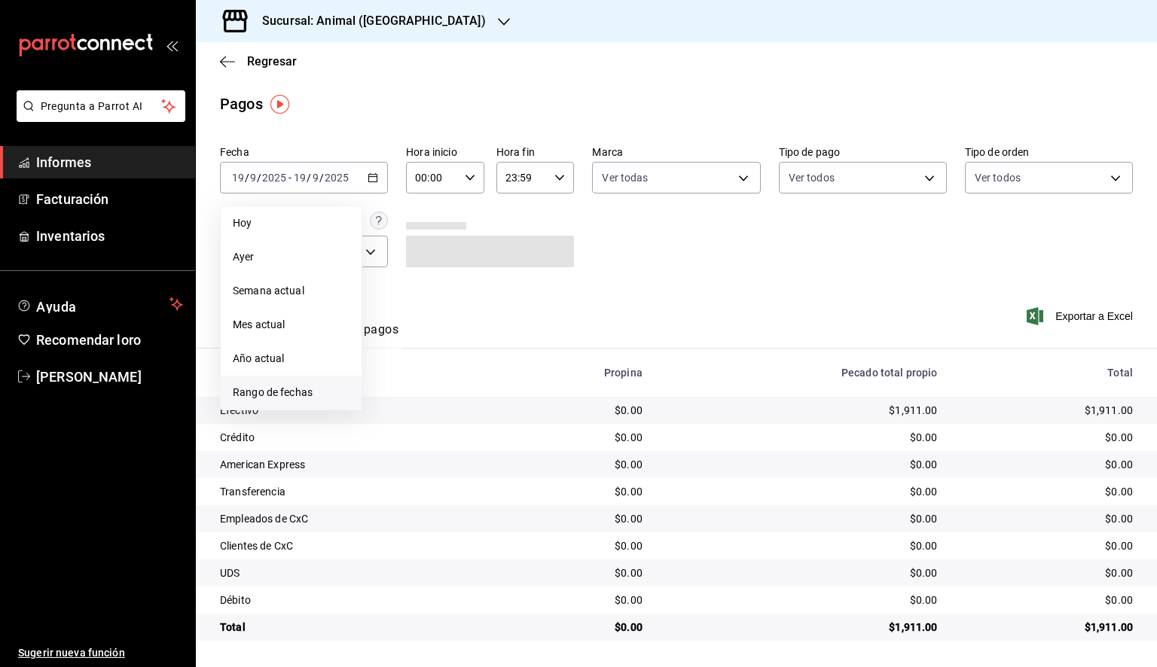
click at [285, 391] on font "Rango de fechas" at bounding box center [273, 392] width 80 height 12
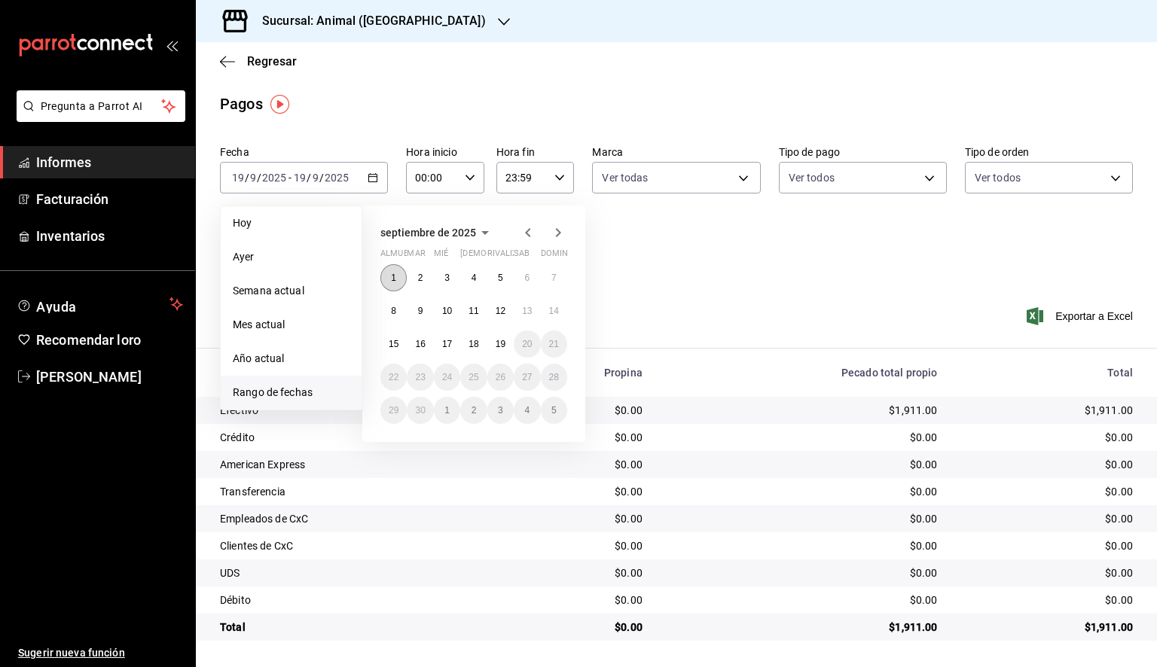
click at [394, 277] on font "1" at bounding box center [393, 278] width 5 height 11
click at [501, 347] on font "19" at bounding box center [501, 344] width 10 height 11
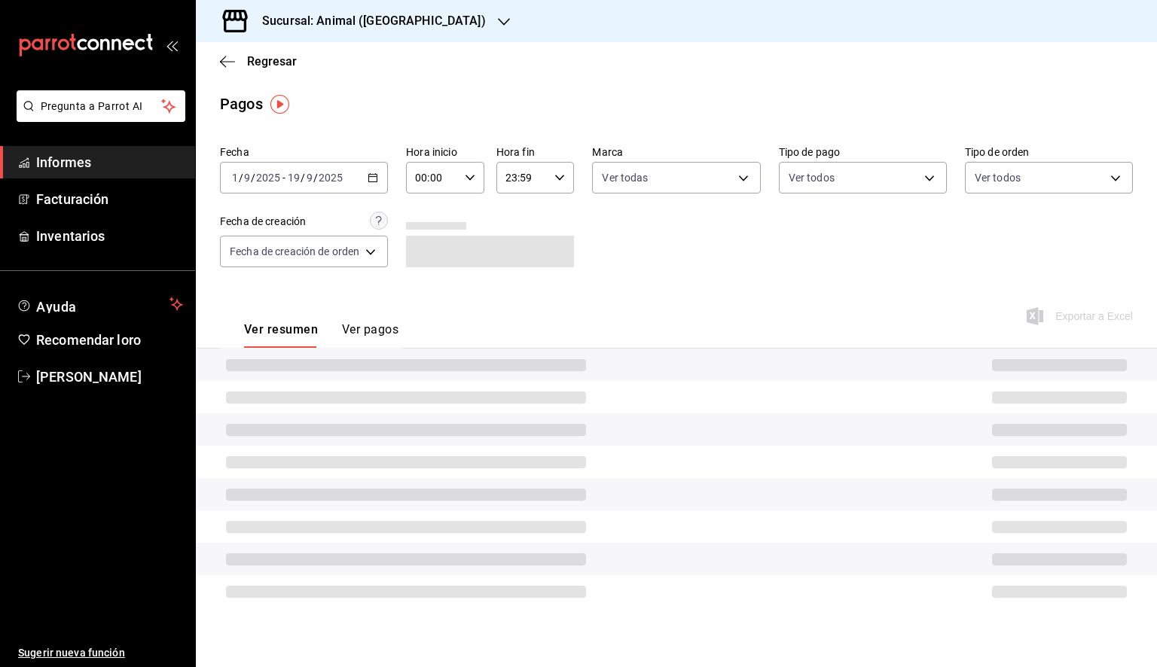
click at [483, 186] on div "00:00 Hora inicio" at bounding box center [445, 178] width 78 height 32
click at [425, 249] on font "05" at bounding box center [426, 246] width 12 height 12
type input "05:00"
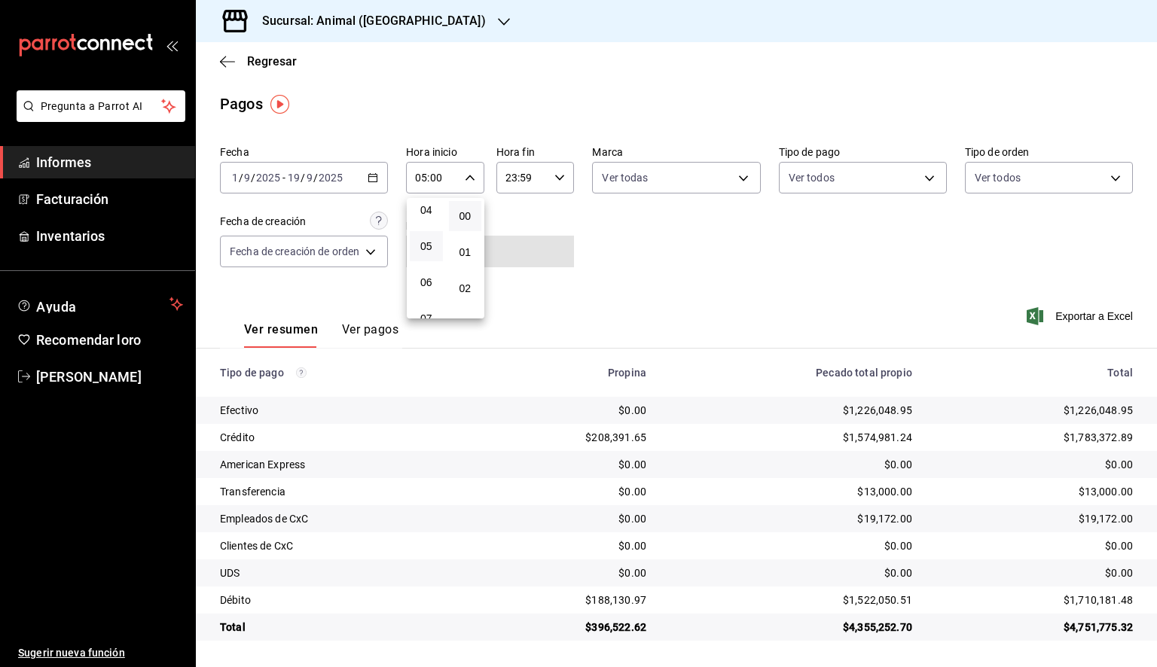
click at [529, 183] on div at bounding box center [578, 333] width 1157 height 667
click at [533, 188] on input "23:59" at bounding box center [522, 178] width 53 height 30
click at [522, 249] on button "05" at bounding box center [516, 238] width 33 height 30
click at [553, 210] on font "00" at bounding box center [555, 216] width 12 height 12
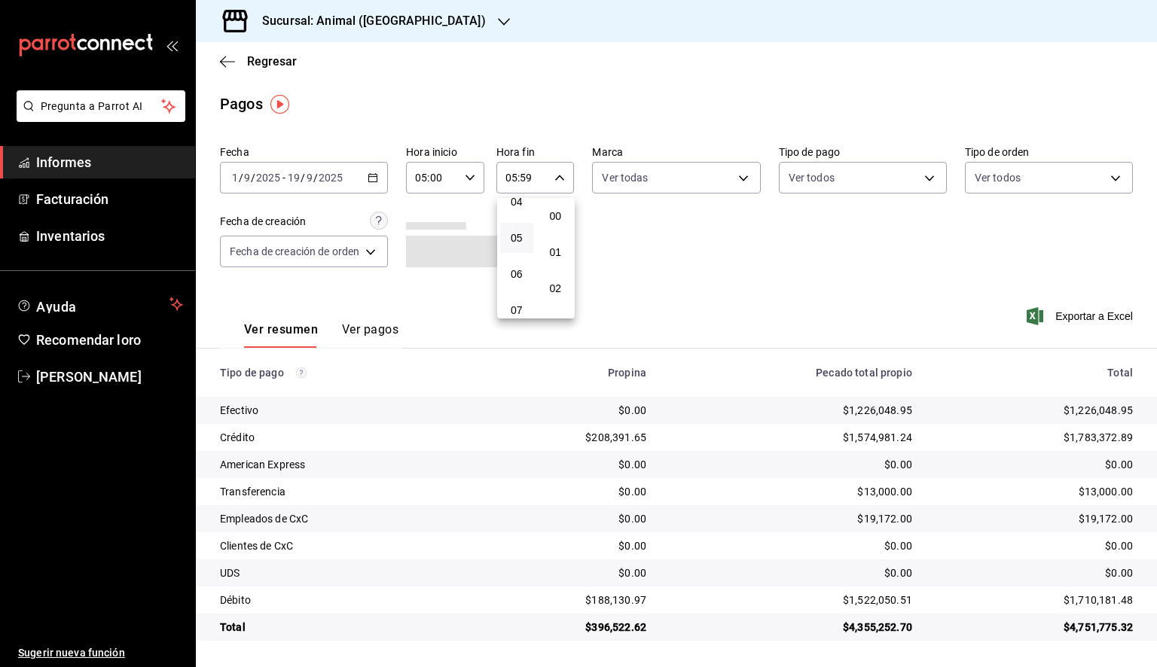
type input "05:00"
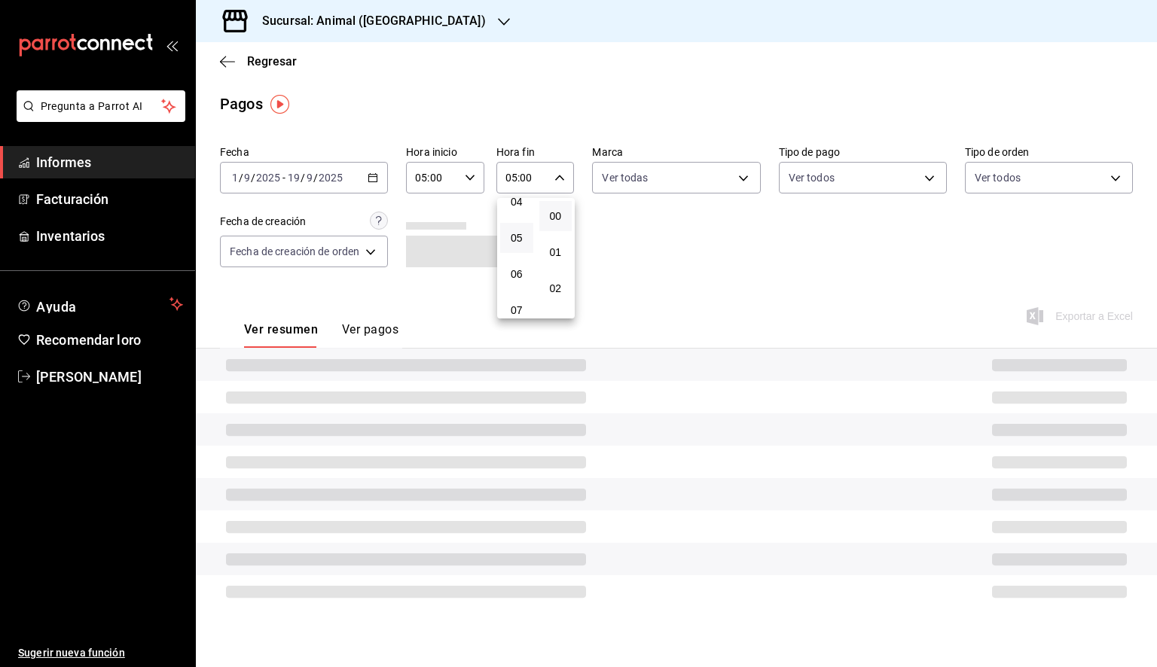
click at [669, 175] on div at bounding box center [578, 333] width 1157 height 667
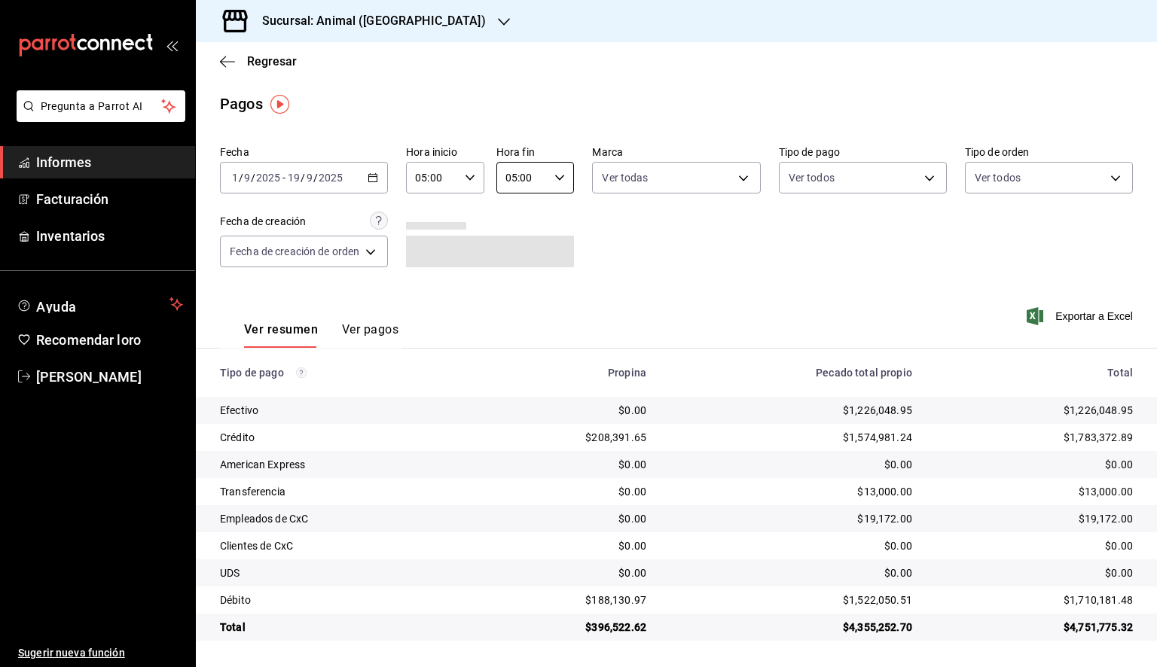
click at [679, 181] on body "Pregunta a Parrot AI Informes Facturación Inventarios Ayuda Recomendar loro [PE…" at bounding box center [578, 333] width 1157 height 667
click at [662, 235] on font "Ver todas" at bounding box center [657, 236] width 46 height 12
type input "98bba0fd-3ba1-42e0-bfa8-4188b5c89202"
checkbox input "true"
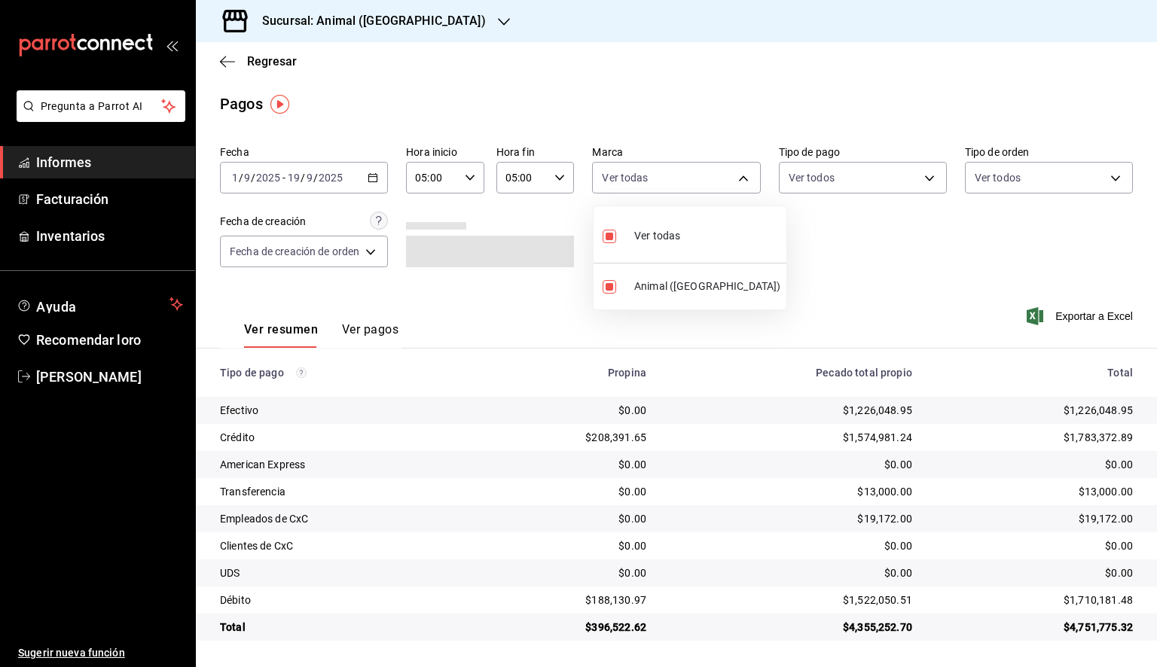
click at [932, 255] on div at bounding box center [578, 333] width 1157 height 667
click at [1081, 314] on font "Exportar a Excel" at bounding box center [1094, 316] width 78 height 12
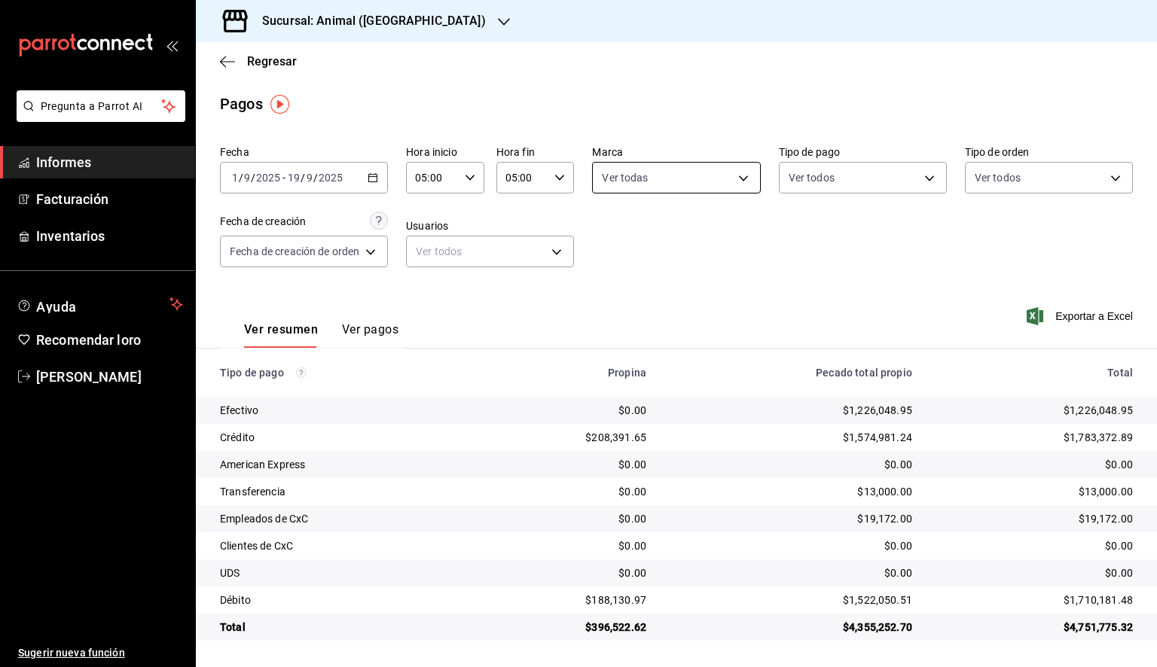
click at [635, 179] on body "Pregunta a Parrot AI Informes Facturación Inventarios Ayuda Recomendar loro [PE…" at bounding box center [578, 333] width 1157 height 667
click at [229, 60] on div at bounding box center [578, 333] width 1157 height 667
click at [239, 62] on span "Regresar" at bounding box center [258, 61] width 77 height 14
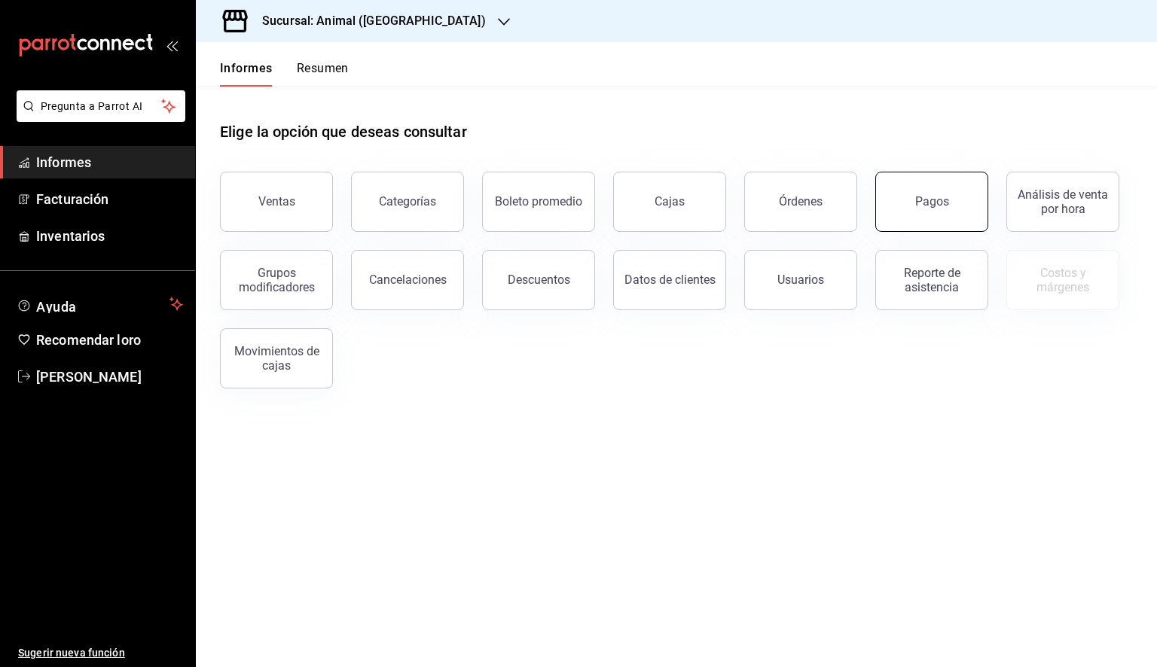
click at [922, 198] on font "Pagos" at bounding box center [932, 201] width 34 height 14
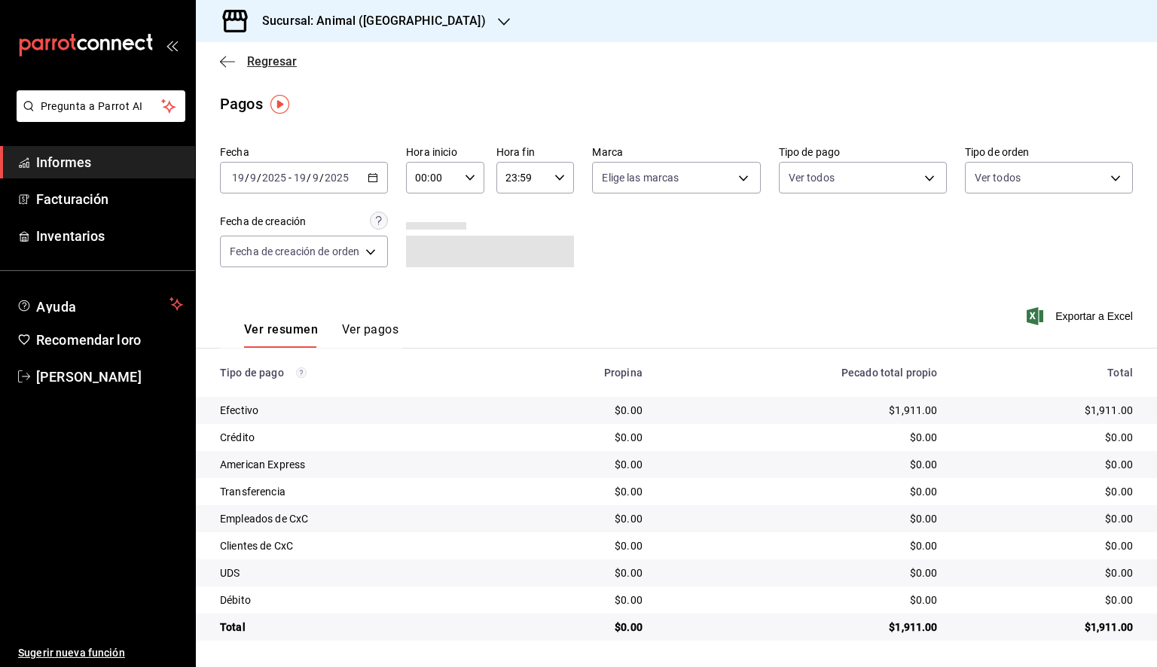
click at [226, 59] on icon "button" at bounding box center [227, 62] width 15 height 14
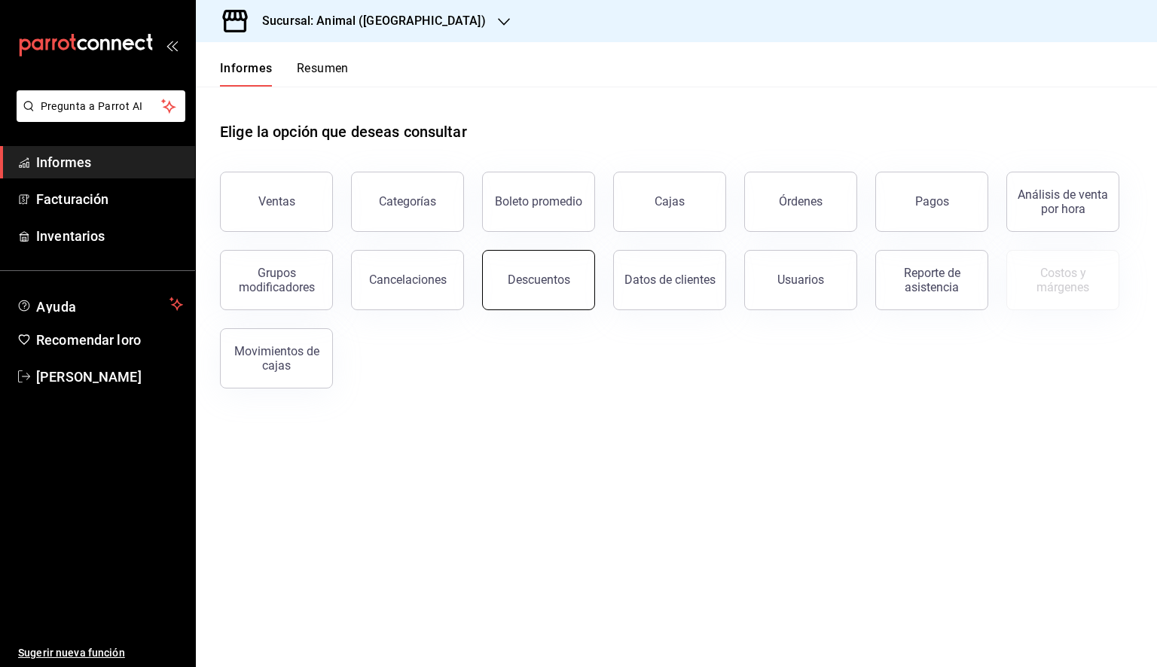
click at [524, 281] on font "Descuentos" at bounding box center [539, 280] width 63 height 14
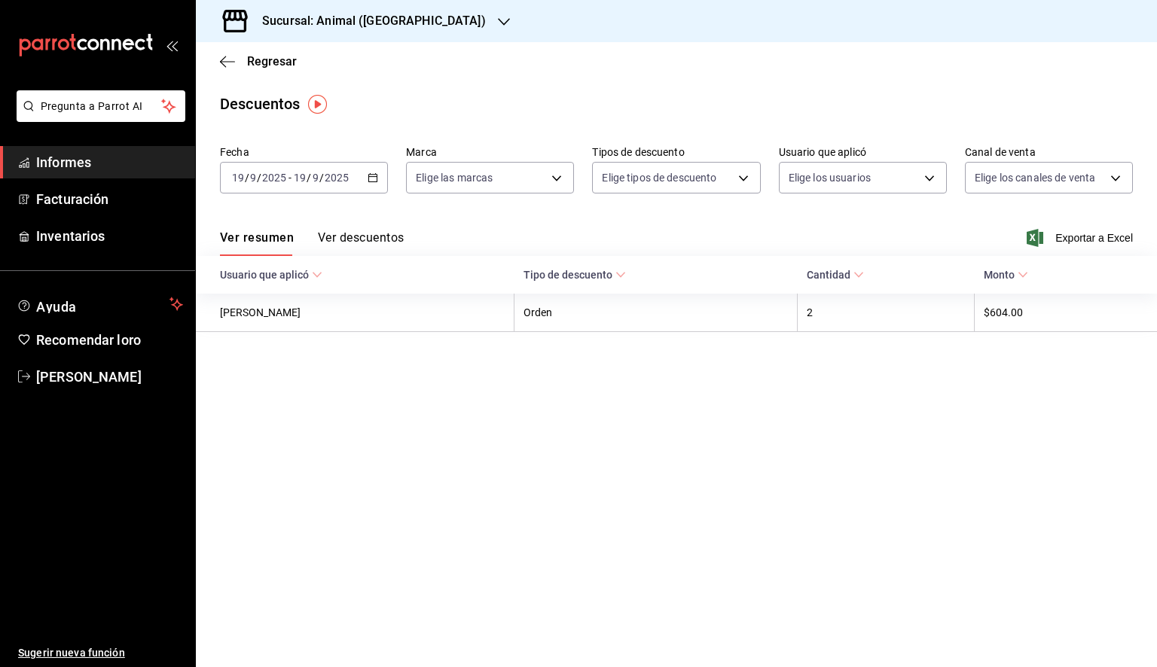
click at [377, 187] on div "[DATE] [DATE] - [DATE] [DATE]" at bounding box center [304, 178] width 168 height 32
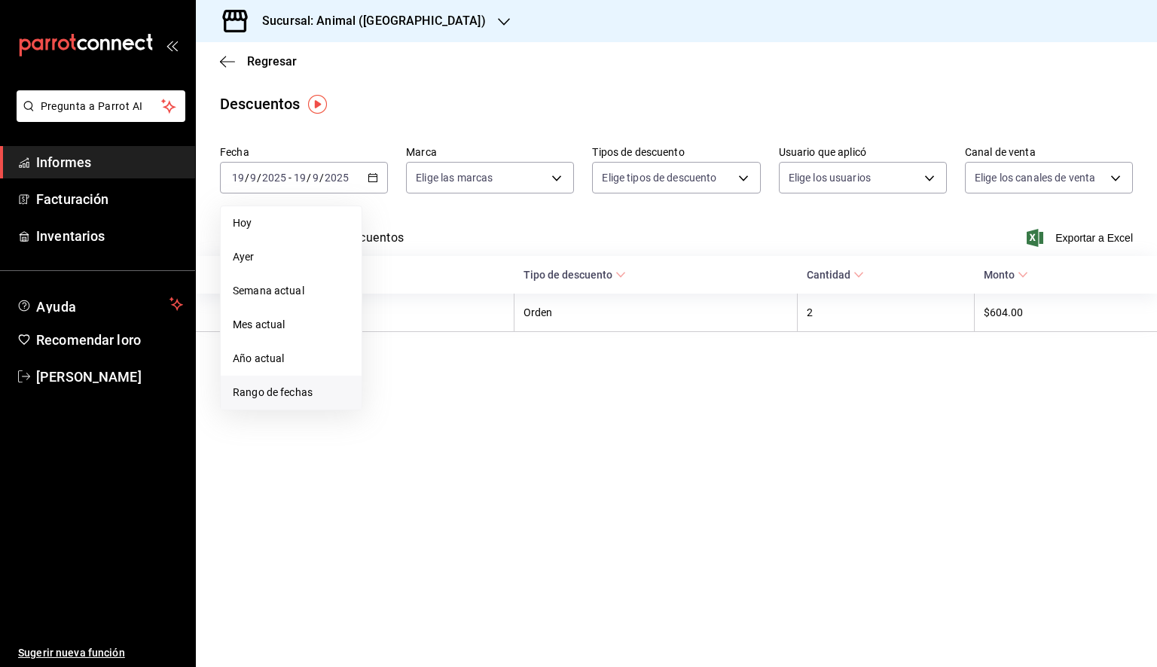
click at [301, 395] on font "Rango de fechas" at bounding box center [273, 392] width 80 height 12
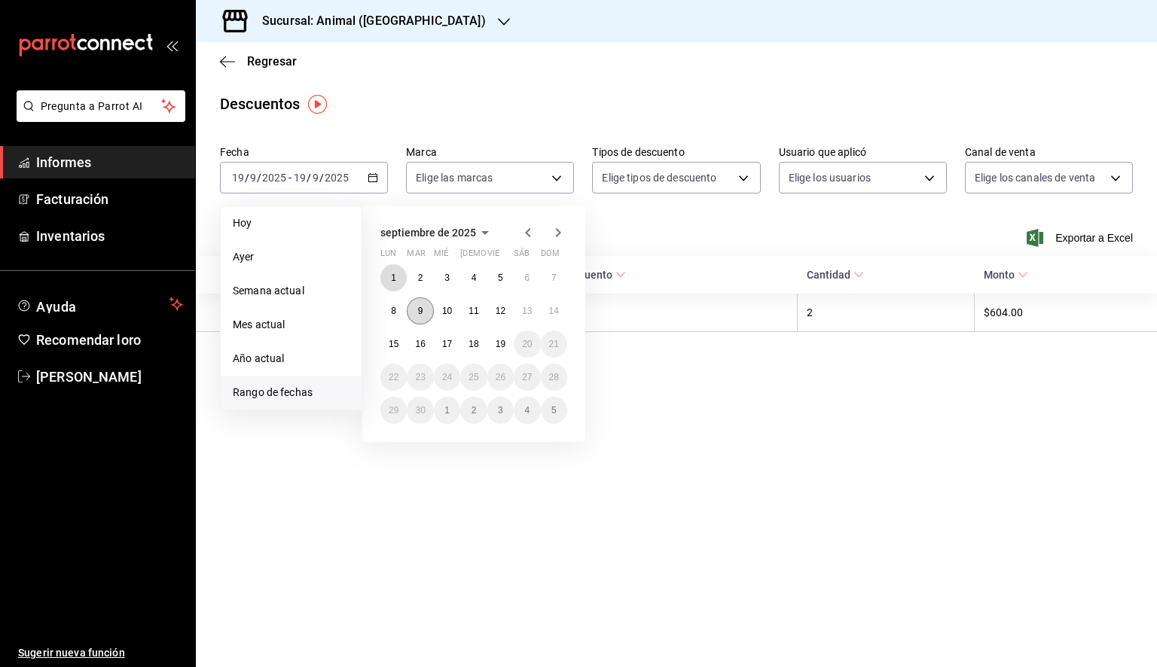
drag, startPoint x: 388, startPoint y: 270, endPoint x: 427, endPoint y: 321, distance: 63.9
click at [388, 270] on button "1" at bounding box center [393, 277] width 26 height 27
click at [498, 340] on font "19" at bounding box center [501, 344] width 10 height 11
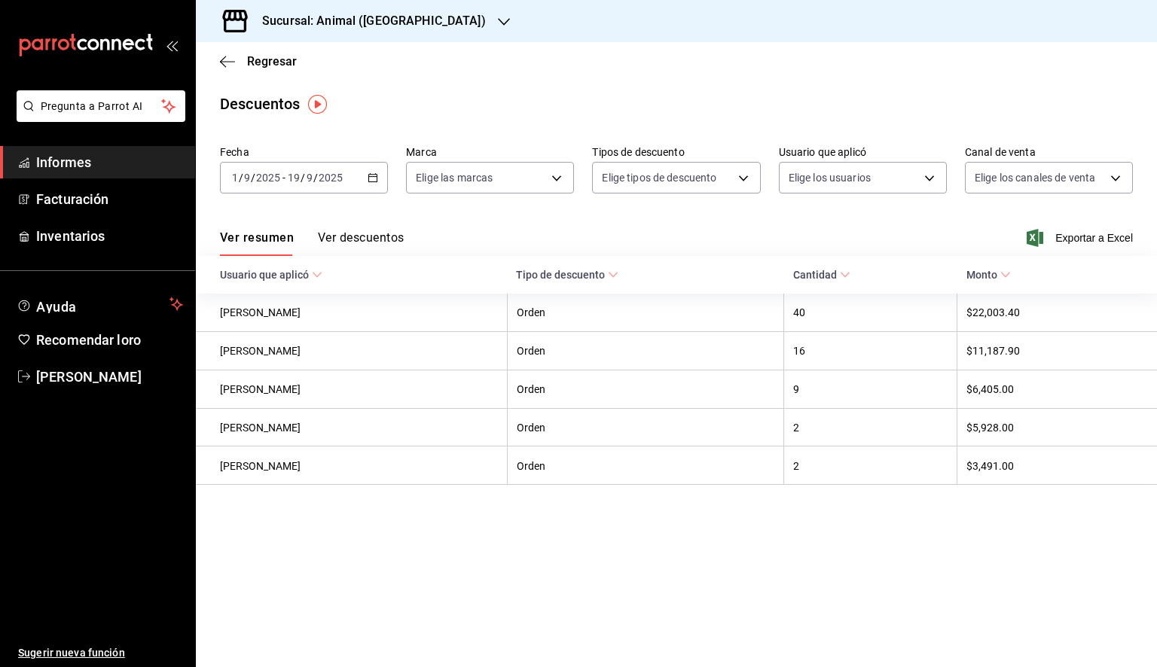
click at [551, 203] on div "Fecha [DATE] [DATE] - [DATE] [DATE] Marca Elige las marcas Tipos de descuento E…" at bounding box center [676, 175] width 913 height 72
click at [553, 191] on body "Pregunta a Parrot AI Informes Facturación Inventarios Ayuda Recomendar loro [PE…" at bounding box center [578, 333] width 1157 height 667
click at [520, 245] on li "Ver todas" at bounding box center [503, 234] width 193 height 44
type input "98bba0fd-3ba1-42e0-bfa8-4188b5c89202"
checkbox input "true"
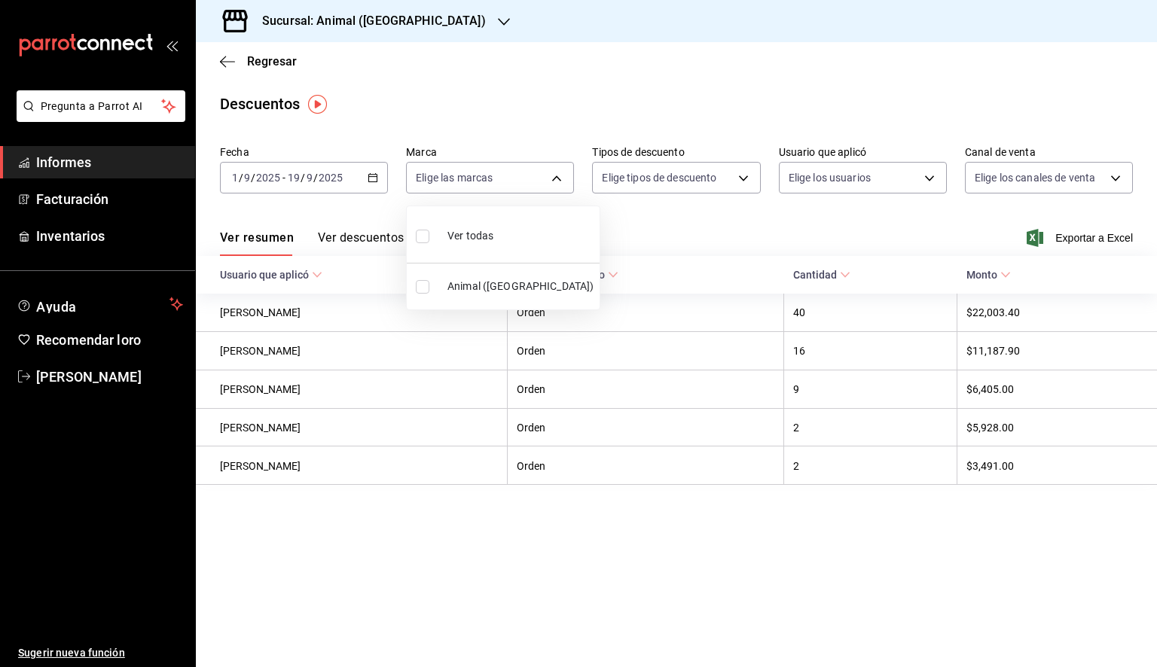
checkbox input "true"
click at [798, 233] on div at bounding box center [578, 333] width 1157 height 667
click at [1103, 232] on font "Exportar a Excel" at bounding box center [1094, 238] width 78 height 12
click at [669, 628] on main "Regresar Descuentos Fecha [DATE] [DATE] - [DATE] [DATE] Marca Ver todas 98bba0f…" at bounding box center [676, 354] width 961 height 625
click at [659, 526] on main "Regresar Descuentos Fecha [DATE] [DATE] - [DATE] [DATE] Marca Ver todas 98bba0f…" at bounding box center [676, 354] width 961 height 625
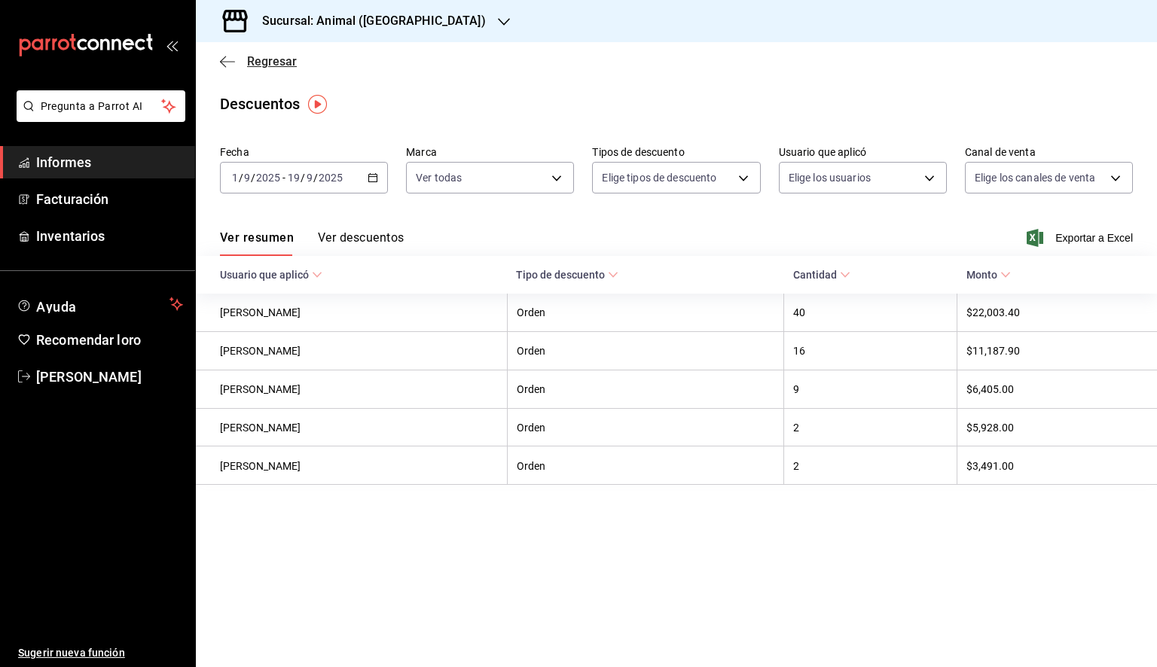
click at [230, 65] on icon "button" at bounding box center [227, 62] width 15 height 14
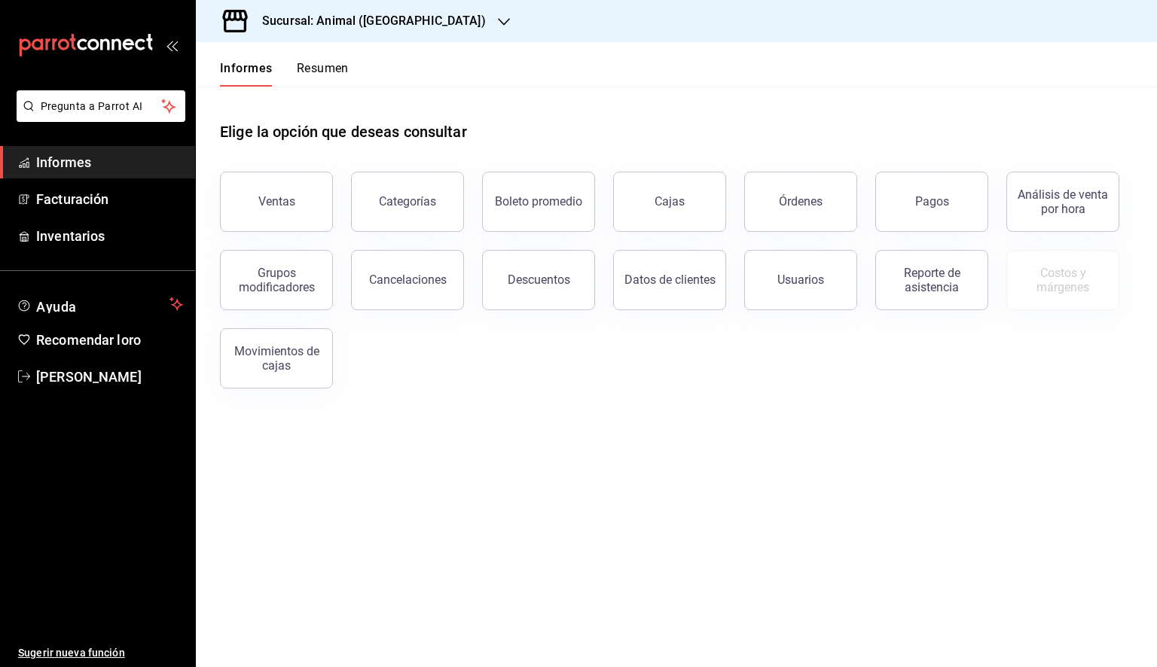
click at [498, 26] on icon "button" at bounding box center [504, 22] width 12 height 12
click at [268, 95] on font "Mochomos (Tijuana)" at bounding box center [257, 99] width 99 height 12
click at [834, 223] on button "Órdenes" at bounding box center [800, 202] width 113 height 60
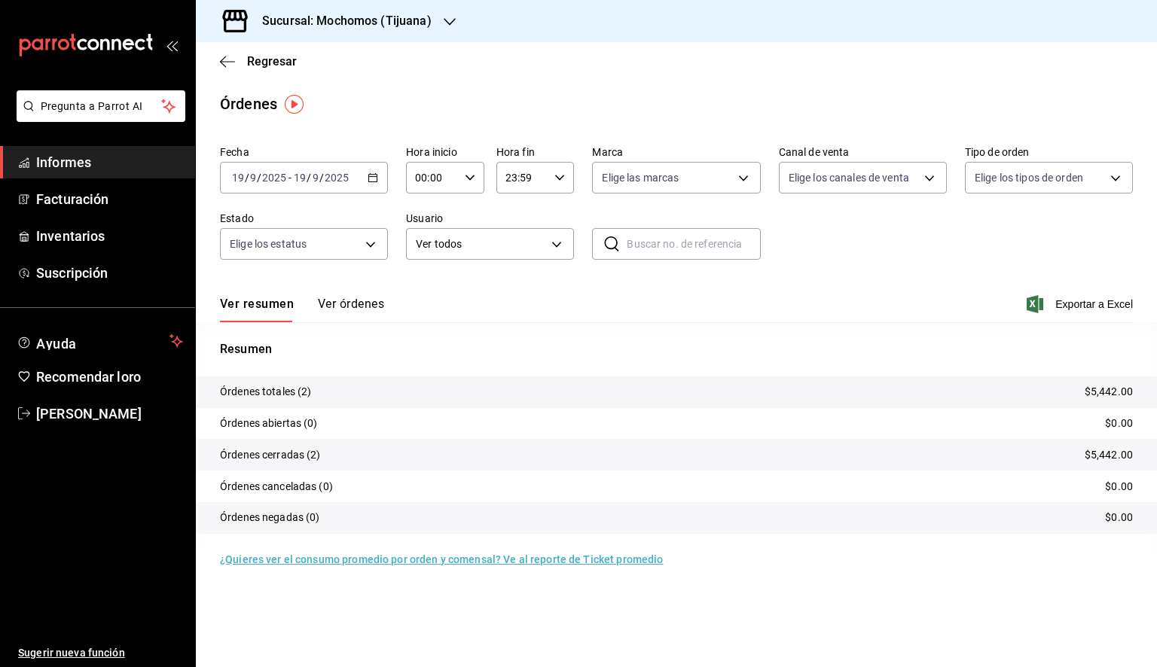
click at [377, 184] on div "[DATE] [DATE] - [DATE] [DATE]" at bounding box center [304, 178] width 168 height 32
click at [289, 389] on font "Rango de fechas" at bounding box center [273, 392] width 80 height 12
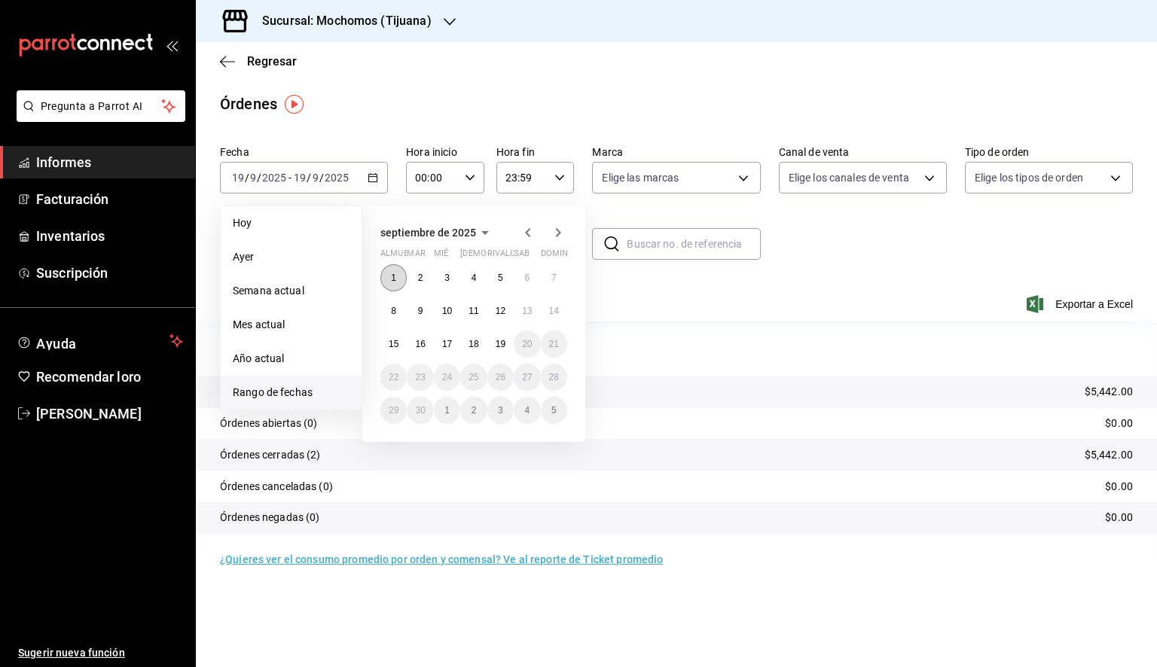
click at [390, 276] on button "1" at bounding box center [393, 277] width 26 height 27
click at [502, 341] on font "19" at bounding box center [501, 344] width 10 height 11
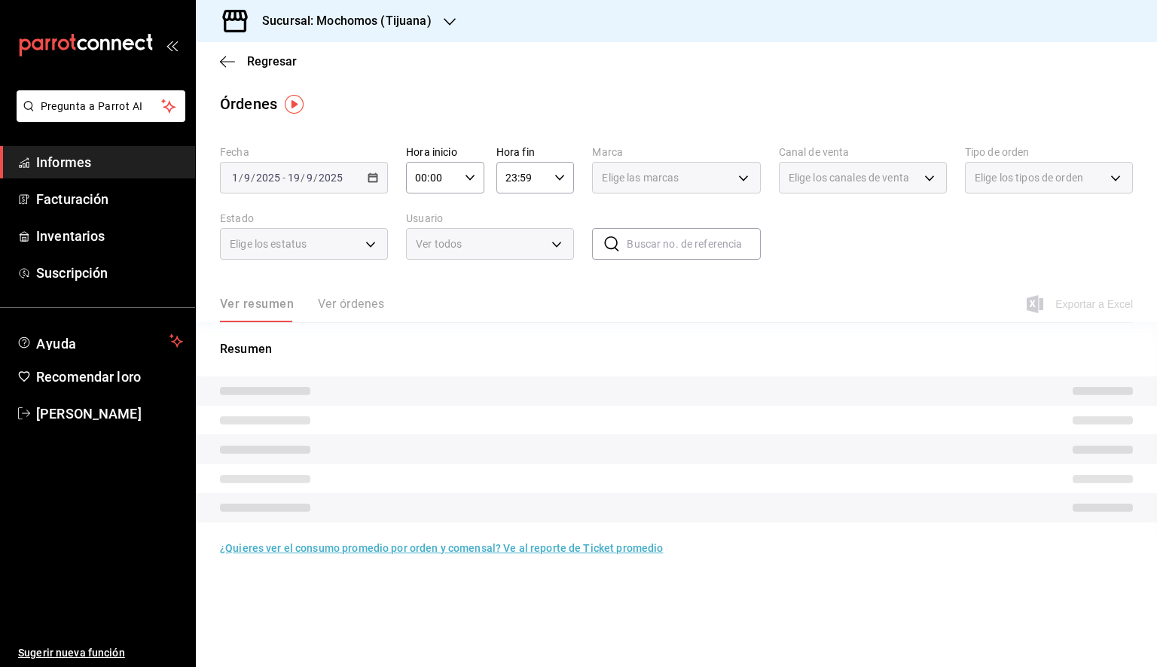
click at [467, 178] on \(Stroke\) "button" at bounding box center [469, 177] width 9 height 5
click at [422, 252] on font "05" at bounding box center [425, 246] width 12 height 12
type input "05:00"
click at [528, 185] on div at bounding box center [578, 333] width 1157 height 667
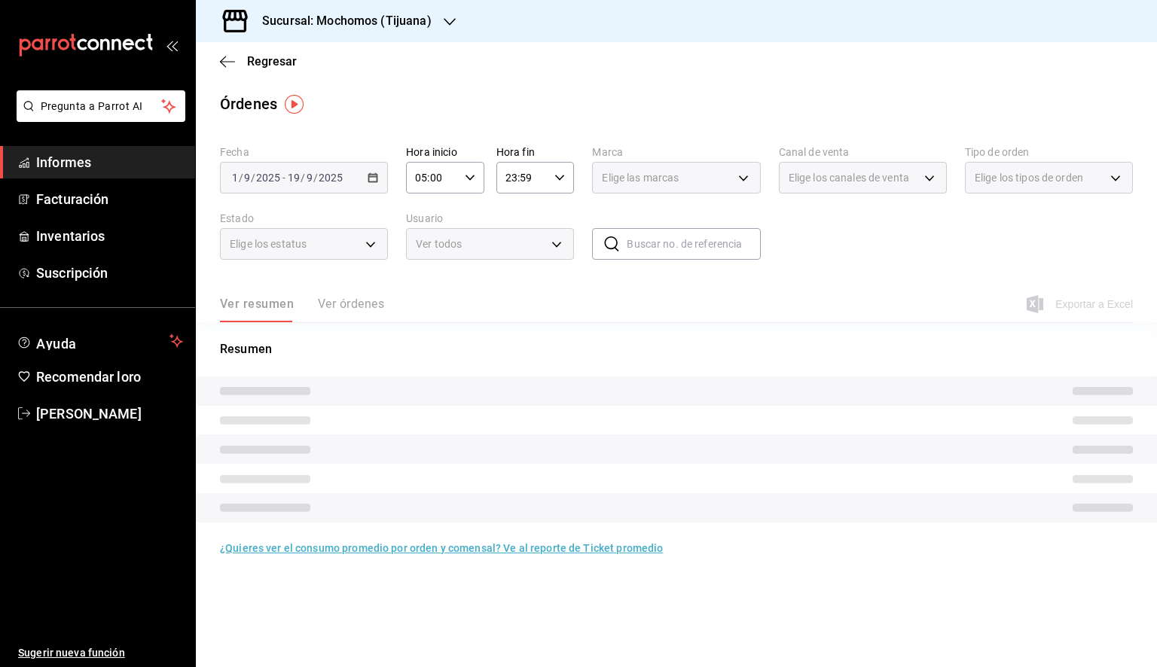
click at [538, 179] on input "23:59" at bounding box center [522, 178] width 53 height 30
click at [519, 249] on button "05" at bounding box center [515, 238] width 33 height 30
click at [560, 213] on font "00" at bounding box center [555, 216] width 12 height 12
type input "05:00"
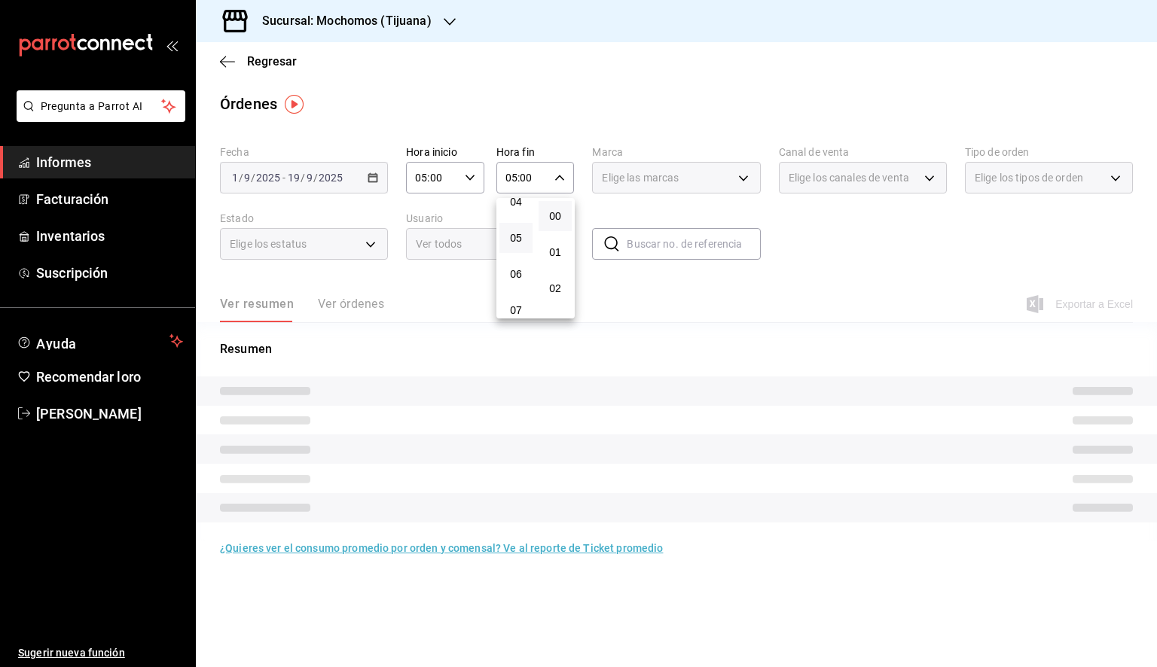
click at [677, 181] on div at bounding box center [578, 333] width 1157 height 667
click at [679, 183] on font "Elige las marcas" at bounding box center [640, 178] width 77 height 12
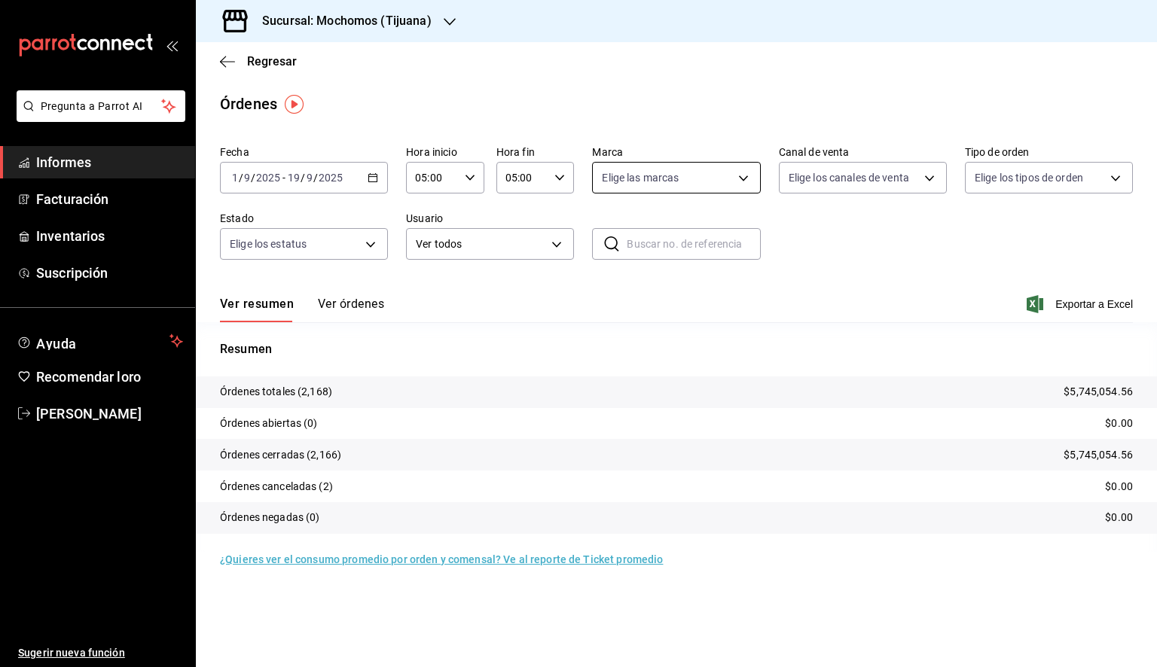
click at [680, 185] on body "Pregunta a Parrot AI Informes Facturación Inventarios Suscripción Ayuda Recomen…" at bounding box center [578, 333] width 1157 height 667
click at [668, 239] on font "Ver todas" at bounding box center [656, 236] width 46 height 12
type input "c300ab0f-4e96-434a-ab79-9fec8b673c9f"
checkbox input "true"
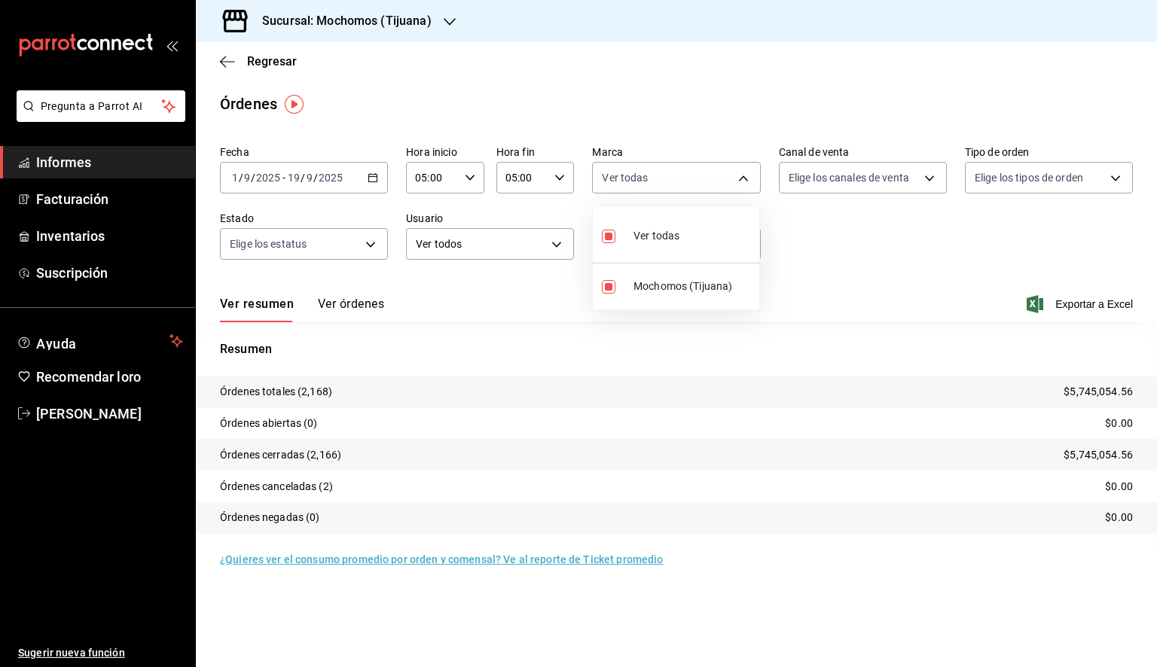
click at [1081, 310] on div at bounding box center [578, 333] width 1157 height 667
click at [1084, 303] on font "Exportar a Excel" at bounding box center [1094, 304] width 78 height 12
click at [1088, 301] on font "Exportar a Excel" at bounding box center [1094, 304] width 78 height 12
click at [224, 61] on icon "button" at bounding box center [227, 61] width 15 height 1
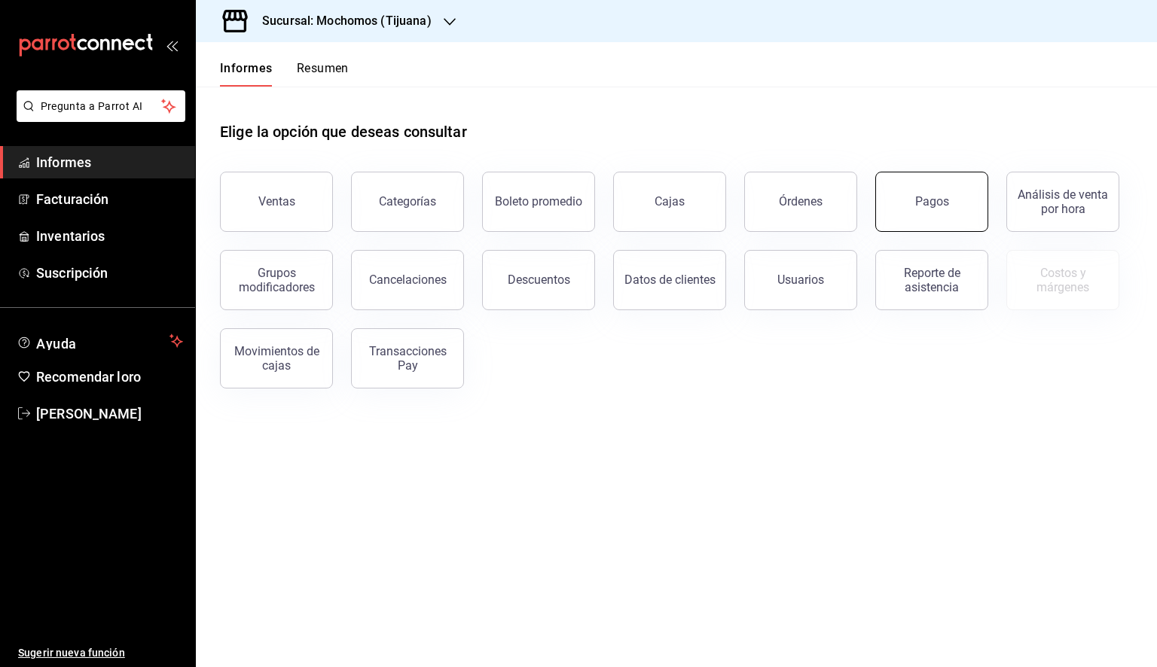
click at [955, 215] on button "Pagos" at bounding box center [931, 202] width 113 height 60
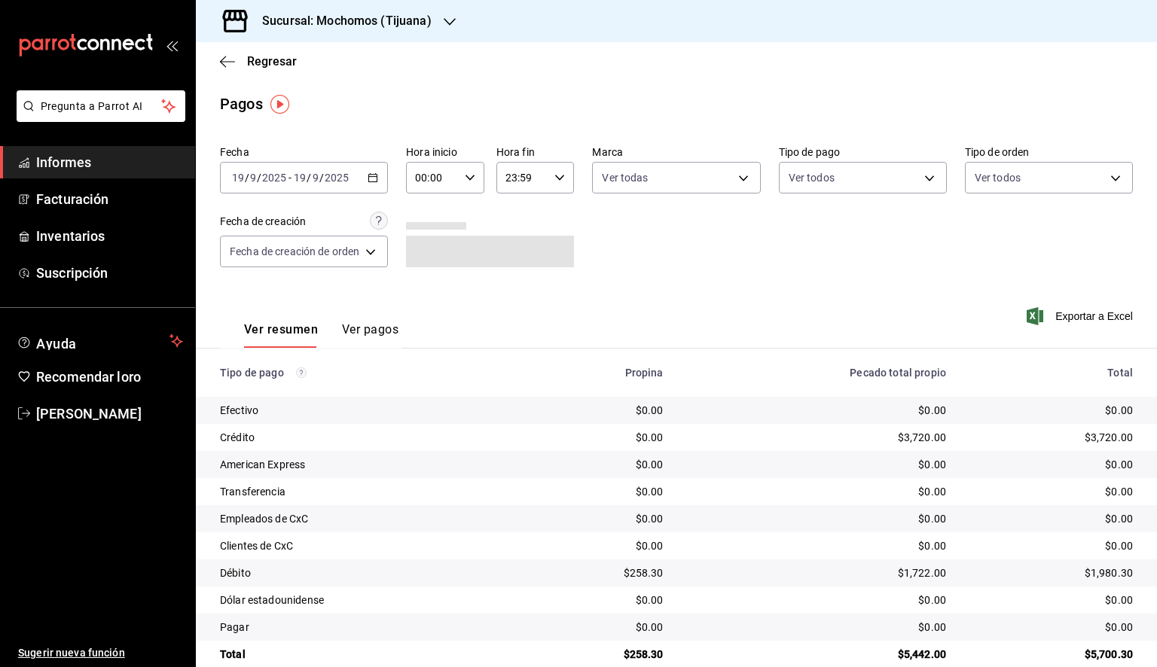
click at [383, 179] on div "[DATE] [DATE] - [DATE] [DATE]" at bounding box center [304, 178] width 168 height 32
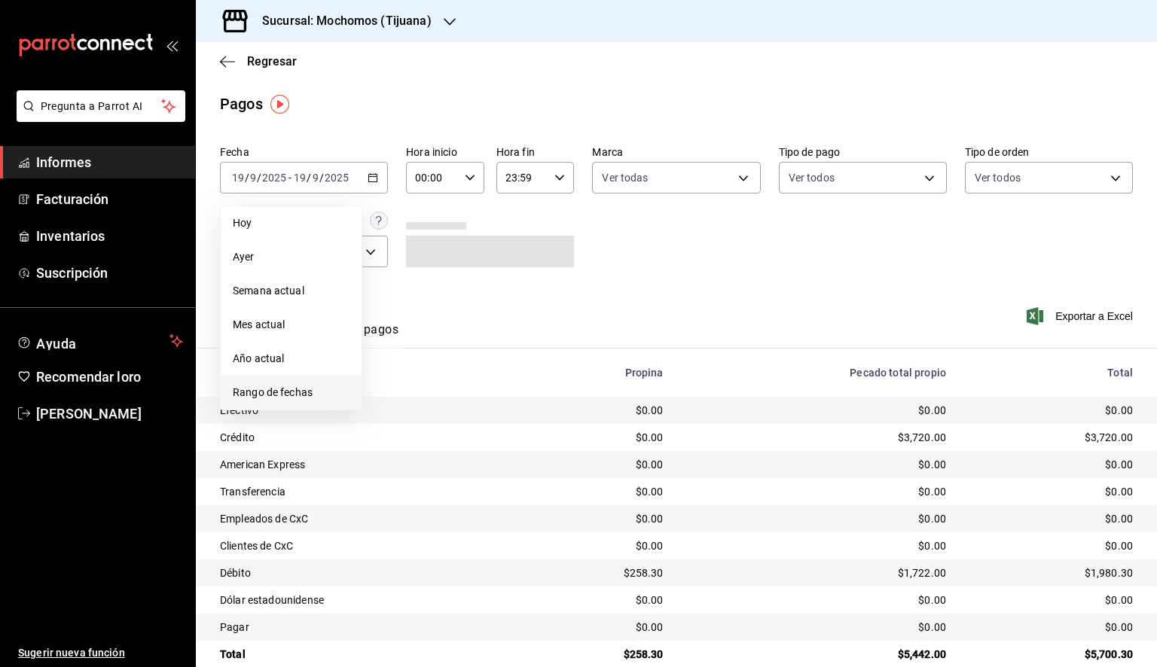
click at [310, 392] on font "Rango de fechas" at bounding box center [273, 392] width 80 height 12
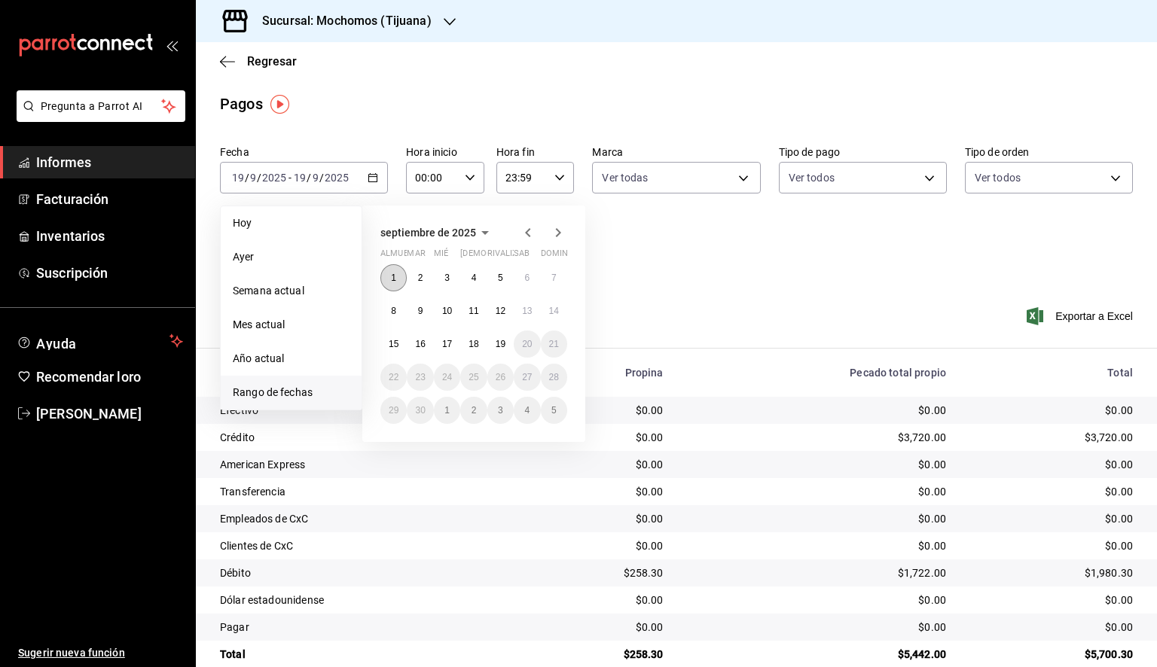
click at [392, 285] on button "1" at bounding box center [393, 277] width 26 height 27
click at [504, 349] on button "19" at bounding box center [500, 344] width 26 height 27
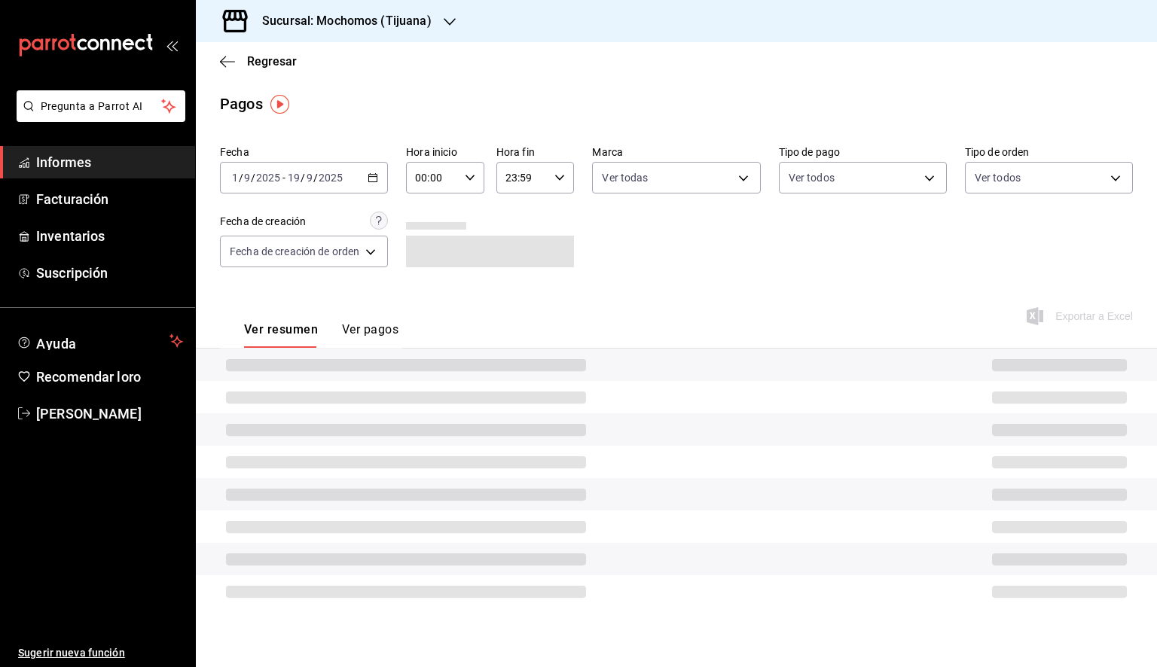
click at [462, 178] on div "00:00 Hora inicio" at bounding box center [445, 178] width 78 height 32
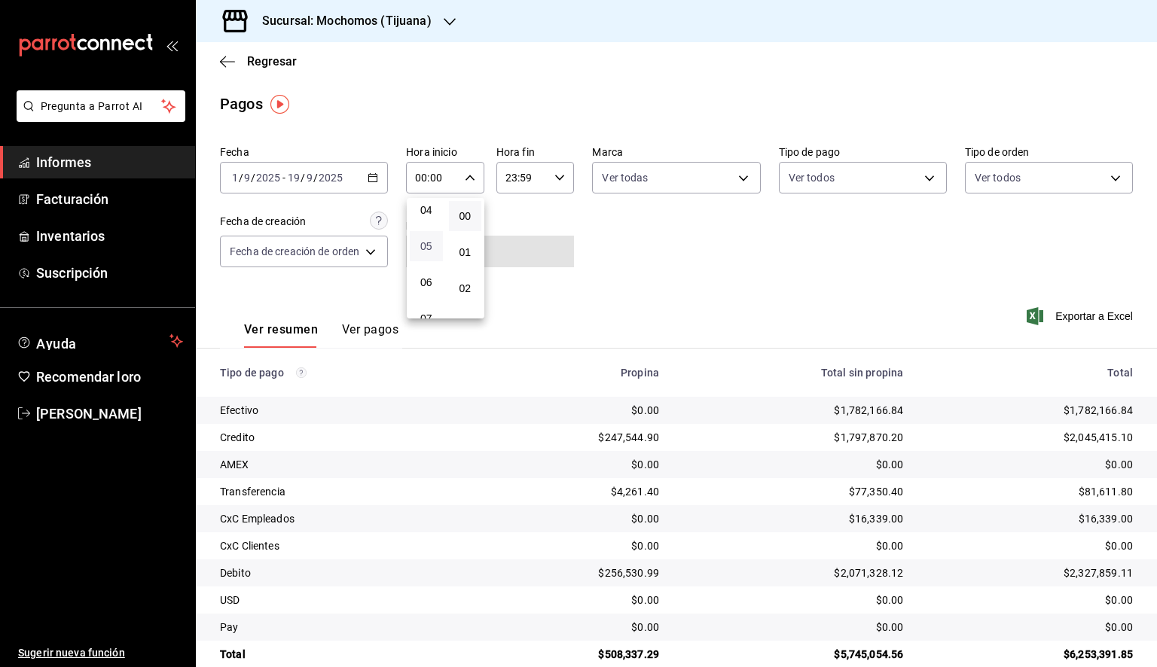
click at [429, 252] on font "05" at bounding box center [426, 246] width 12 height 12
type input "05:00"
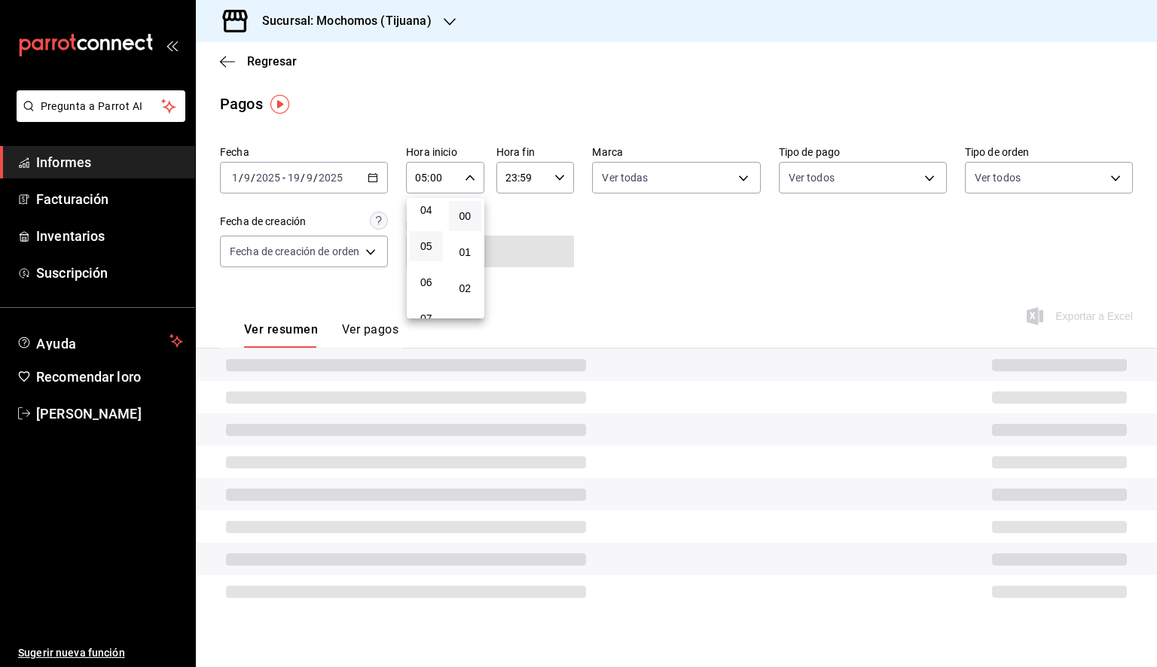
click at [542, 178] on div at bounding box center [578, 333] width 1157 height 667
click at [554, 183] on div "23:59 Hora fin" at bounding box center [535, 178] width 78 height 32
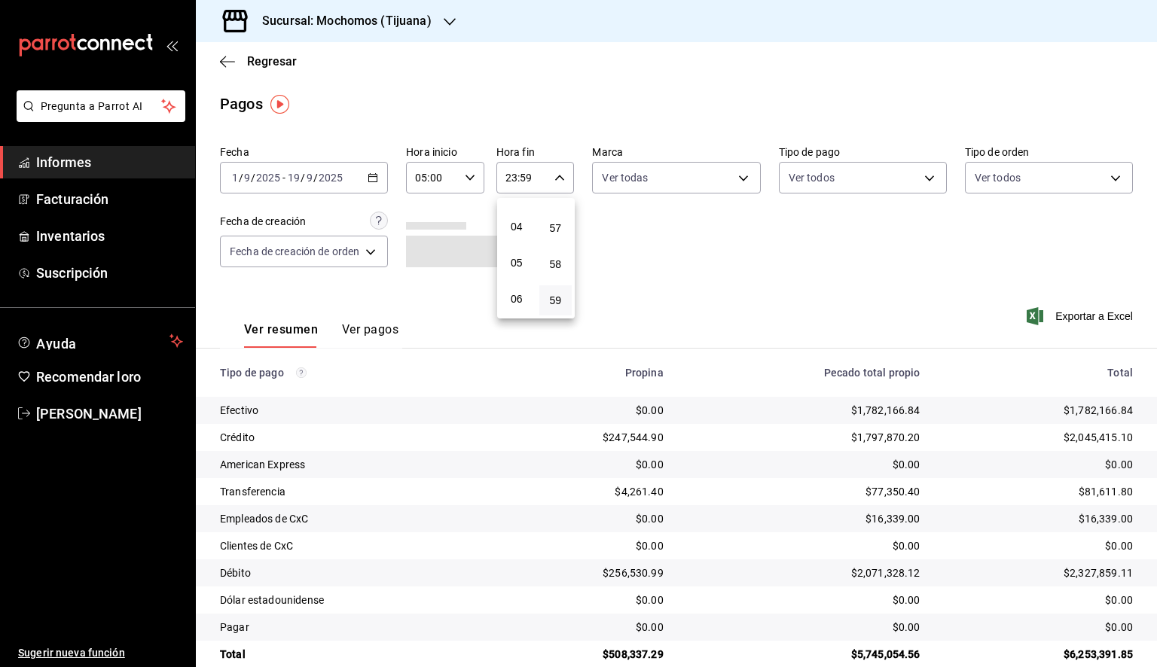
scroll to position [159, 0]
click at [515, 243] on font "05" at bounding box center [517, 238] width 12 height 12
click at [561, 218] on span "00" at bounding box center [555, 216] width 15 height 12
type input "05:00"
click at [731, 185] on div at bounding box center [578, 333] width 1157 height 667
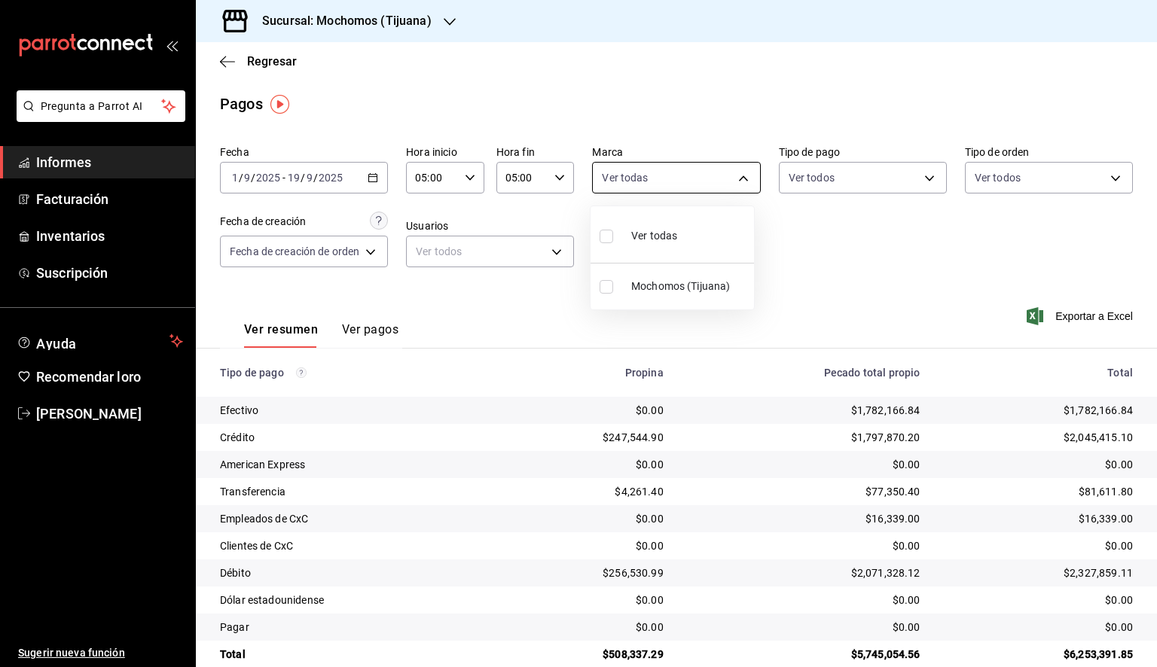
click at [715, 182] on body "Pregunta a Parrot AI Informes Facturación Inventarios Suscripción Ayuda Recomen…" at bounding box center [578, 333] width 1157 height 667
click at [678, 249] on li "Ver todas" at bounding box center [671, 234] width 163 height 44
type input "c300ab0f-4e96-434a-ab79-9fec8b673c9f"
checkbox input "true"
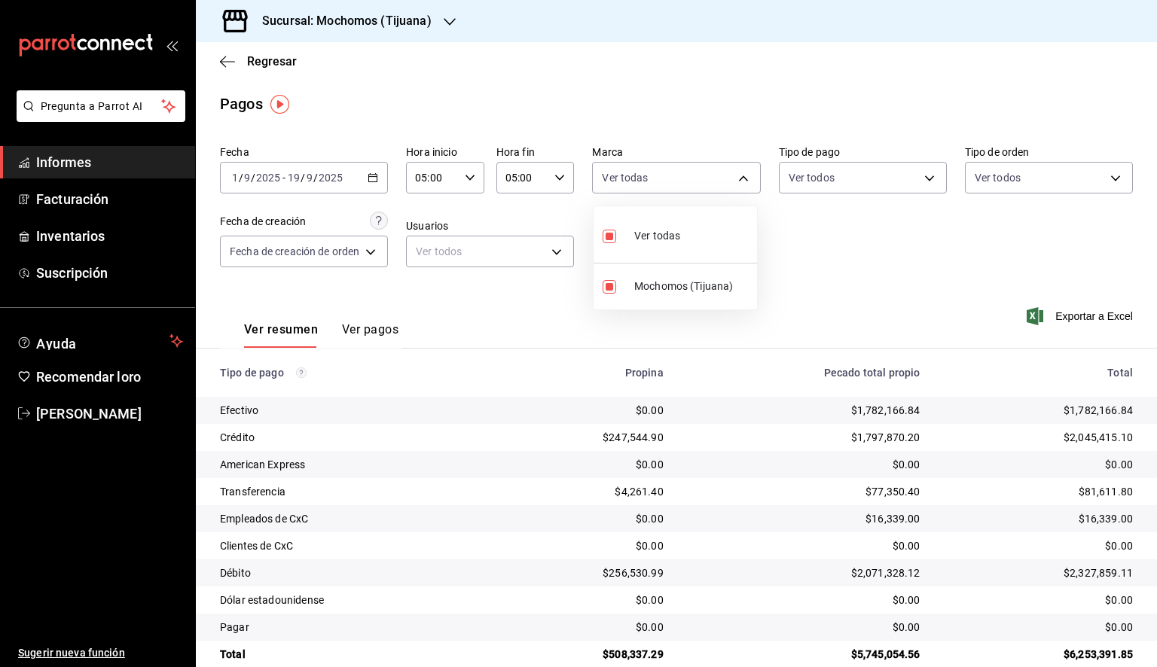
click at [886, 230] on div at bounding box center [578, 333] width 1157 height 667
click at [1076, 312] on font "Exportar a Excel" at bounding box center [1094, 316] width 78 height 12
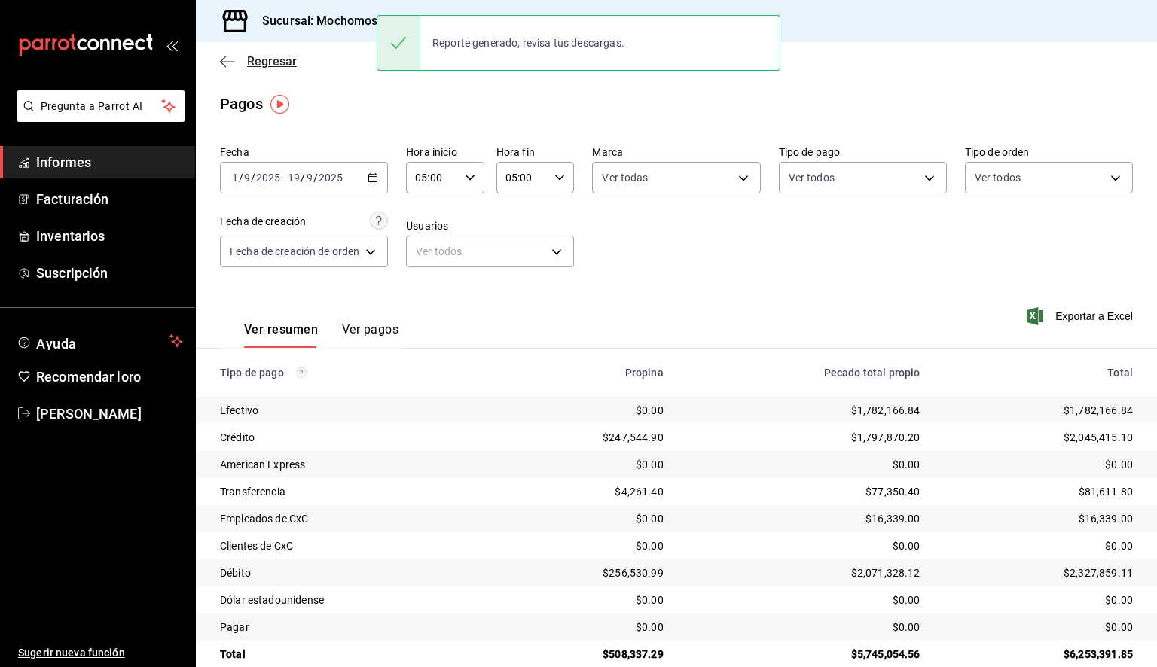
click at [238, 56] on span "Regresar" at bounding box center [258, 61] width 77 height 14
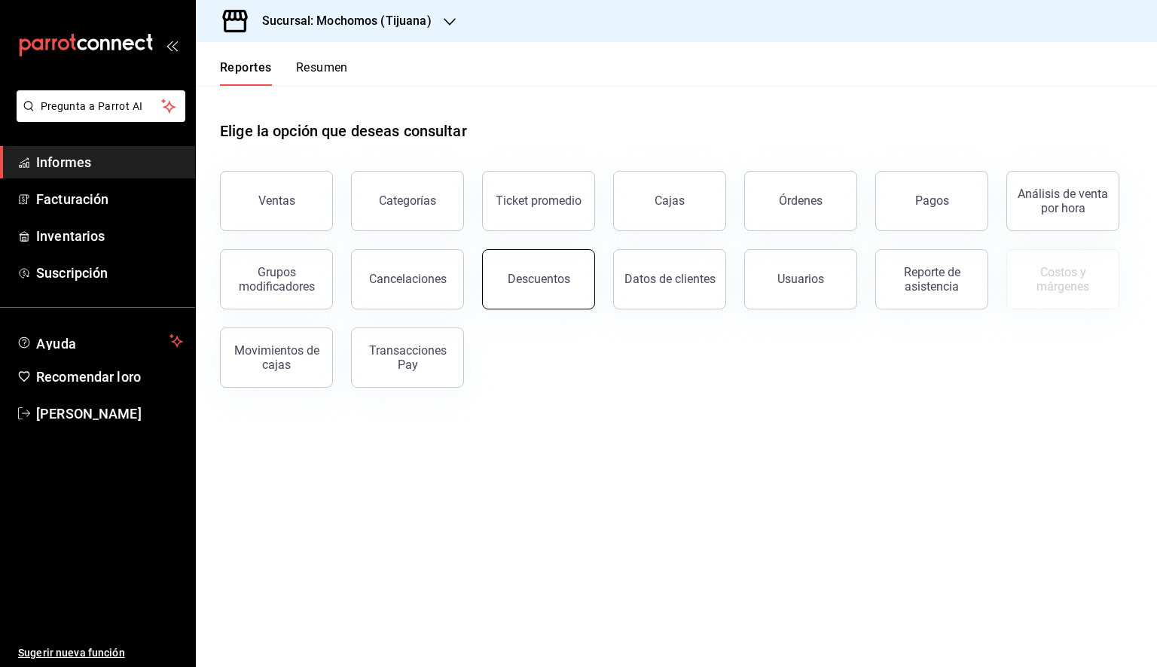
click at [502, 278] on button "Descuentos" at bounding box center [538, 279] width 113 height 60
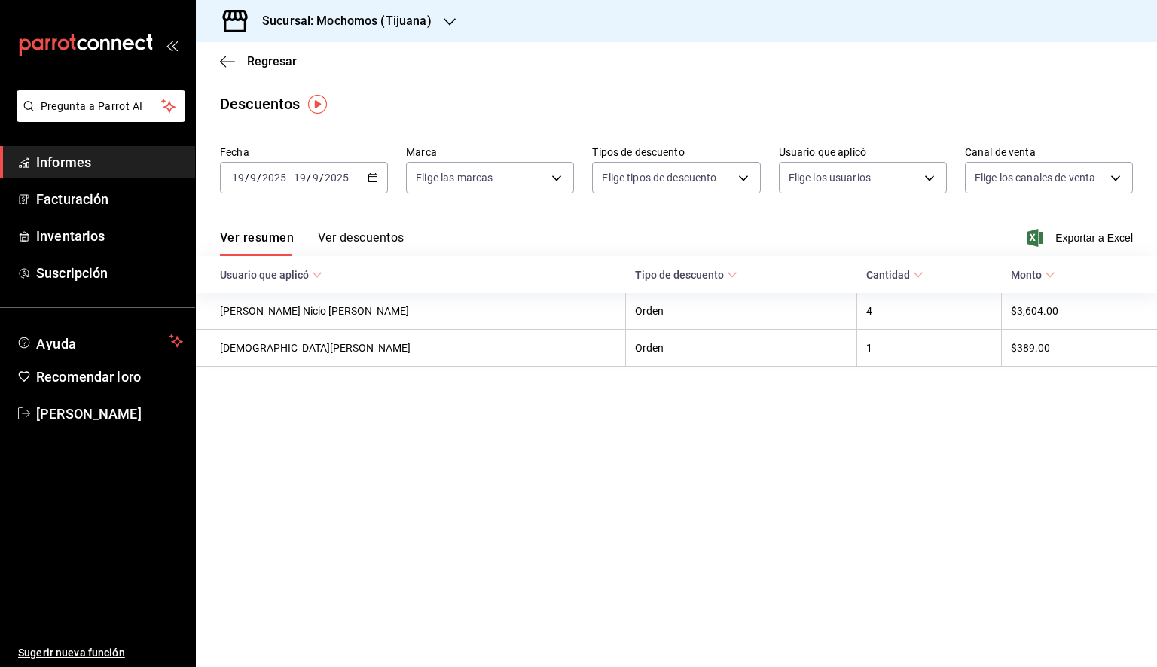
click at [381, 176] on div "[DATE] [DATE] - [DATE] [DATE]" at bounding box center [304, 178] width 168 height 32
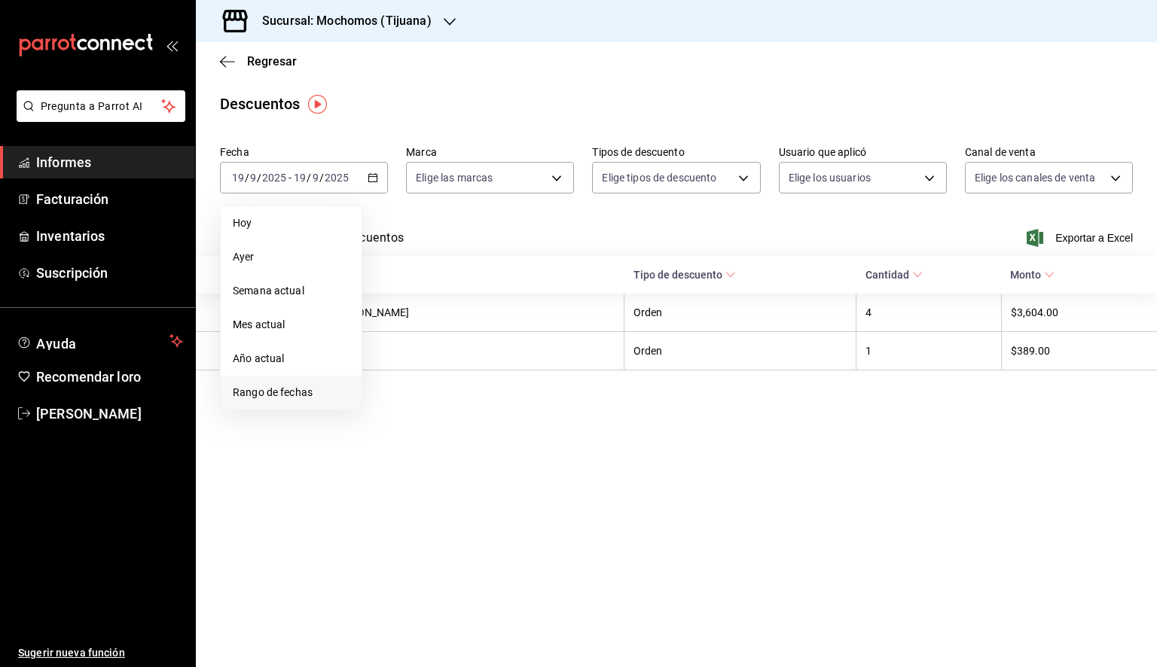
click at [297, 392] on font "Rango de fechas" at bounding box center [273, 392] width 80 height 12
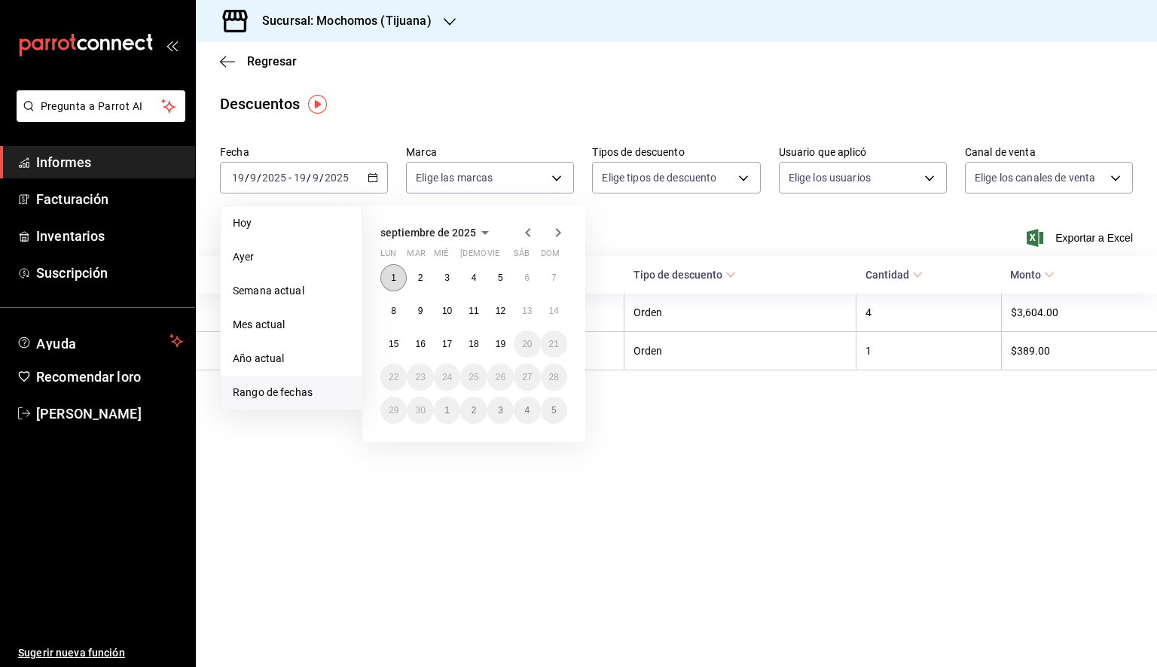
click at [389, 282] on button "1" at bounding box center [393, 277] width 26 height 27
click at [504, 345] on font "19" at bounding box center [501, 344] width 10 height 11
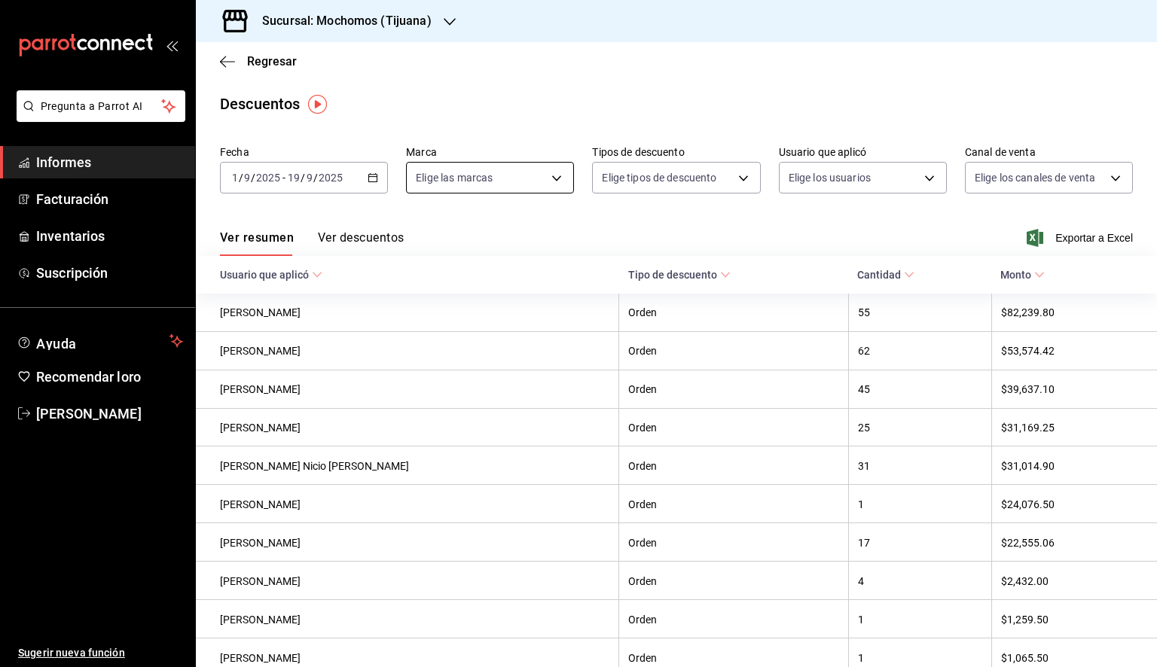
click at [515, 175] on body "Pregunta a Parrot AI Informes Facturación Inventarios Suscripción Ayuda Recomen…" at bounding box center [578, 333] width 1157 height 667
click at [483, 230] on font "Ver todas" at bounding box center [468, 236] width 46 height 12
type input "c300ab0f-4e96-434a-ab79-9fec8b673c9f"
checkbox input "true"
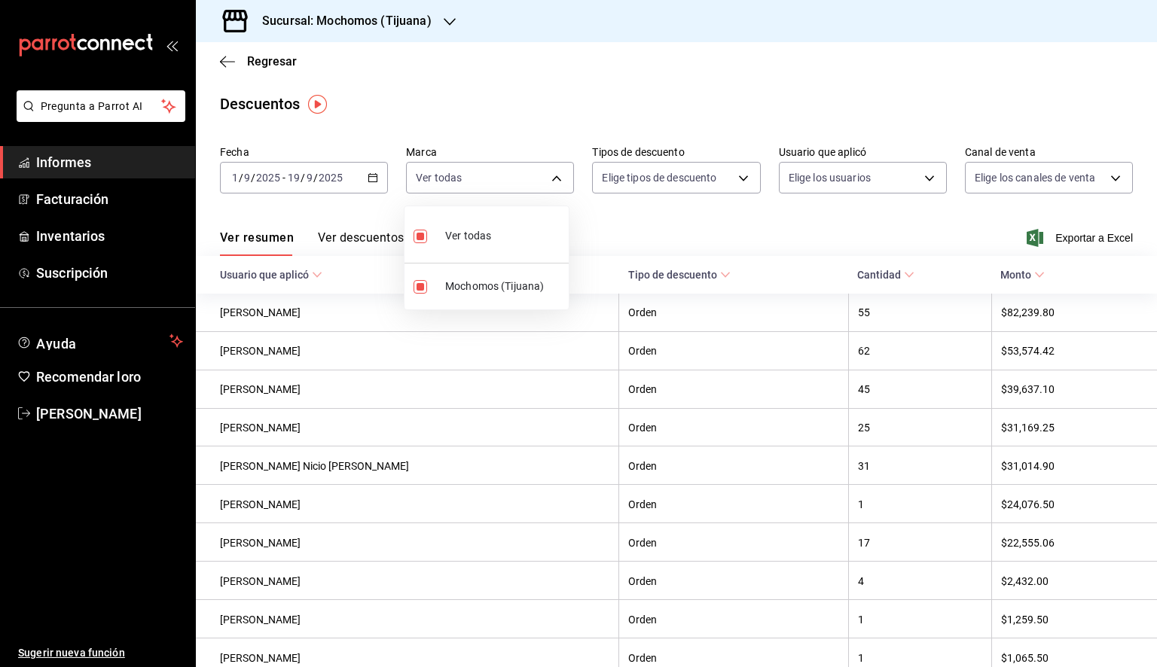
click at [1025, 239] on div at bounding box center [578, 333] width 1157 height 667
click at [1063, 236] on font "Exportar a Excel" at bounding box center [1094, 238] width 78 height 12
